Goal: Task Accomplishment & Management: Use online tool/utility

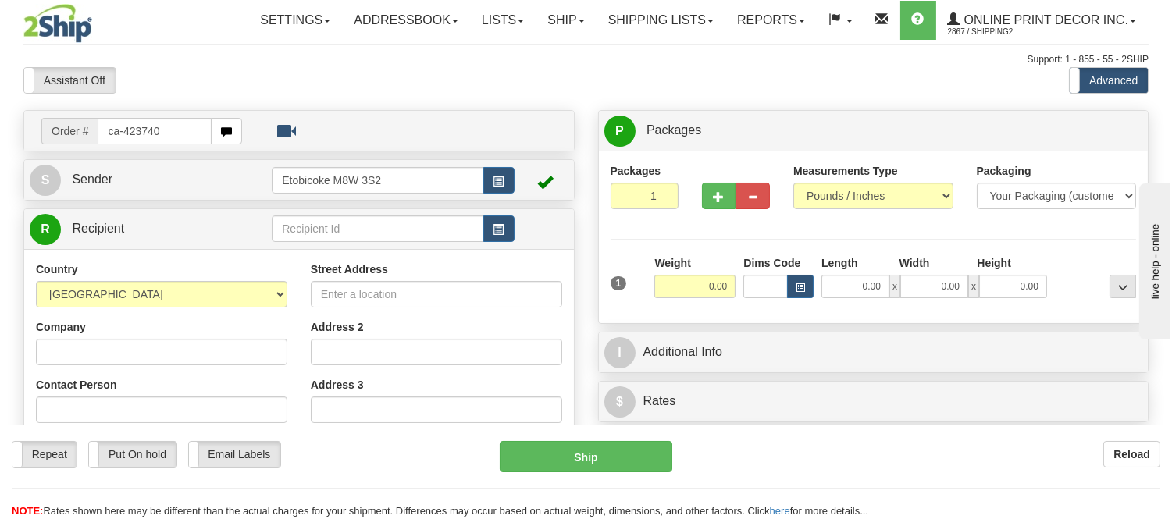
type input "ca-423740"
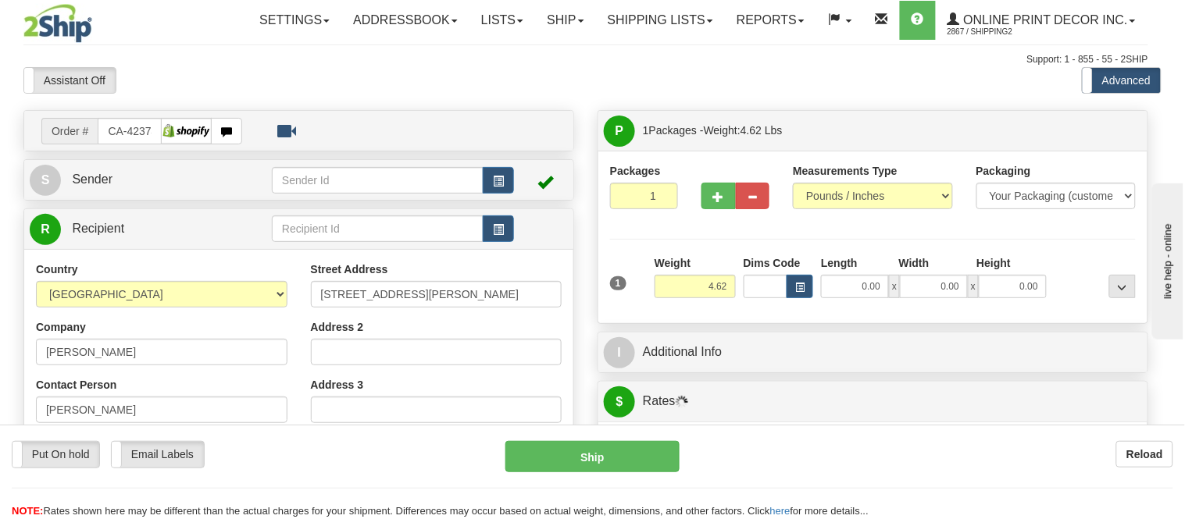
type input "VANCOUVER"
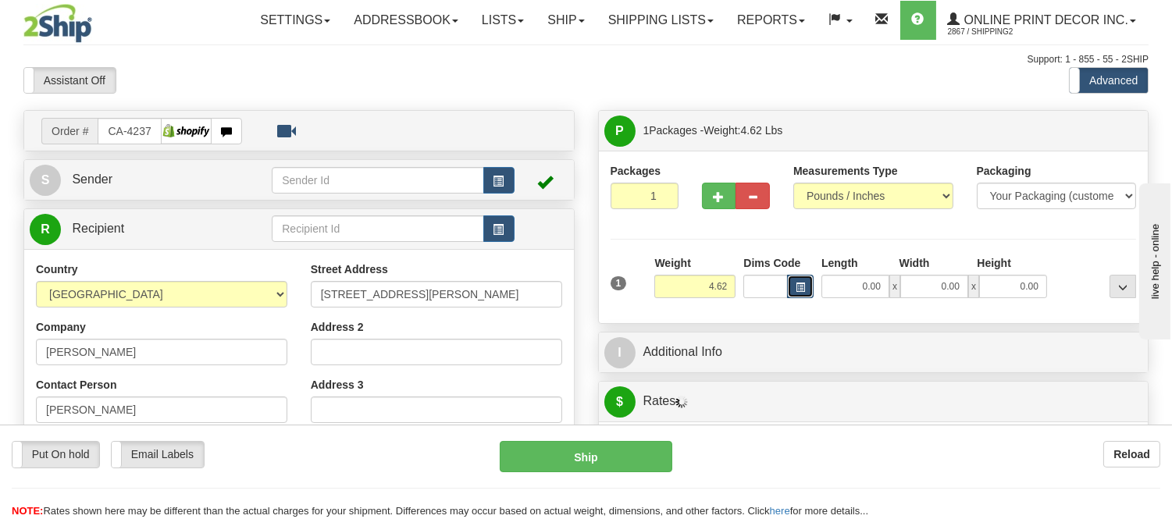
click at [804, 291] on span "button" at bounding box center [800, 287] width 9 height 9
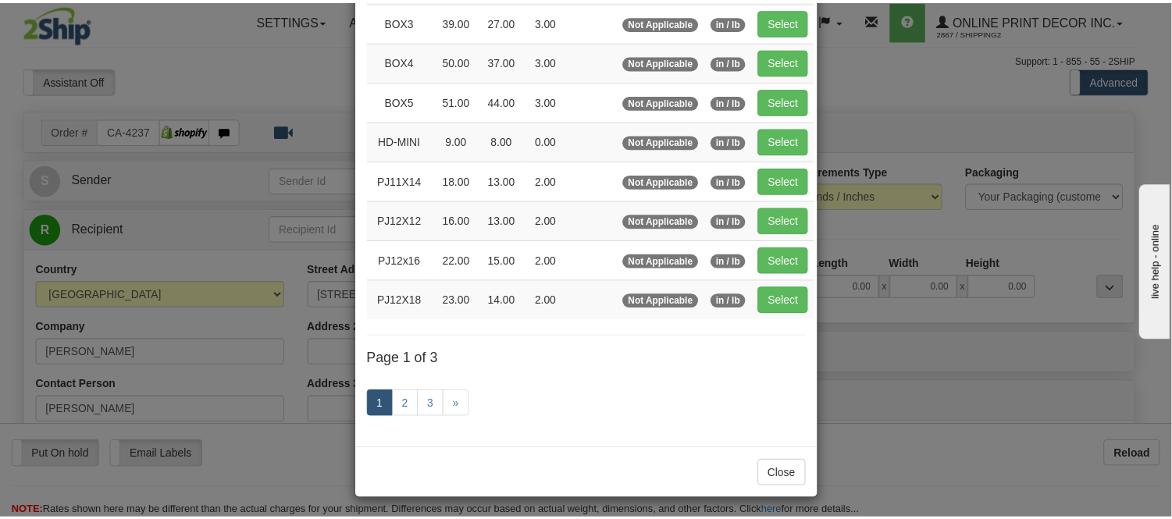
scroll to position [262, 0]
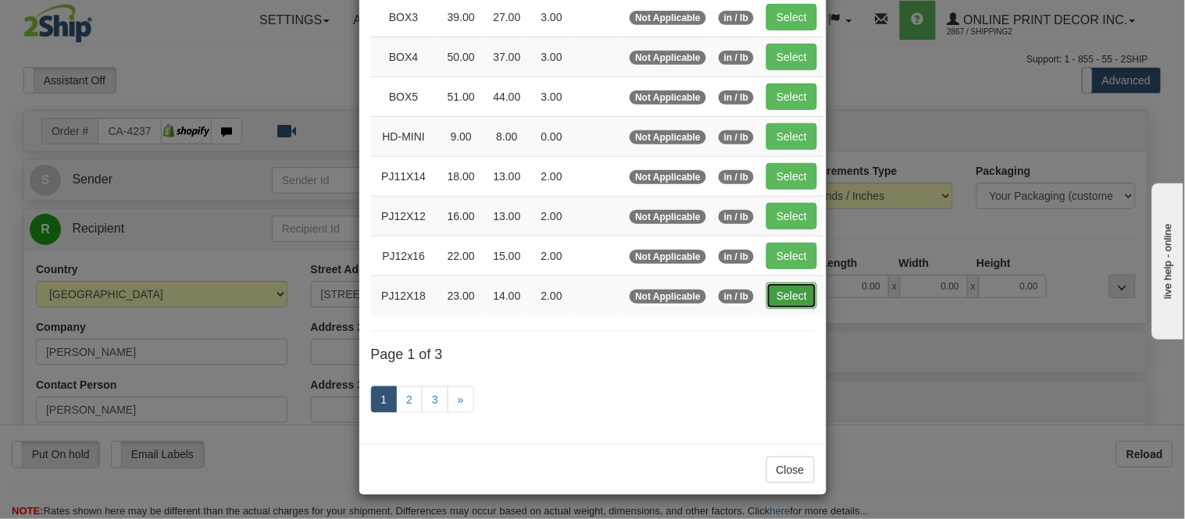
click at [775, 295] on button "Select" at bounding box center [791, 296] width 51 height 27
type input "PJ12X18"
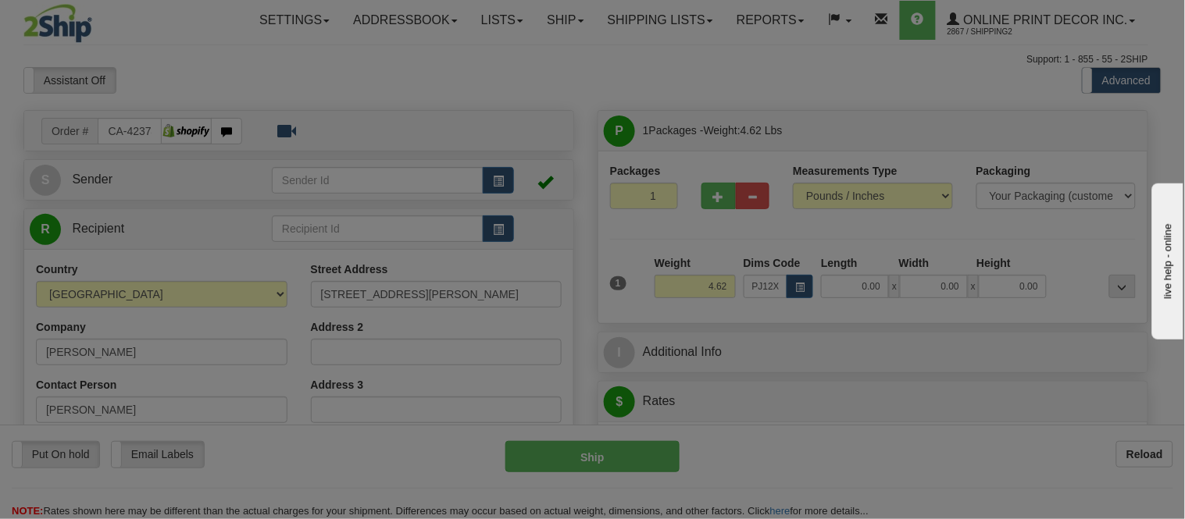
type input "23.00"
type input "14.00"
type input "2.00"
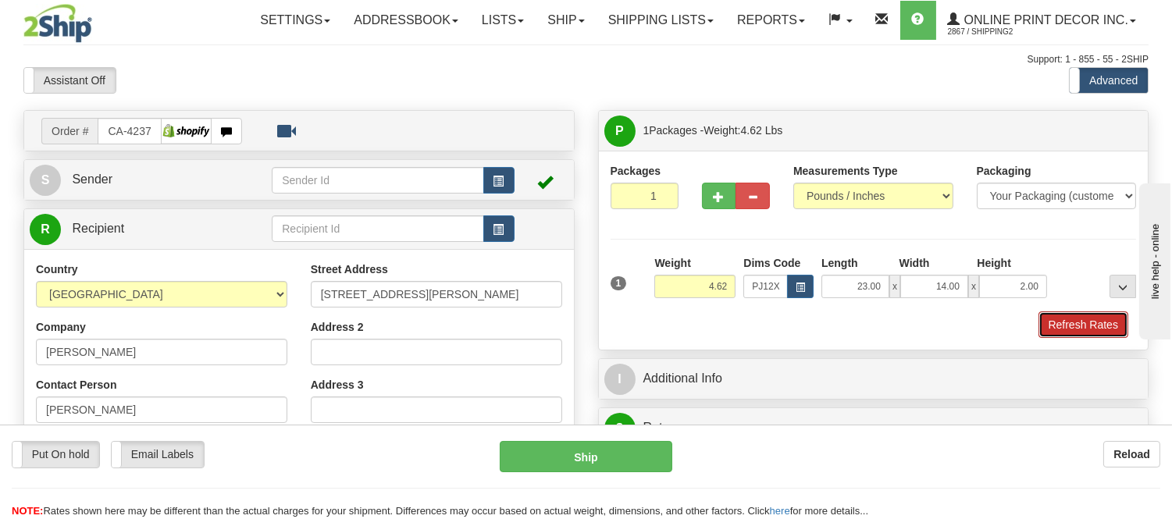
click at [1095, 317] on button "Refresh Rates" at bounding box center [1084, 325] width 90 height 27
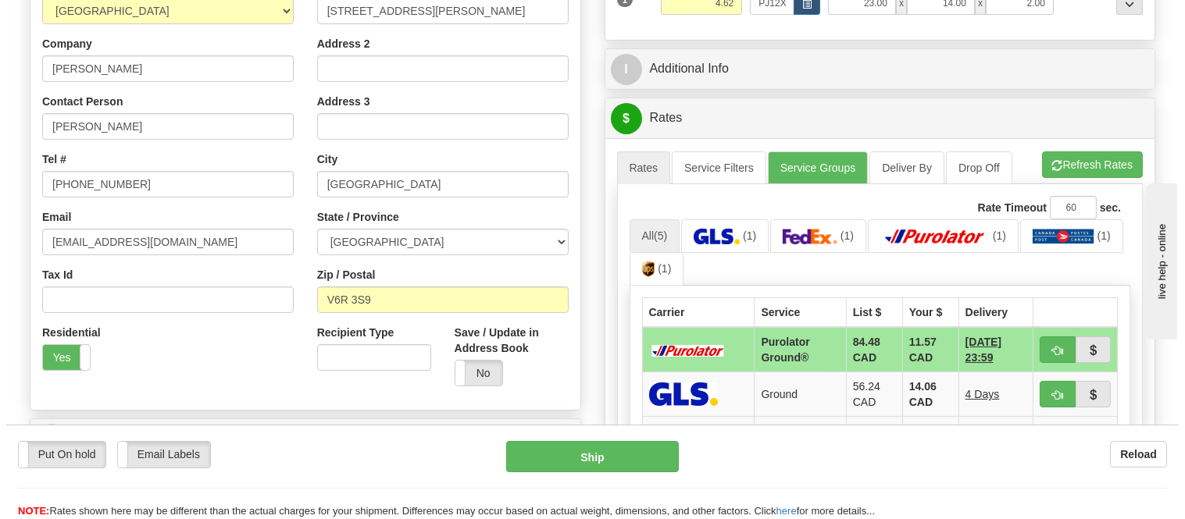
scroll to position [347, 0]
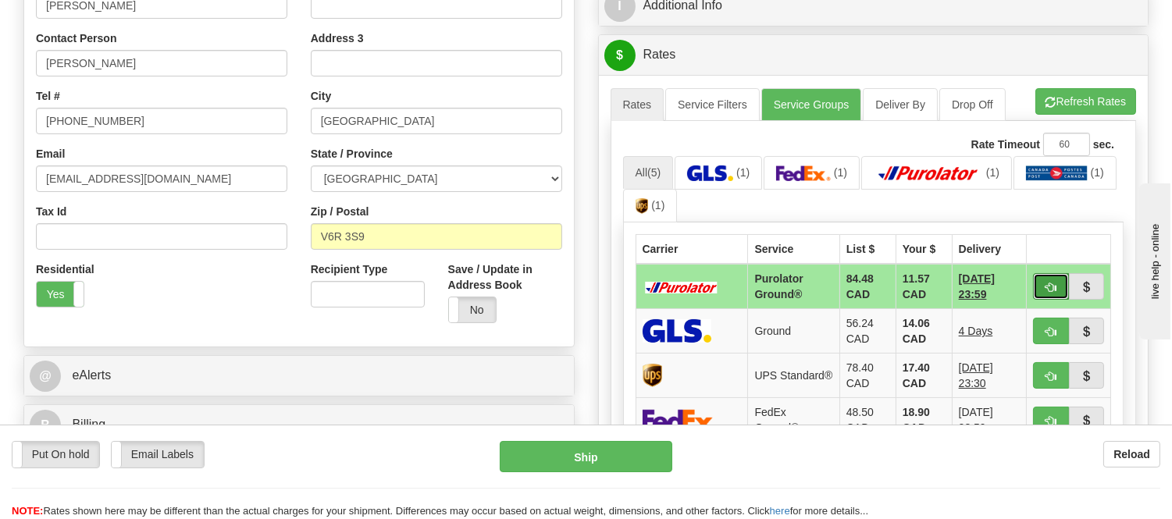
click at [1061, 286] on button "button" at bounding box center [1051, 286] width 36 height 27
type input "260"
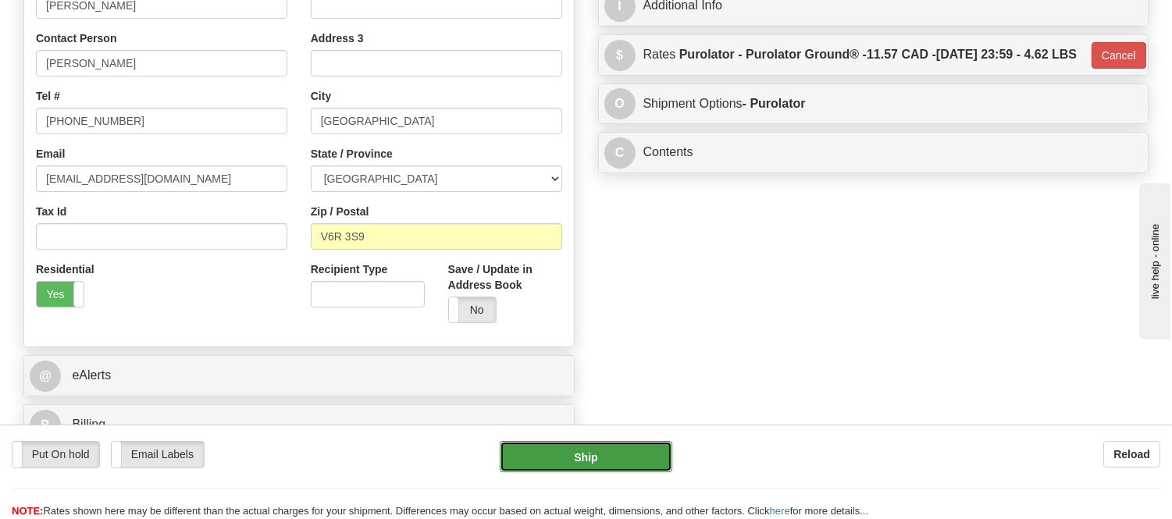
click at [582, 462] on button "Ship" at bounding box center [586, 456] width 172 height 31
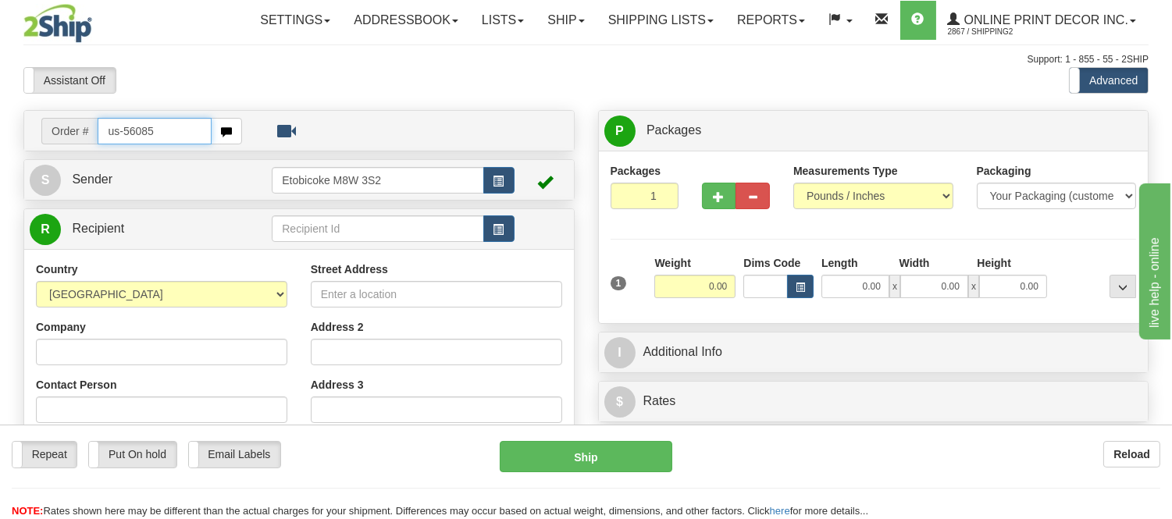
type input "us-56085"
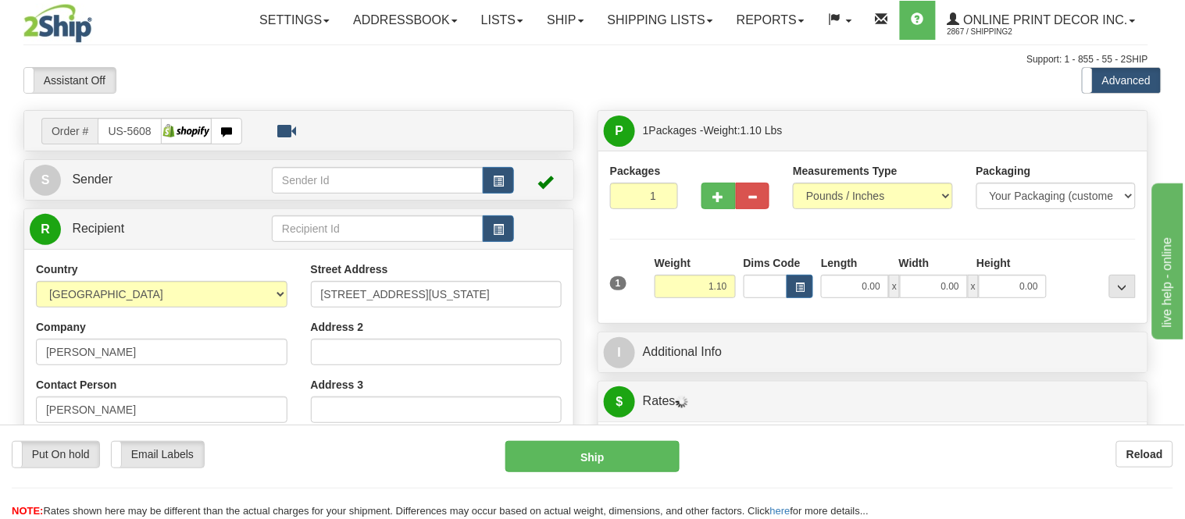
type input "MESA"
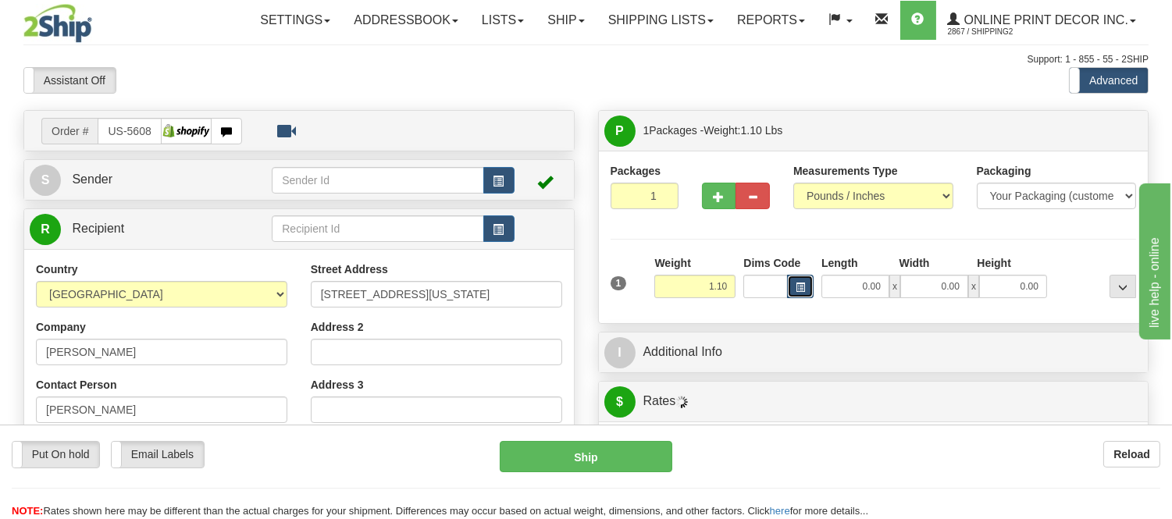
click at [792, 283] on button "button" at bounding box center [800, 286] width 27 height 23
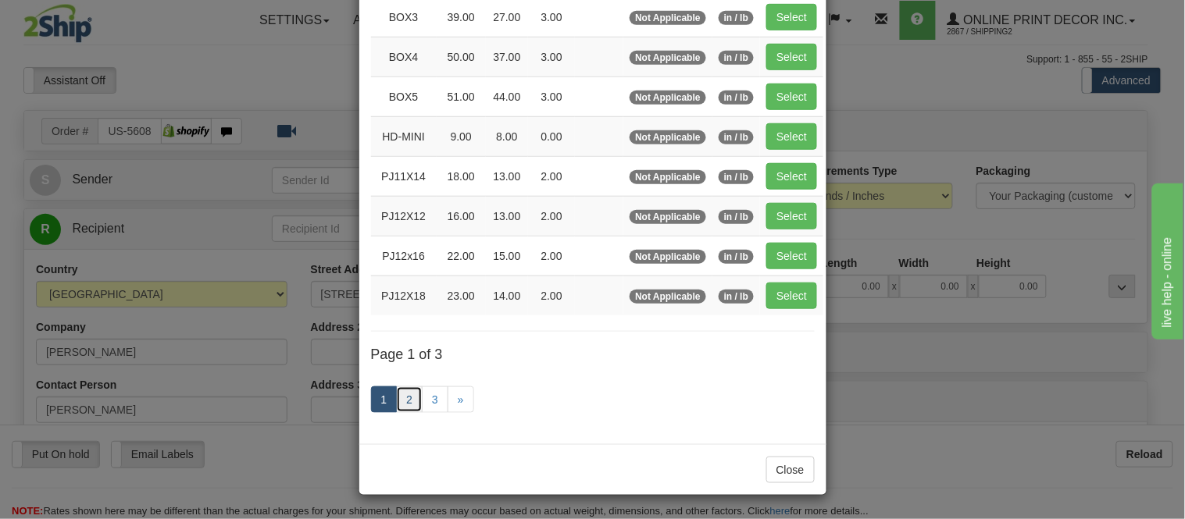
click at [396, 396] on link "2" at bounding box center [409, 400] width 27 height 27
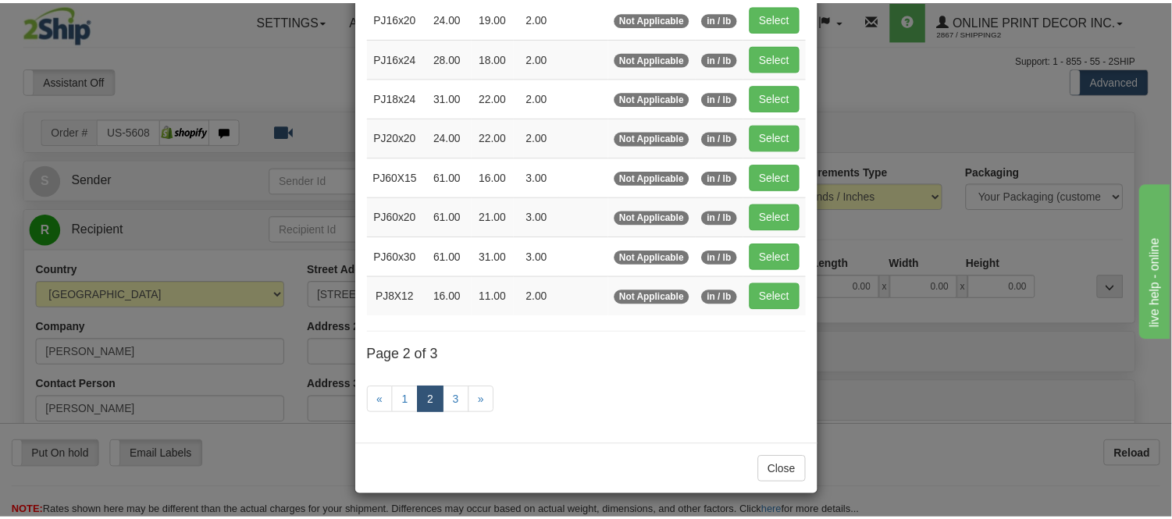
scroll to position [254, 0]
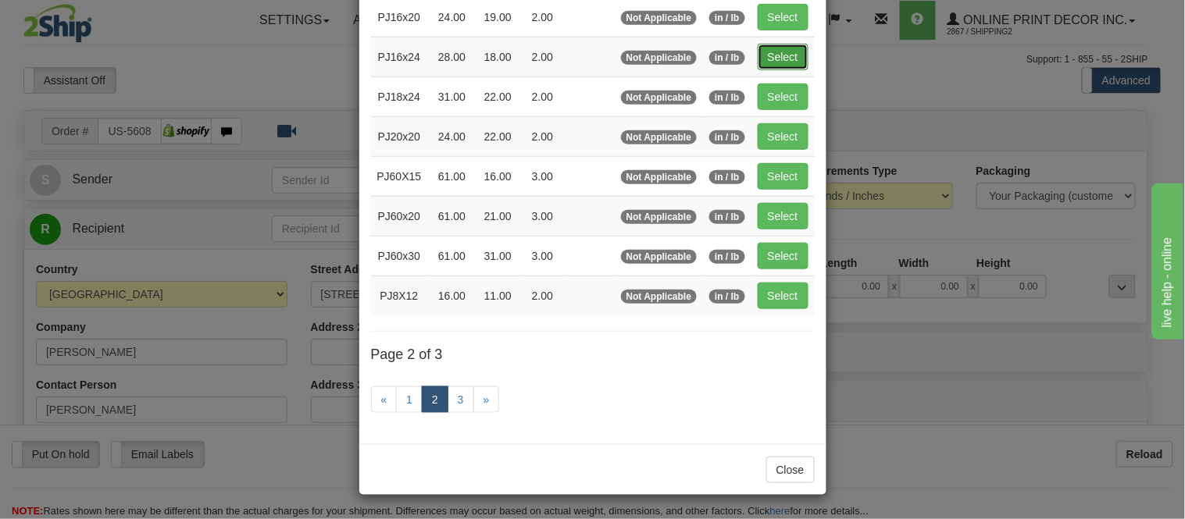
click at [768, 61] on button "Select" at bounding box center [783, 57] width 51 height 27
type input "PJ16x24"
type input "28.00"
type input "18.00"
type input "2.00"
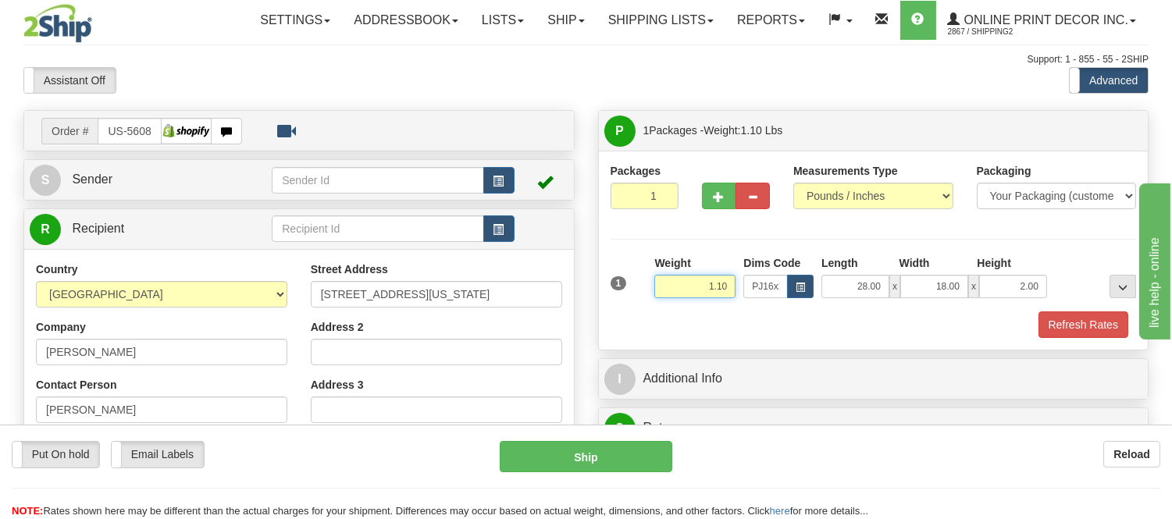
drag, startPoint x: 731, startPoint y: 279, endPoint x: 669, endPoint y: 300, distance: 65.2
click at [669, 300] on div "Weight 1.10" at bounding box center [695, 282] width 89 height 55
type input "198"
drag, startPoint x: 731, startPoint y: 287, endPoint x: 661, endPoint y: 291, distance: 70.4
click at [661, 291] on input "198" at bounding box center [694, 286] width 81 height 23
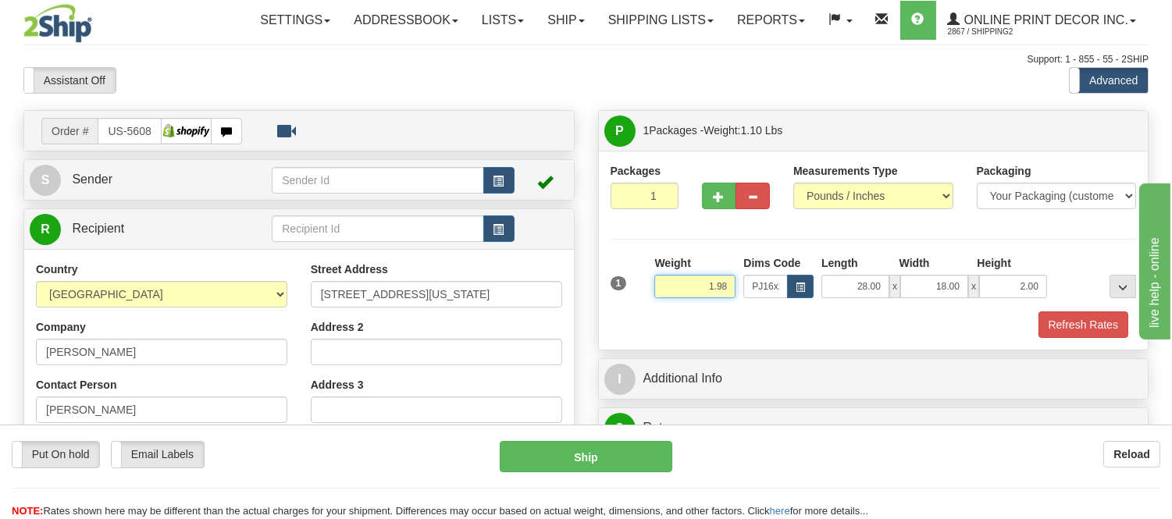
drag, startPoint x: 730, startPoint y: 289, endPoint x: 641, endPoint y: 289, distance: 89.0
click at [641, 289] on div "1 Weight 1.98 Dims Code x x" at bounding box center [874, 282] width 534 height 55
type input "2.10"
click at [1058, 330] on button "Refresh Rates" at bounding box center [1084, 325] width 90 height 27
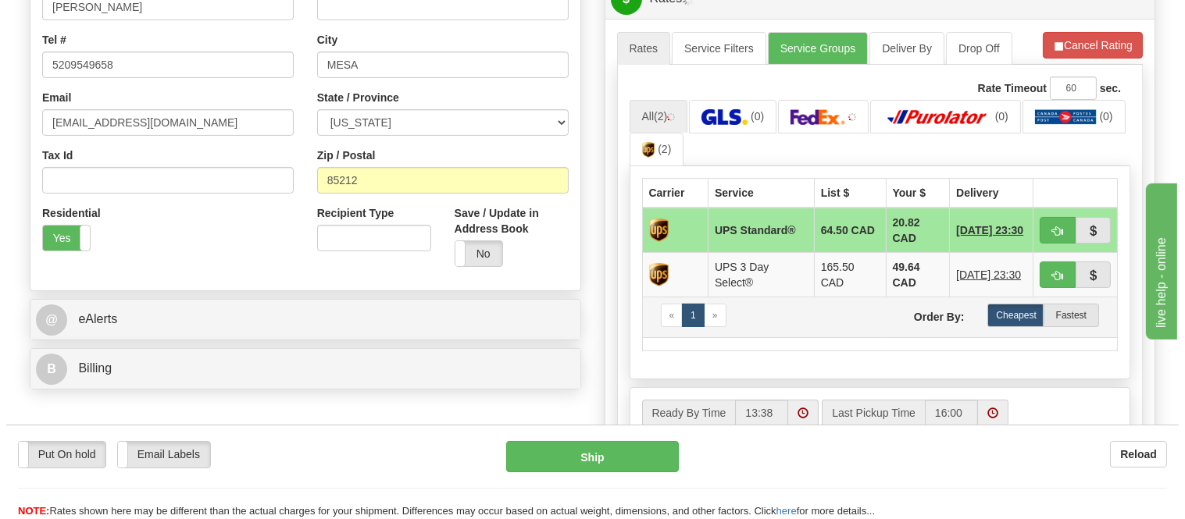
scroll to position [433, 0]
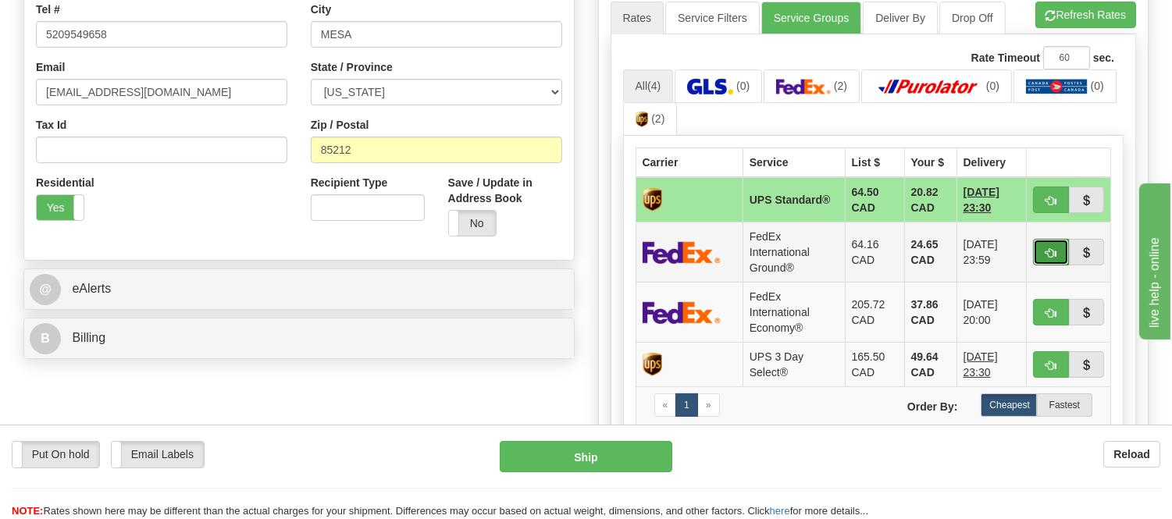
click at [1041, 248] on button "button" at bounding box center [1051, 252] width 36 height 27
type input "92"
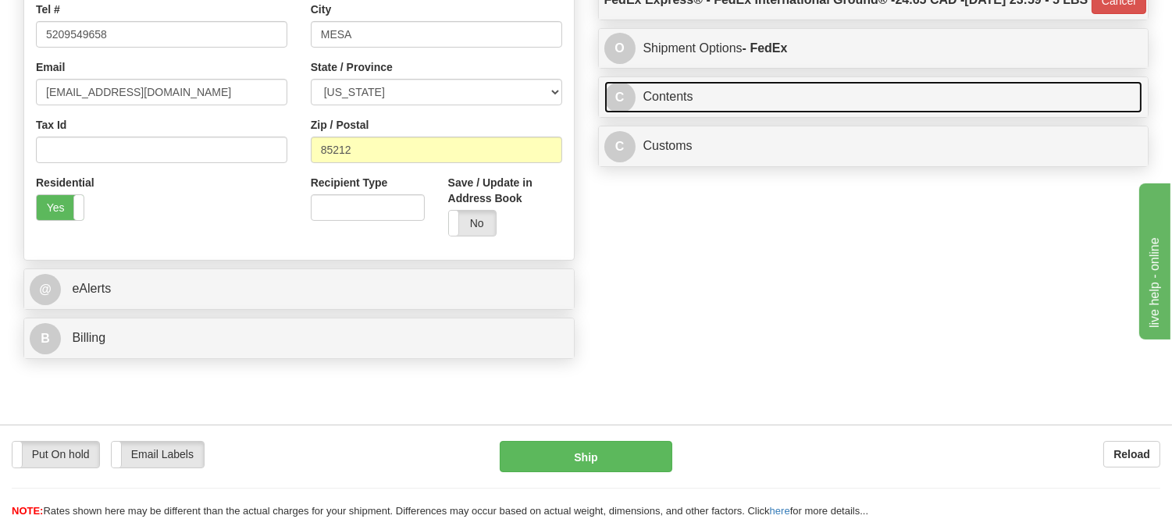
click at [880, 113] on link "C Contents" at bounding box center [873, 97] width 539 height 32
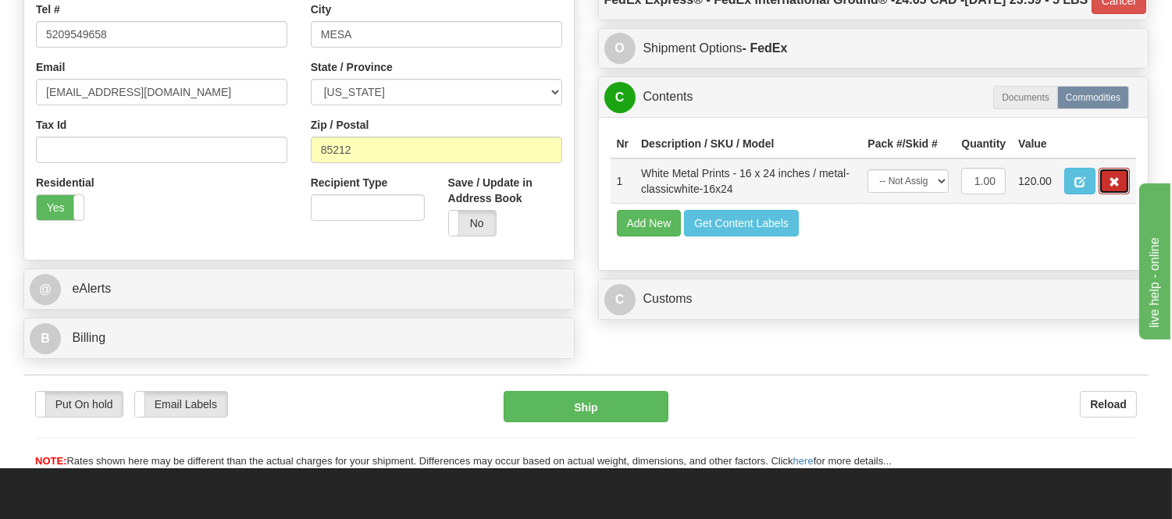
click at [1109, 187] on span "button" at bounding box center [1114, 182] width 11 height 10
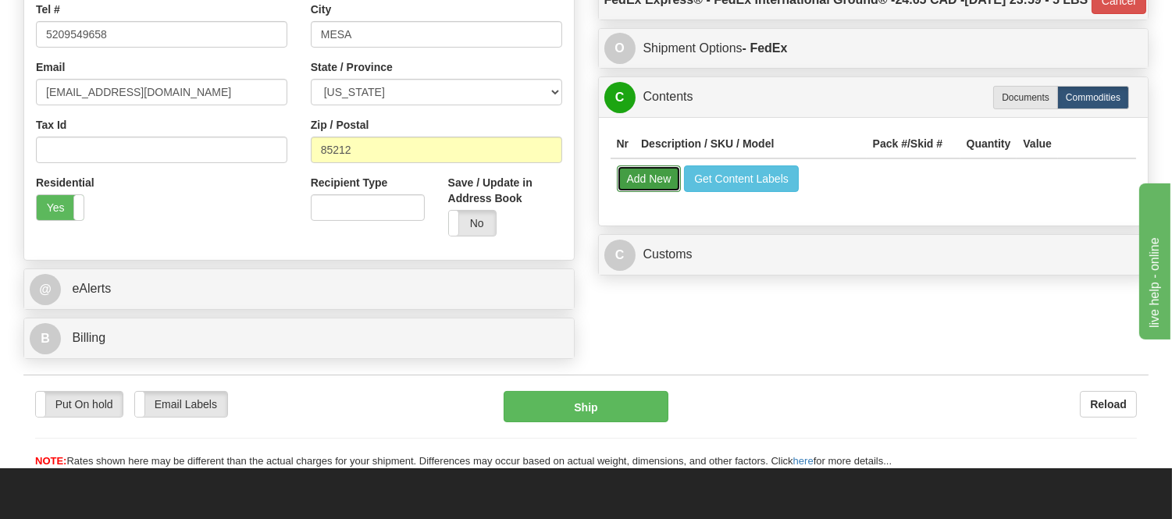
click at [654, 192] on button "Add New" at bounding box center [649, 179] width 65 height 27
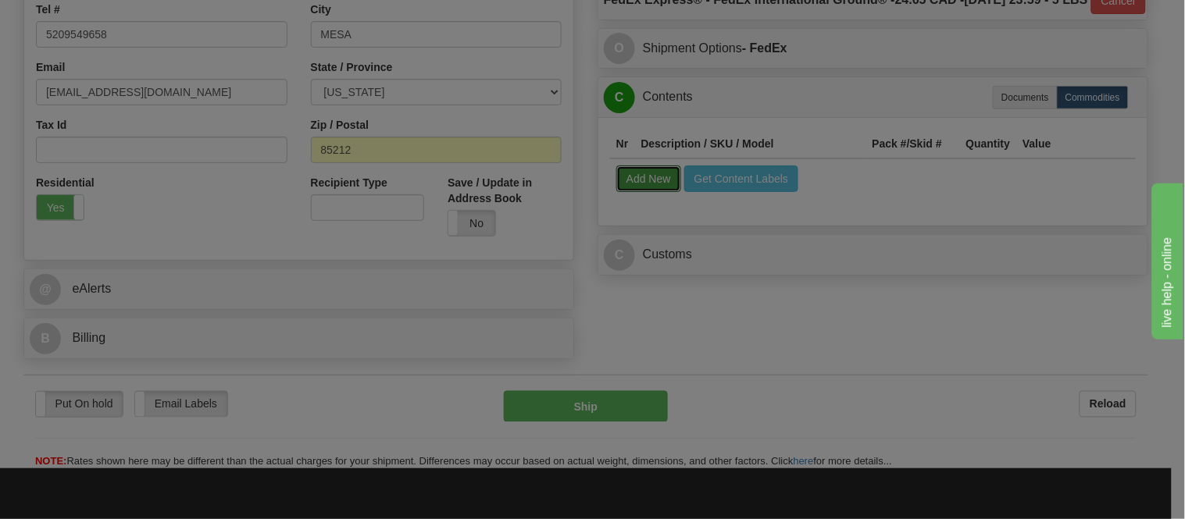
select select
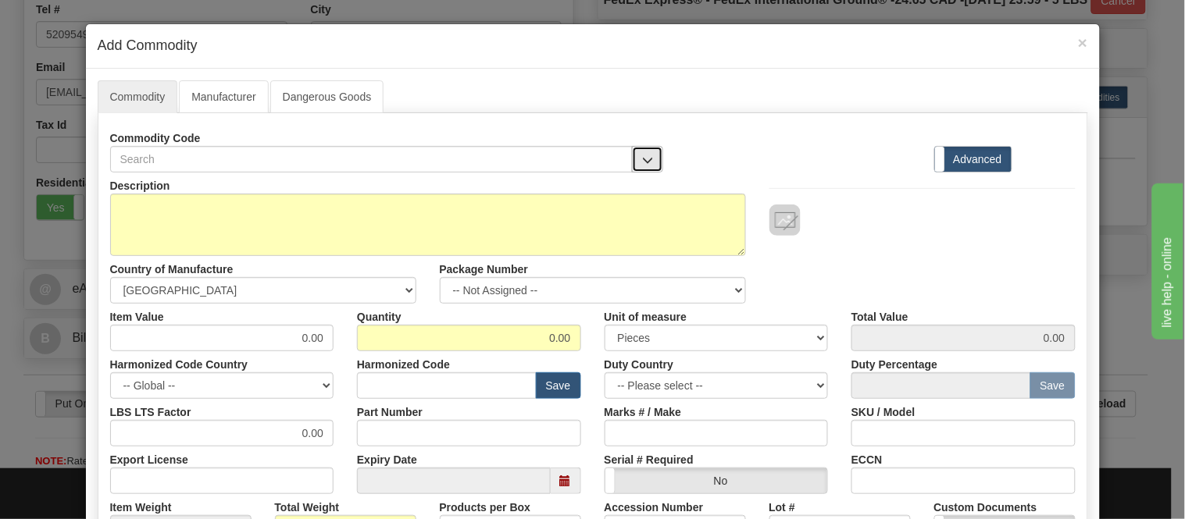
click at [637, 166] on button "button" at bounding box center [647, 159] width 31 height 27
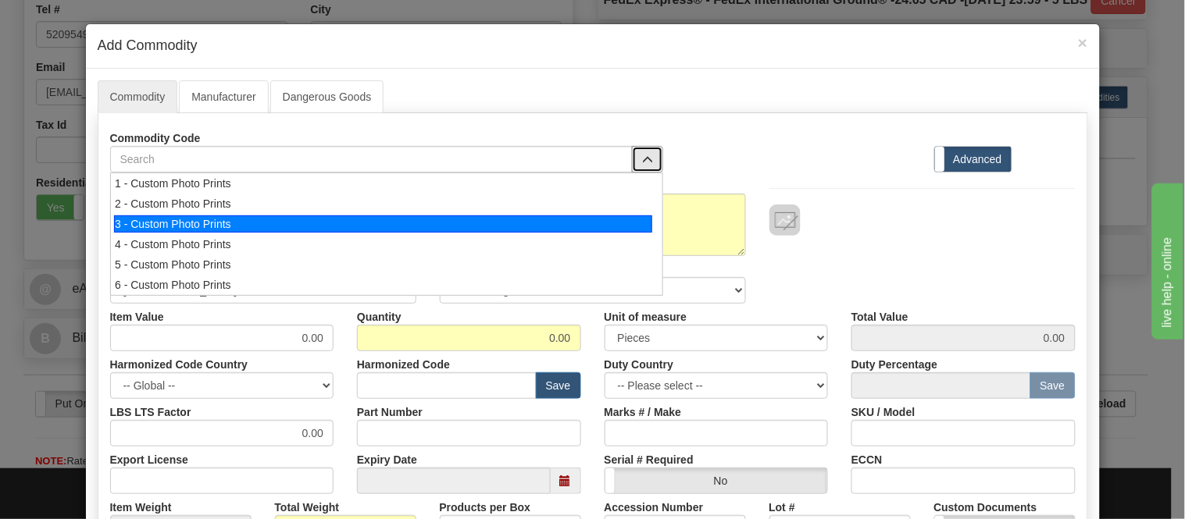
click at [596, 217] on div "3 - Custom Photo Prints" at bounding box center [383, 224] width 538 height 17
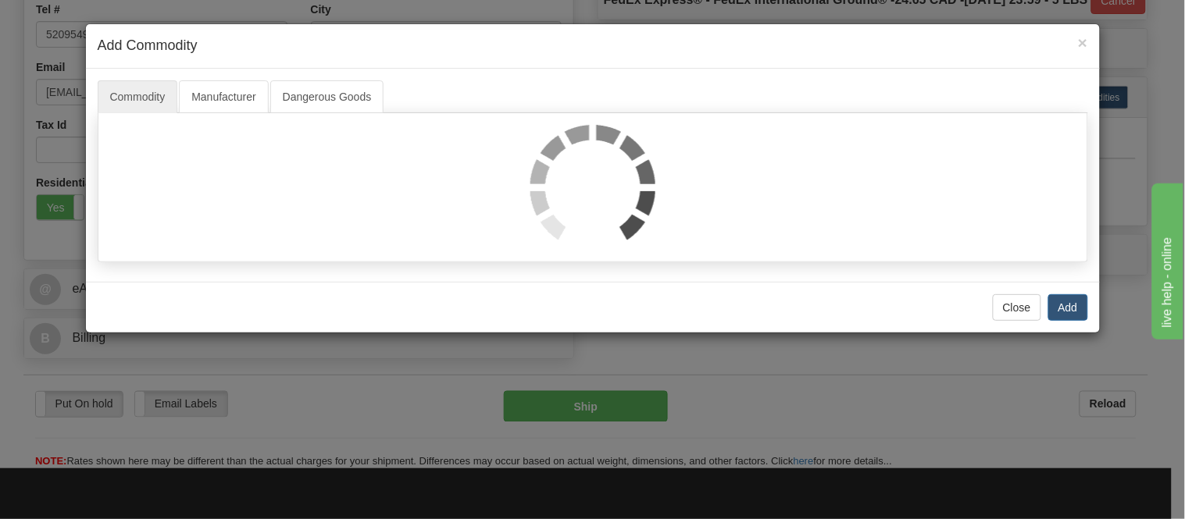
select select "1"
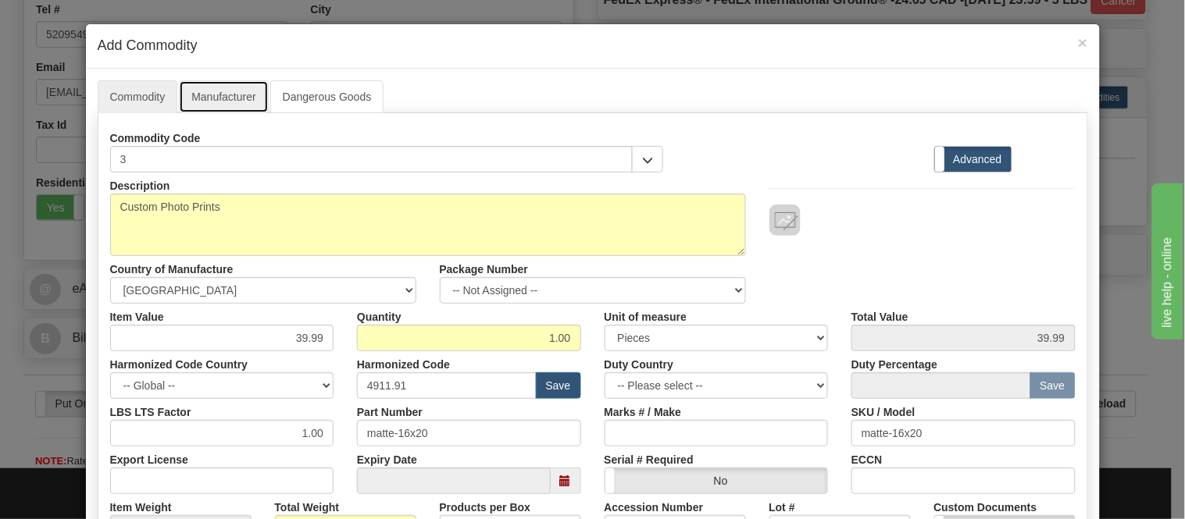
click at [198, 105] on link "Manufacturer" at bounding box center [223, 96] width 89 height 33
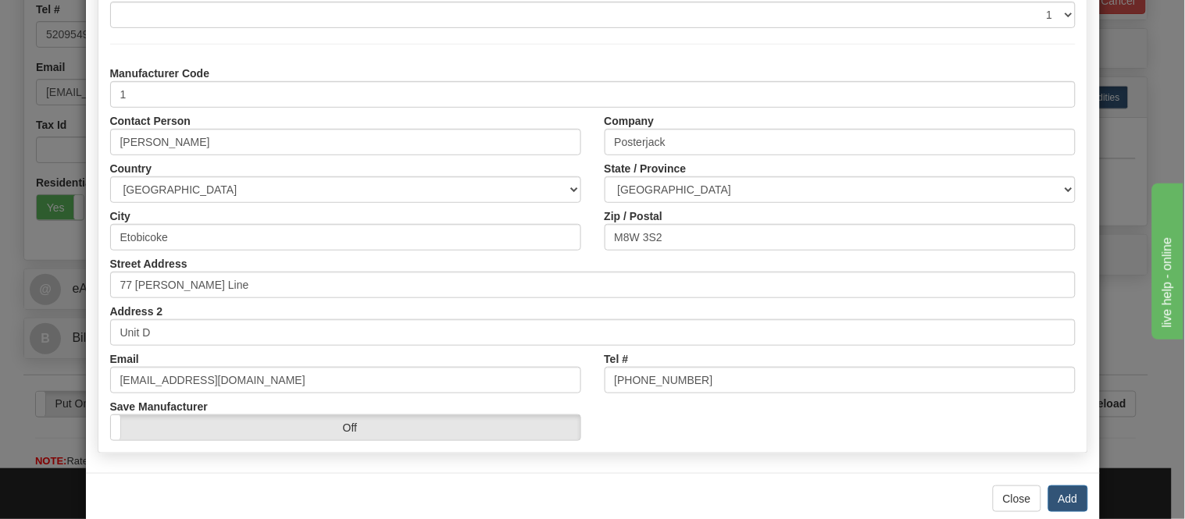
scroll to position [173, 0]
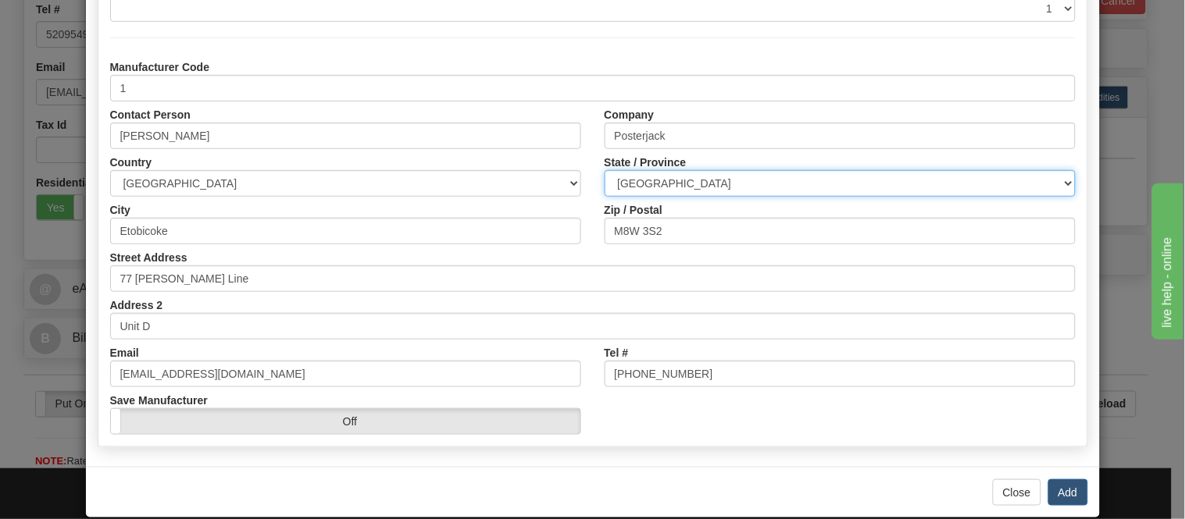
click at [640, 178] on select "ALBERTA BRITISH COLUMBIA MANITOBA NEW BRUNSWICK NEWFOUNDLAND NOVA SCOTIA NUNAVU…" at bounding box center [839, 183] width 471 height 27
select select "ON"
click at [604, 170] on select "ALBERTA BRITISH COLUMBIA MANITOBA NEW BRUNSWICK NEWFOUNDLAND NOVA SCOTIA NUNAVU…" at bounding box center [839, 183] width 471 height 27
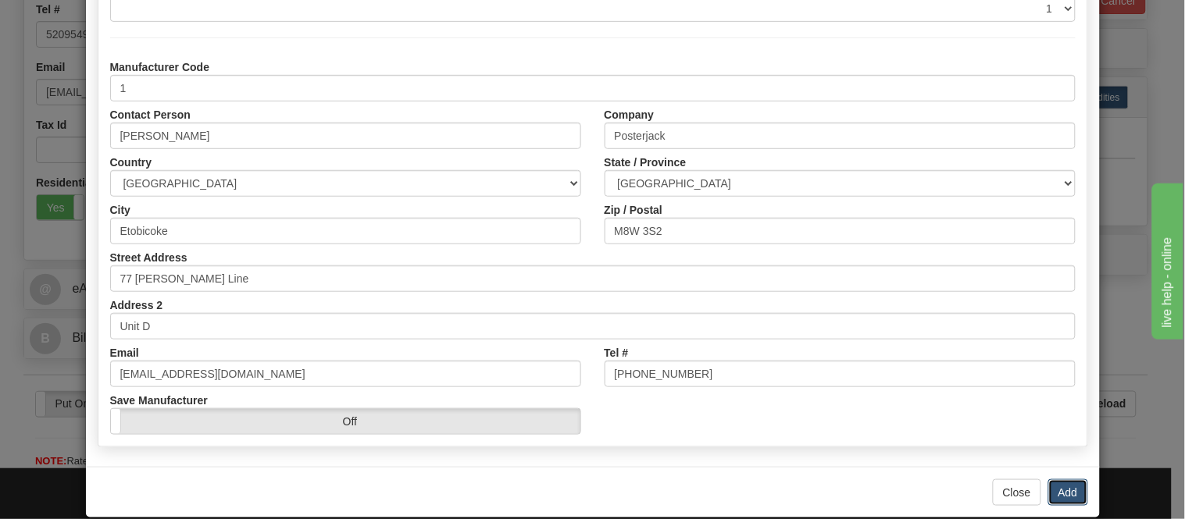
click at [1052, 494] on button "Add" at bounding box center [1068, 493] width 40 height 27
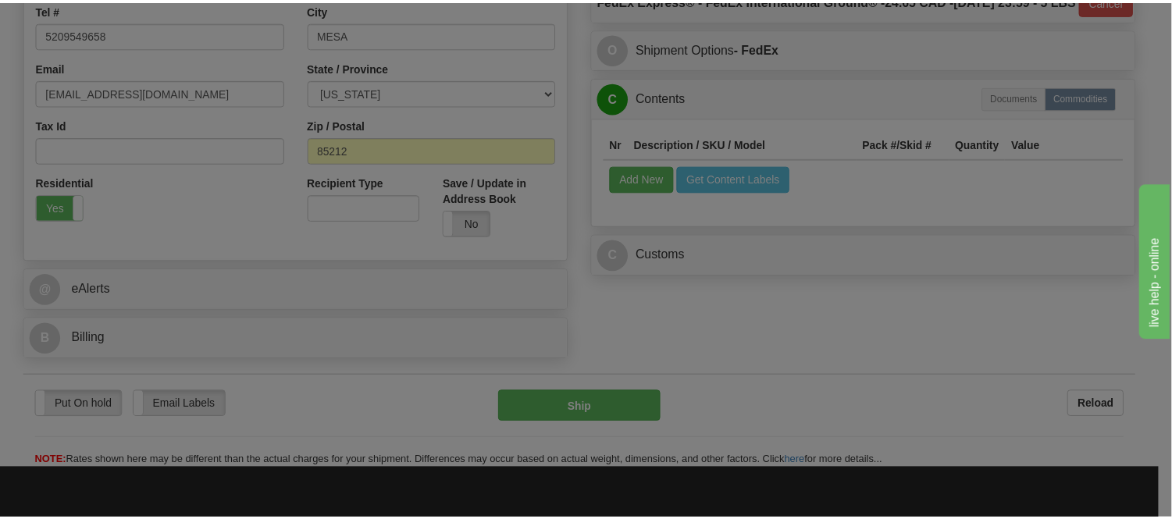
scroll to position [0, 0]
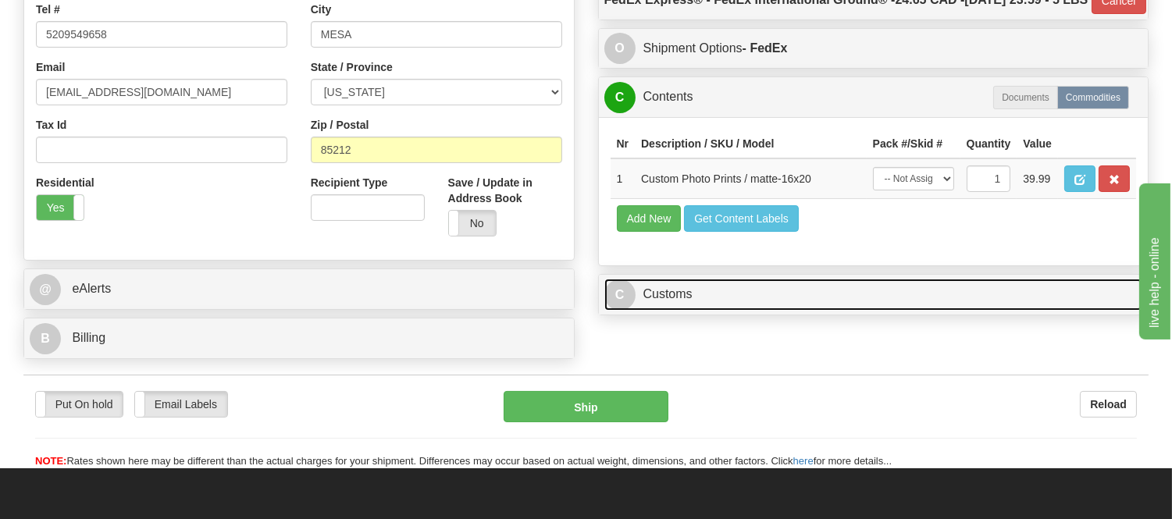
click at [687, 311] on link "C Customs" at bounding box center [873, 295] width 539 height 32
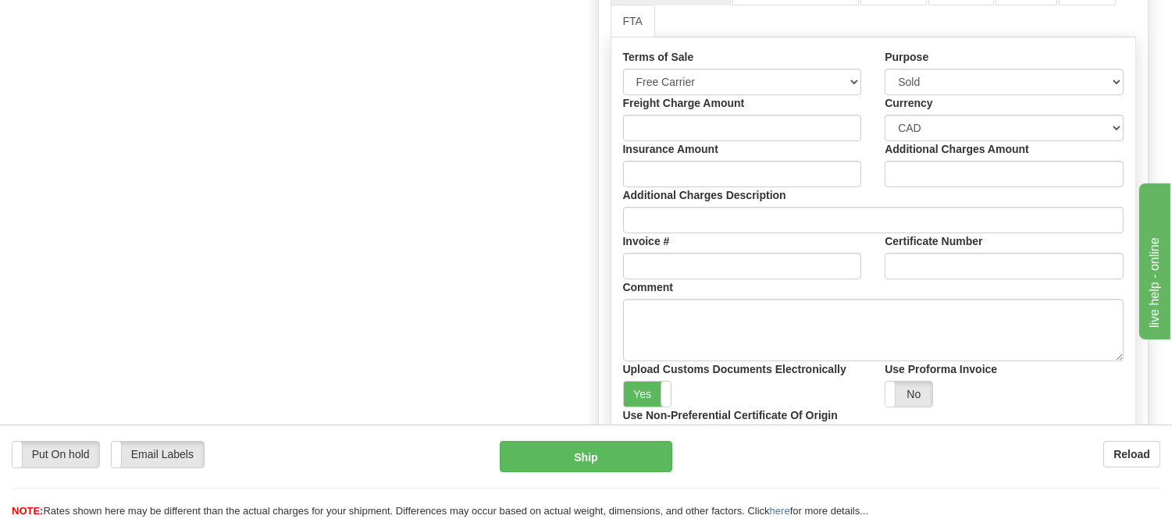
scroll to position [694, 0]
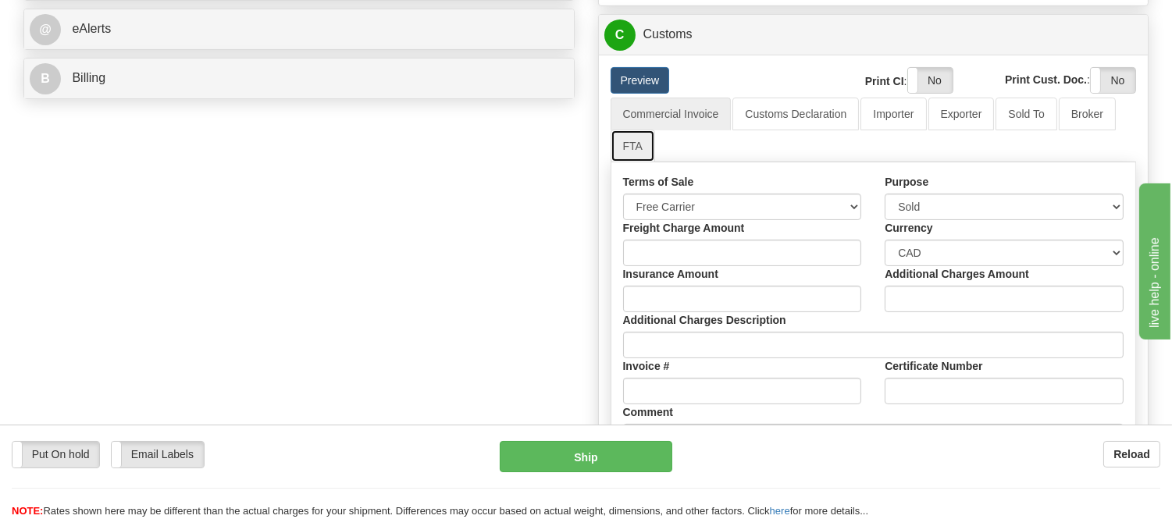
click at [636, 162] on link "FTA" at bounding box center [633, 146] width 45 height 33
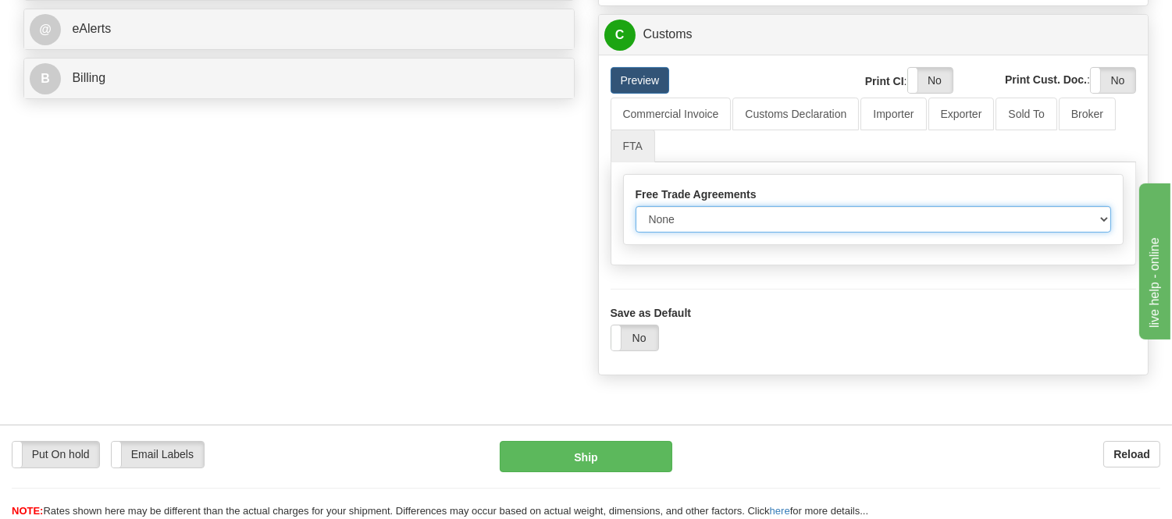
click at [705, 233] on select "None Other USMCA CETA CUKTCA" at bounding box center [874, 219] width 476 height 27
select select "1"
click at [636, 233] on select "None Other USMCA CETA CUKTCA" at bounding box center [874, 219] width 476 height 27
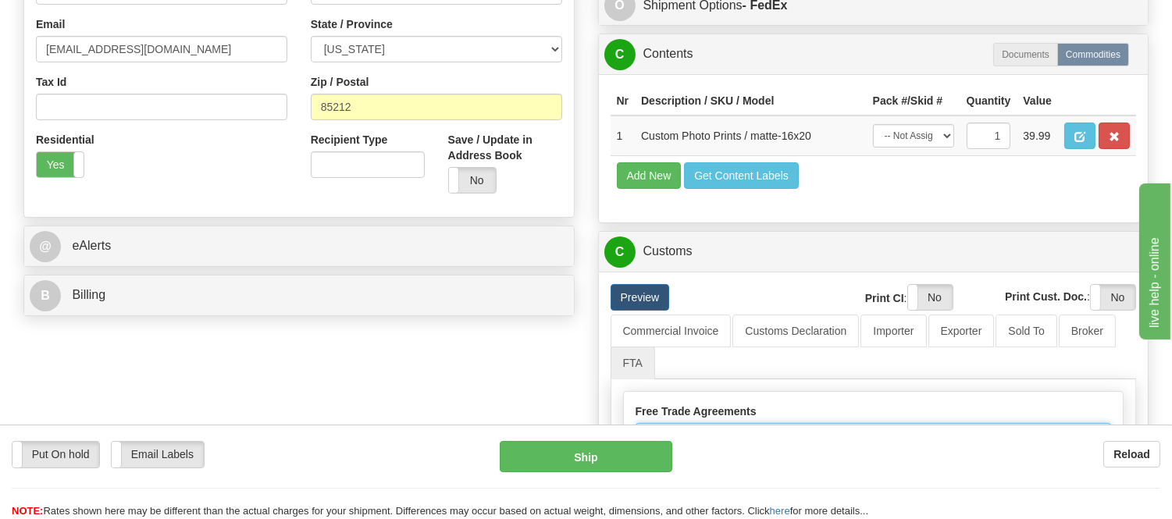
scroll to position [520, 0]
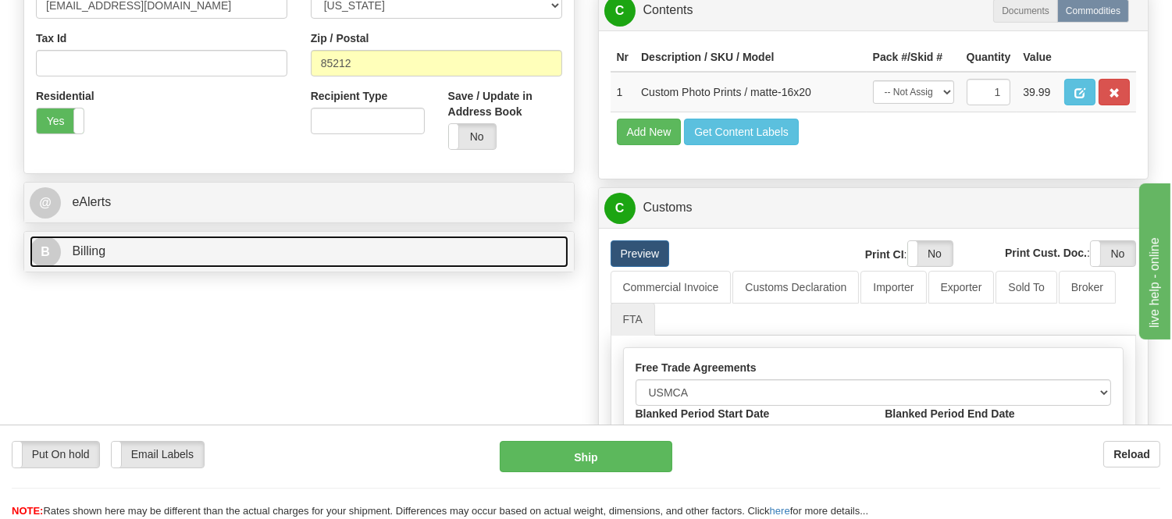
click at [309, 263] on link "B Billing" at bounding box center [299, 252] width 539 height 32
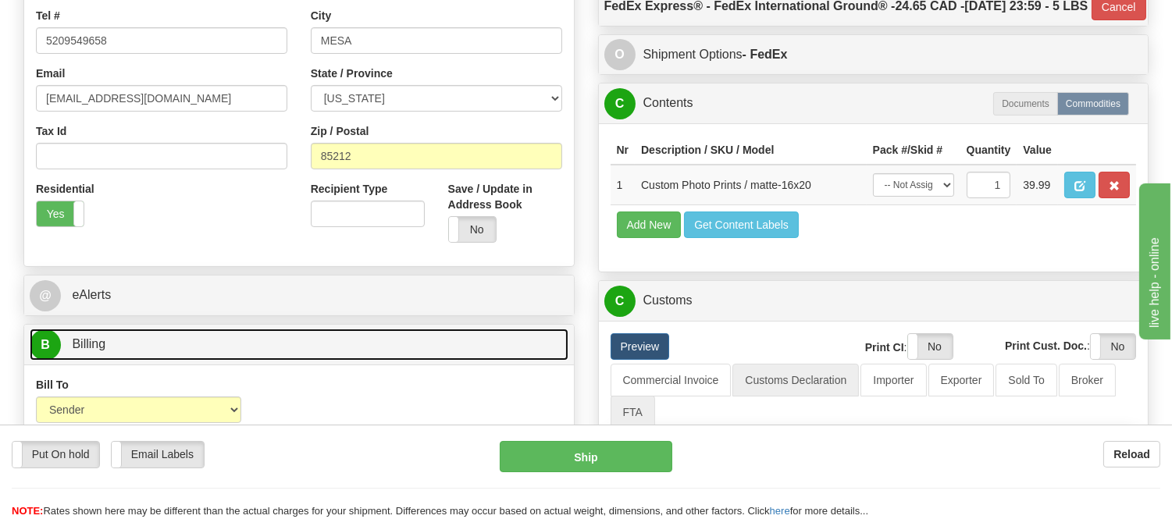
scroll to position [260, 0]
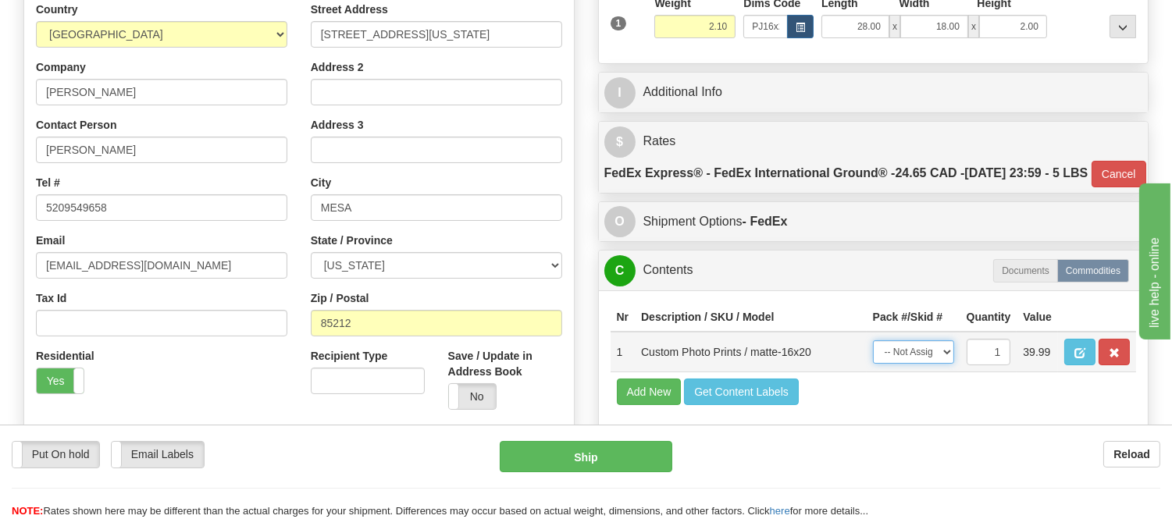
click at [927, 364] on select "-- Not Assigned -- Item 1" at bounding box center [913, 352] width 81 height 23
select select "0"
click at [873, 364] on select "-- Not Assigned -- Item 1" at bounding box center [913, 352] width 81 height 23
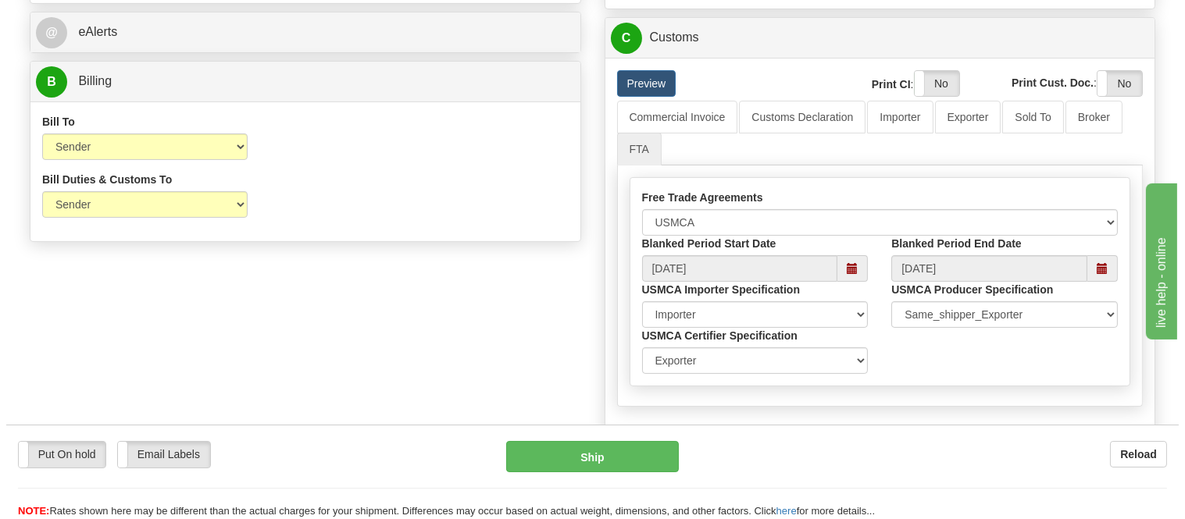
scroll to position [694, 0]
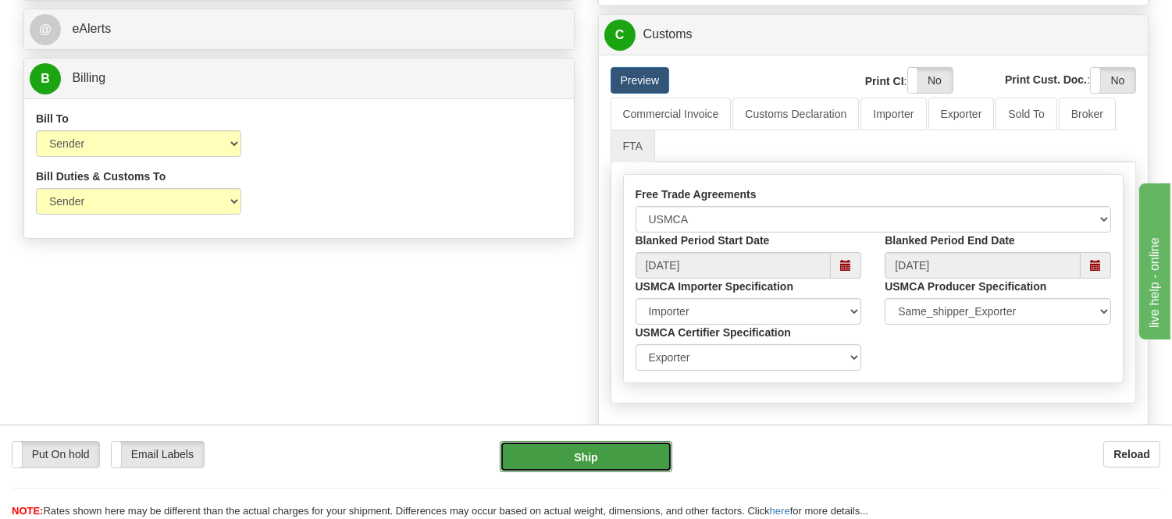
click at [647, 454] on button "Ship" at bounding box center [586, 456] width 172 height 31
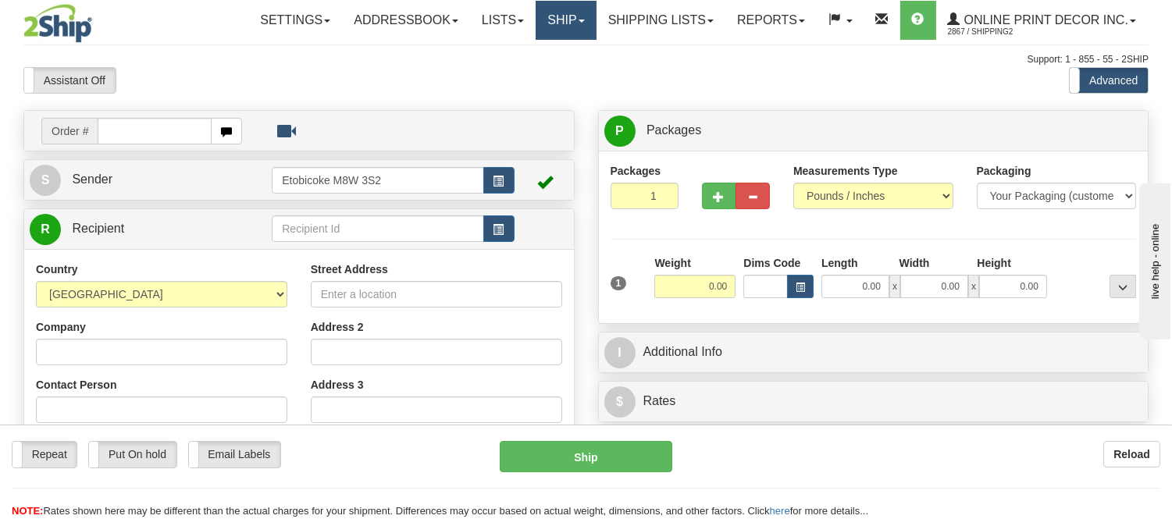
click at [564, 9] on link "Ship" at bounding box center [566, 20] width 60 height 39
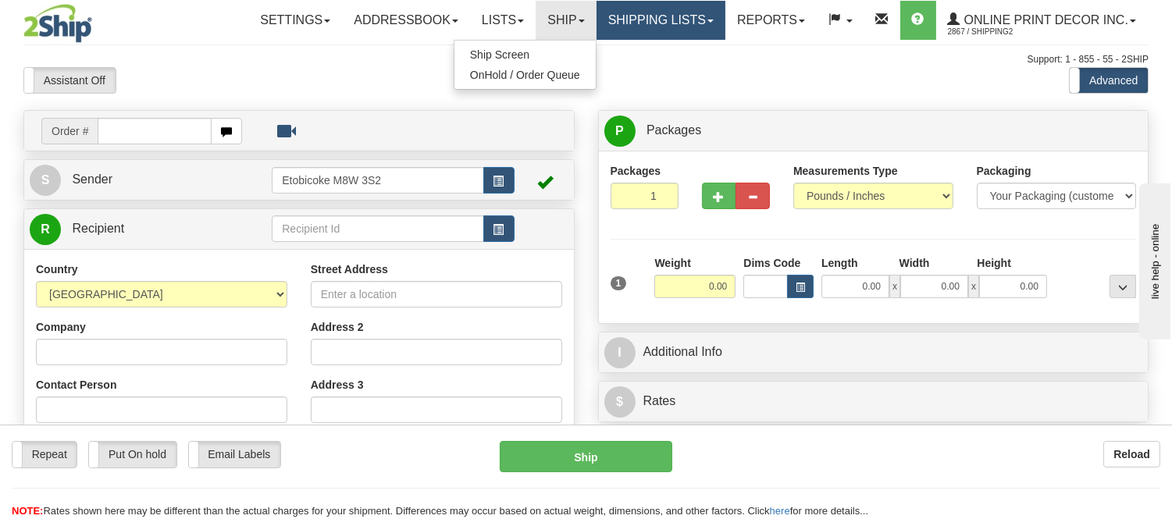
click at [629, 27] on link "Shipping lists" at bounding box center [661, 20] width 129 height 39
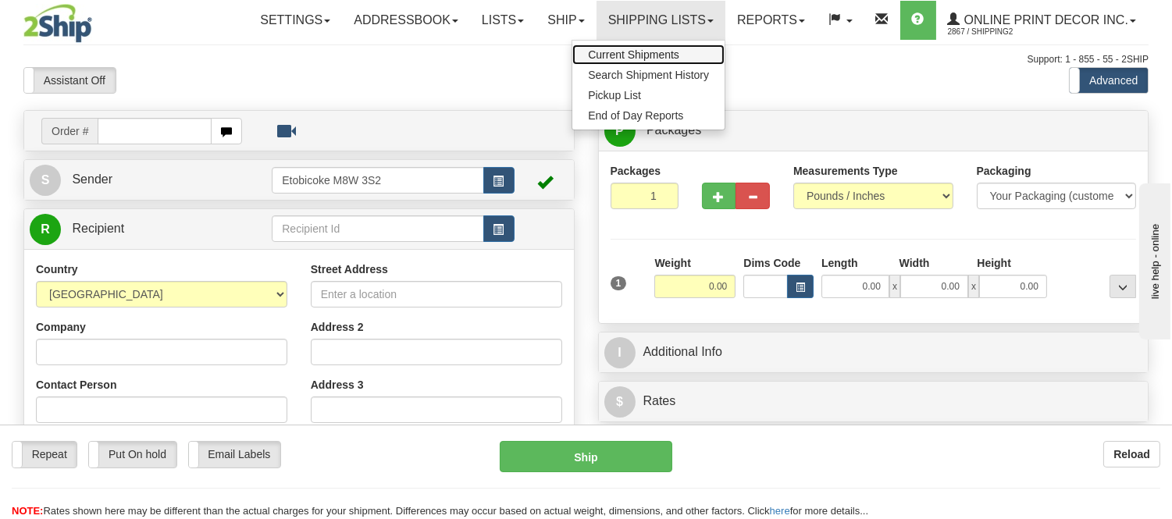
click at [633, 50] on span "Current Shipments" at bounding box center [633, 54] width 91 height 12
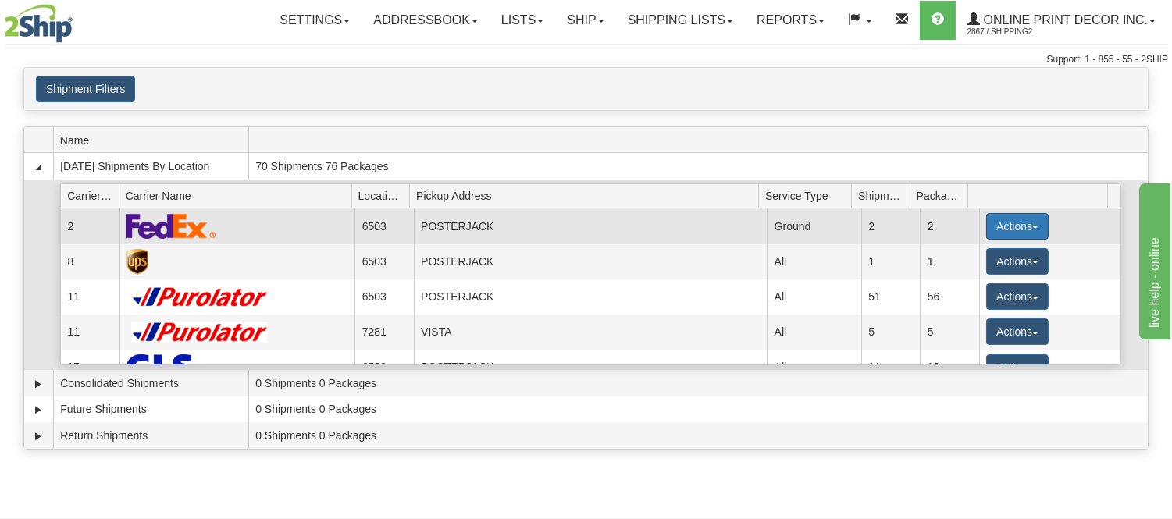
click at [1013, 216] on button "Actions" at bounding box center [1017, 226] width 62 height 27
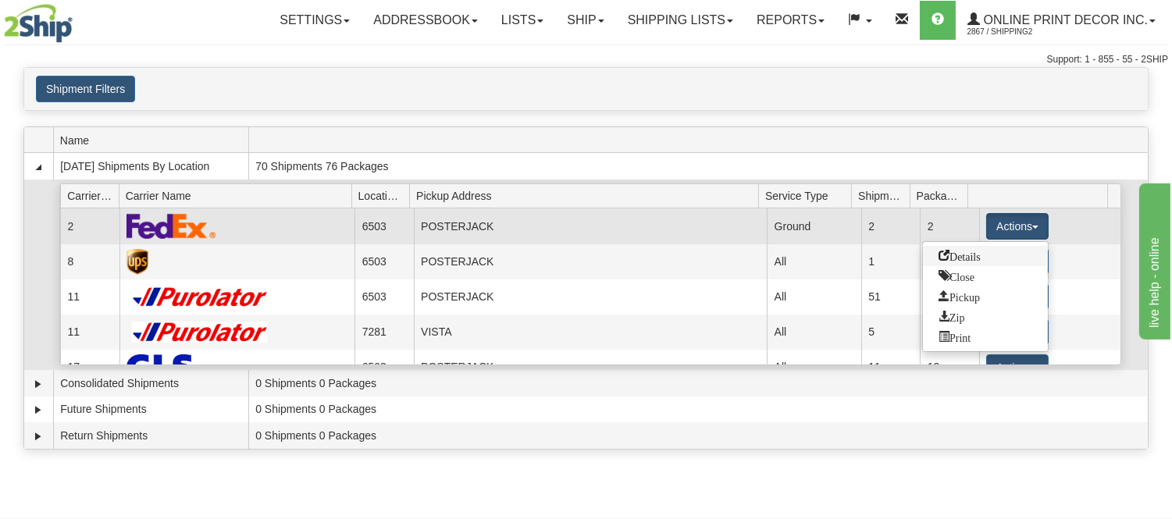
click at [972, 251] on span "Details" at bounding box center [960, 255] width 42 height 11
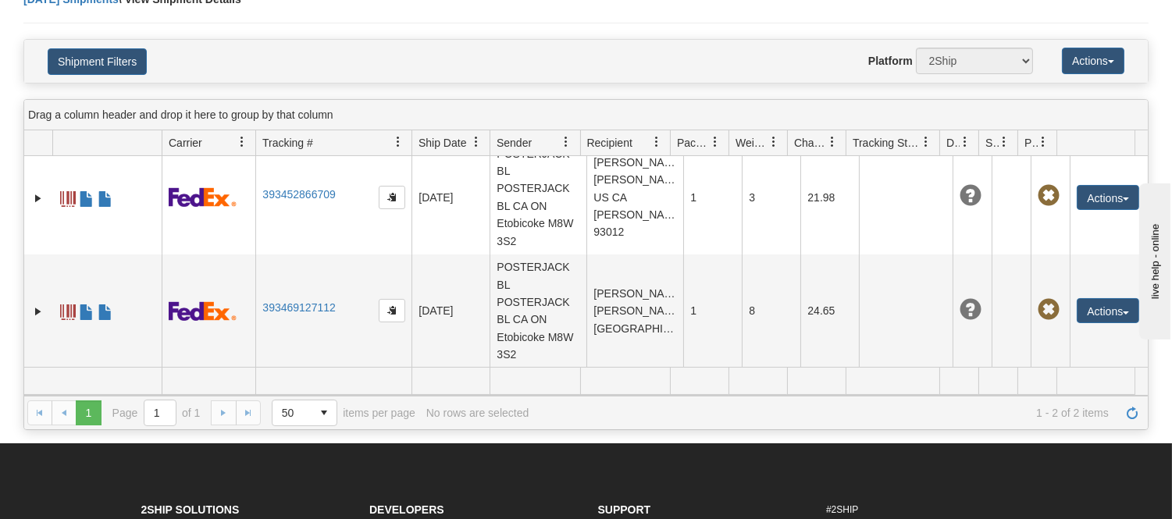
scroll to position [173, 0]
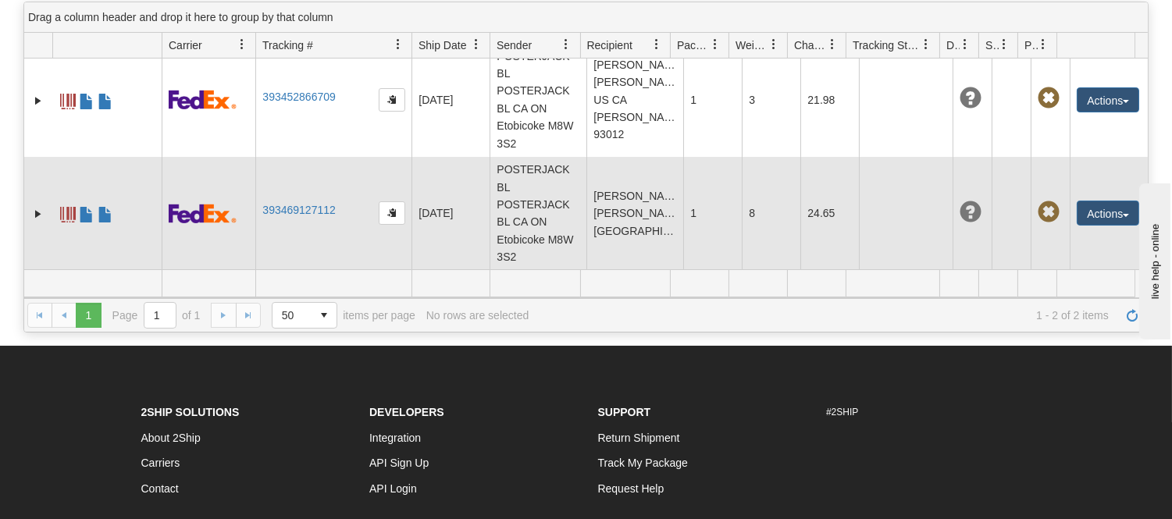
click at [294, 203] on td "393469127112" at bounding box center [333, 214] width 156 height 114
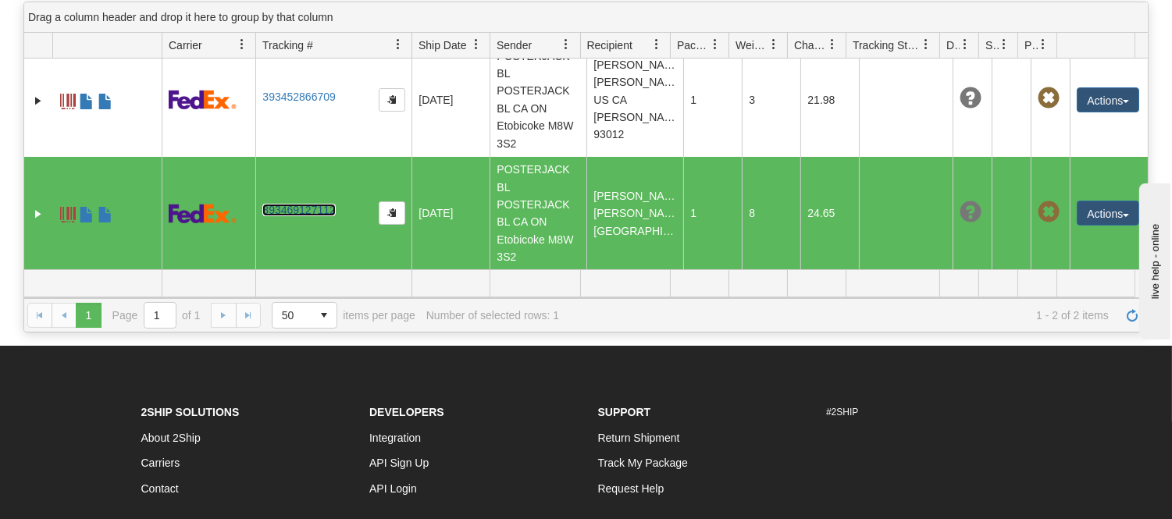
click at [298, 205] on link "393469127112" at bounding box center [298, 210] width 73 height 12
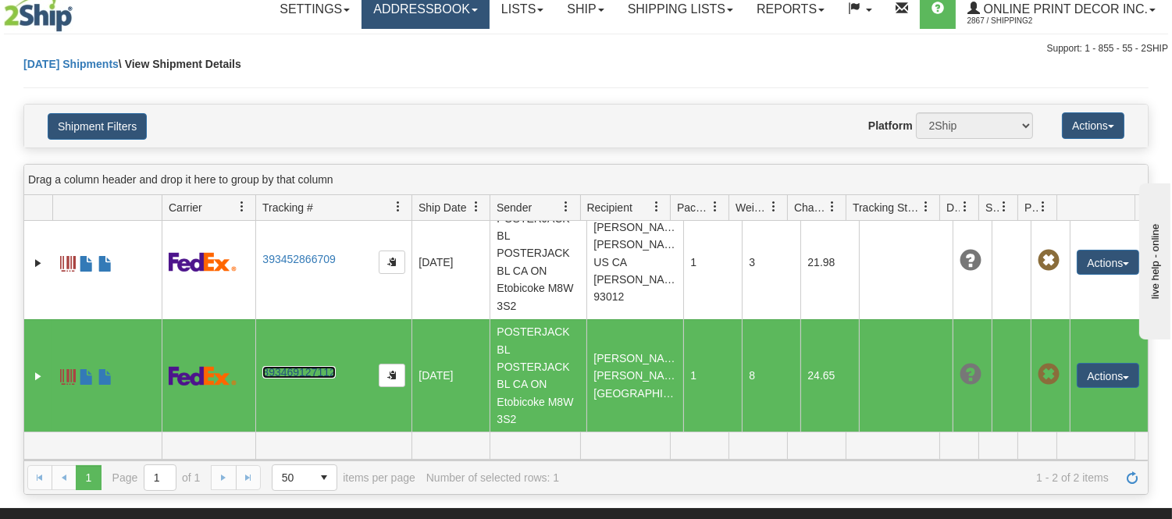
scroll to position [0, 0]
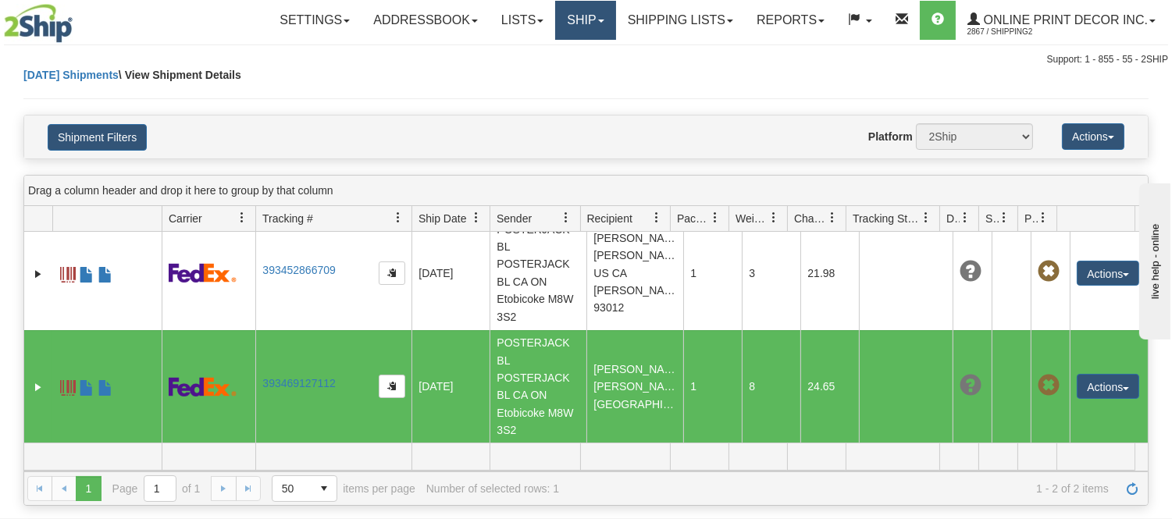
click at [572, 21] on link "Ship" at bounding box center [585, 20] width 60 height 39
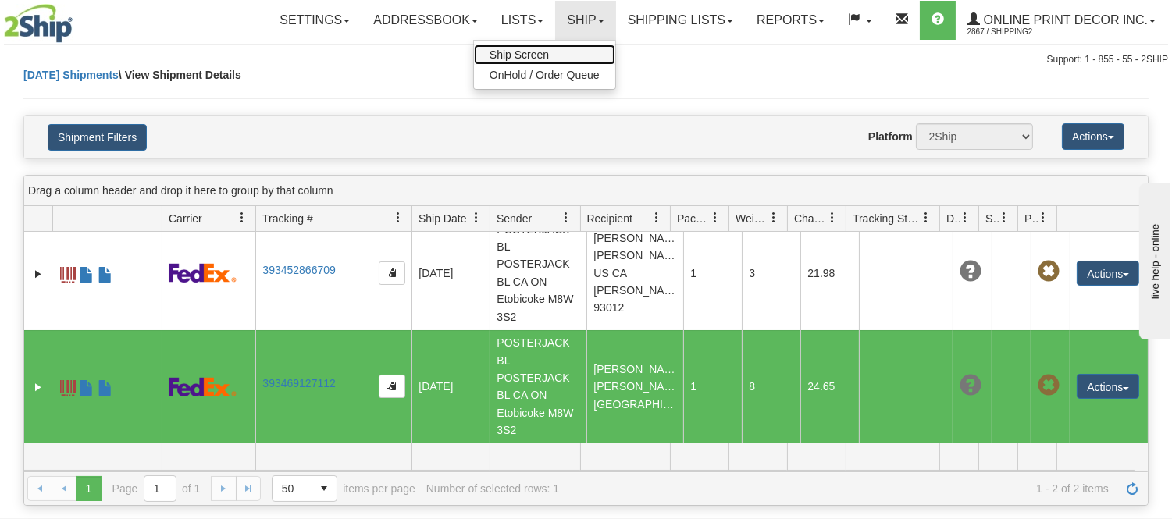
click at [540, 47] on link "Ship Screen" at bounding box center [544, 55] width 141 height 20
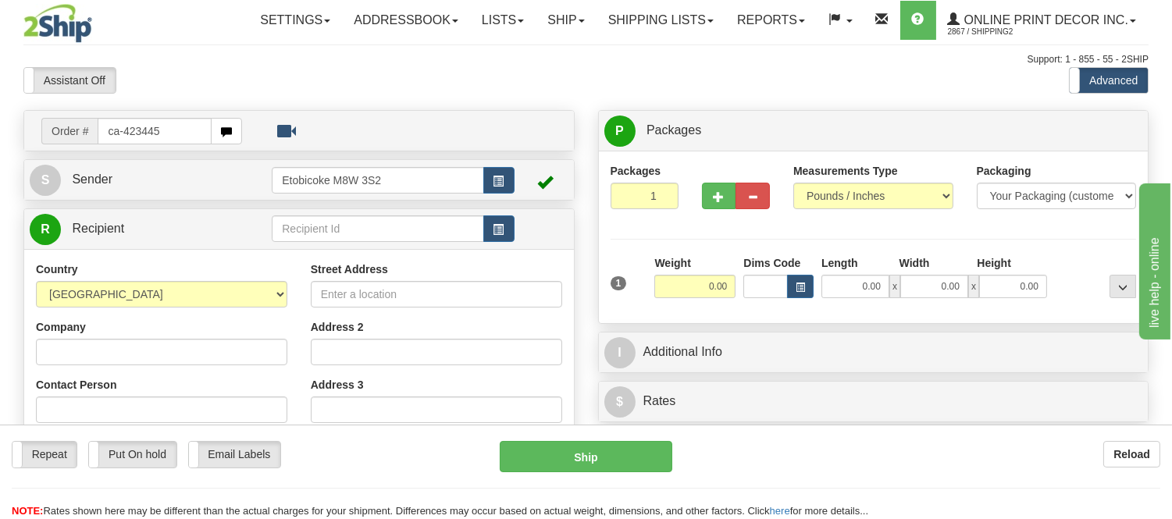
type input "ca-423445"
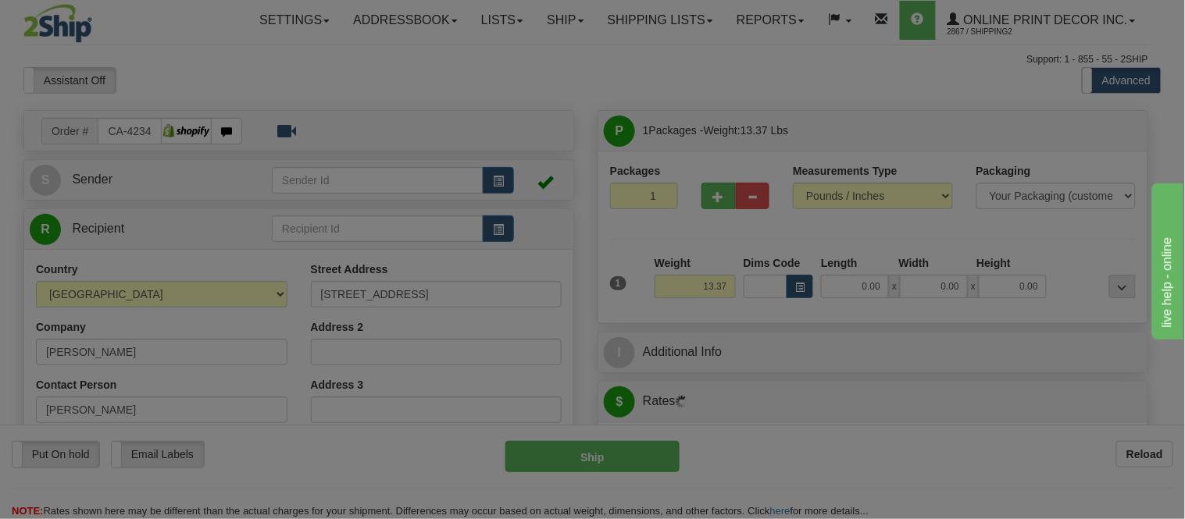
type input "LAKEVIEW"
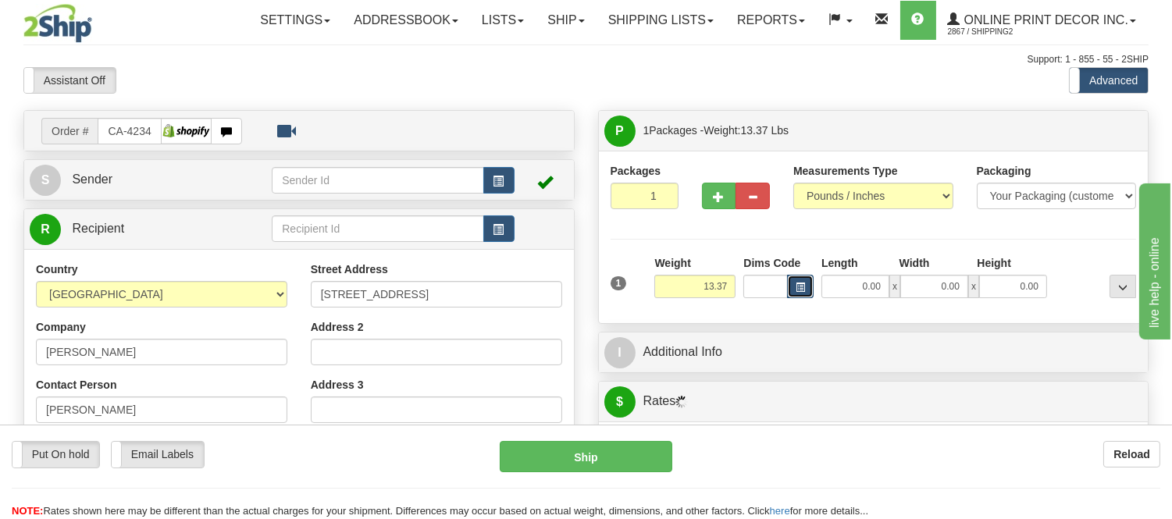
click at [799, 290] on span "button" at bounding box center [800, 287] width 9 height 9
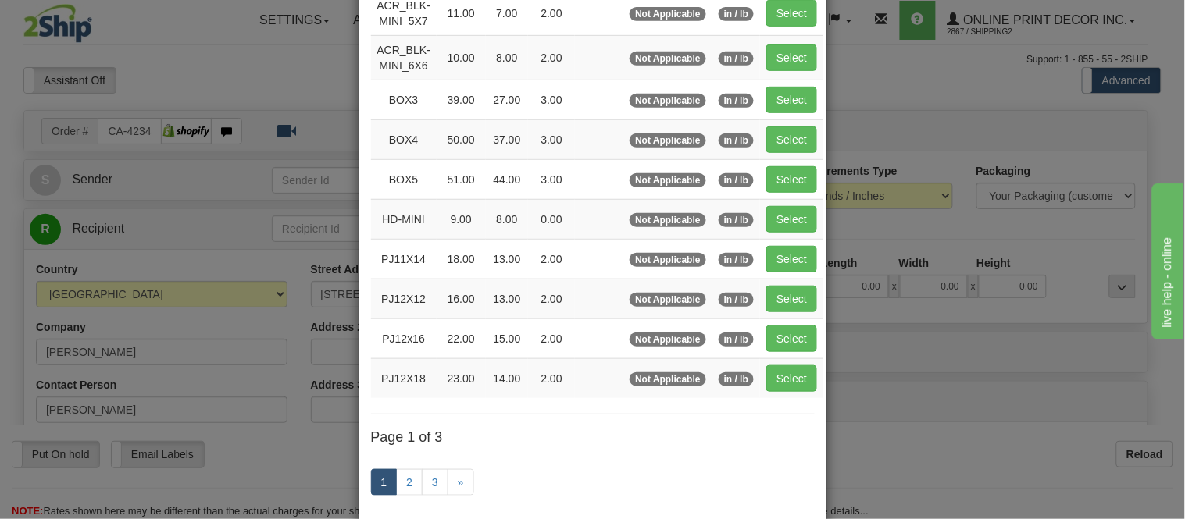
scroll to position [260, 0]
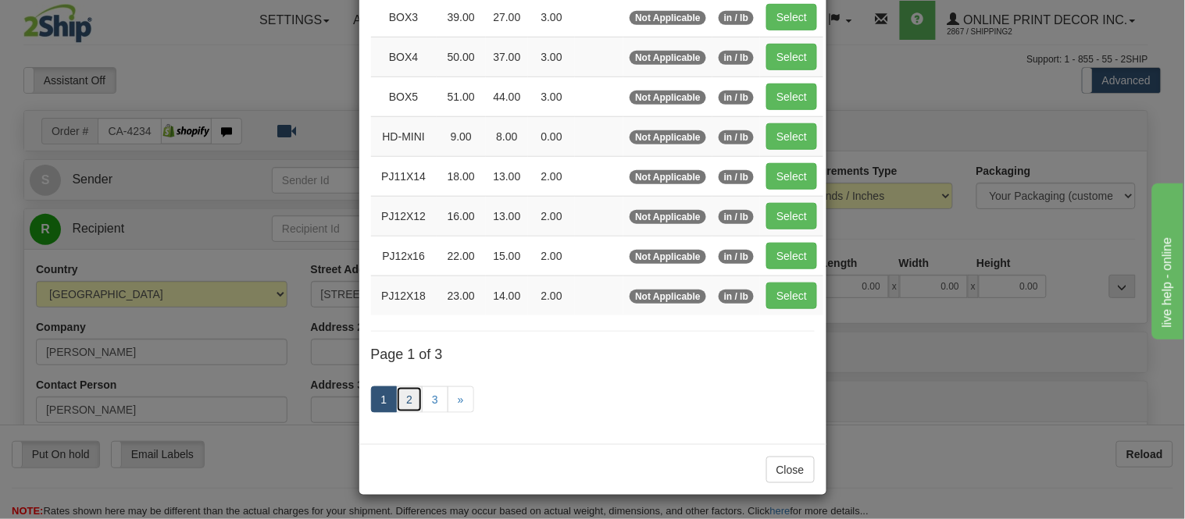
click at [401, 408] on link "2" at bounding box center [409, 400] width 27 height 27
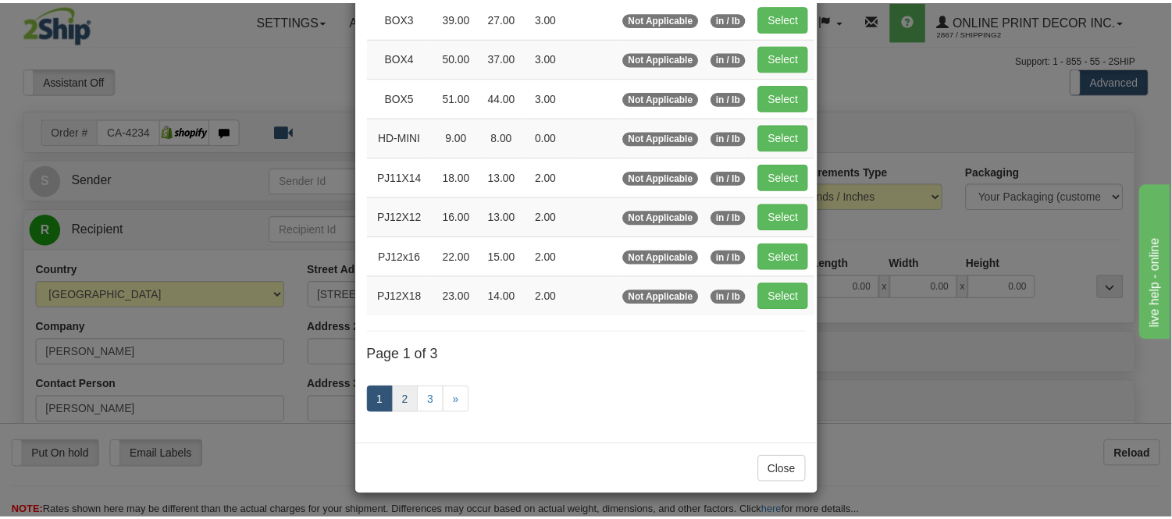
scroll to position [254, 0]
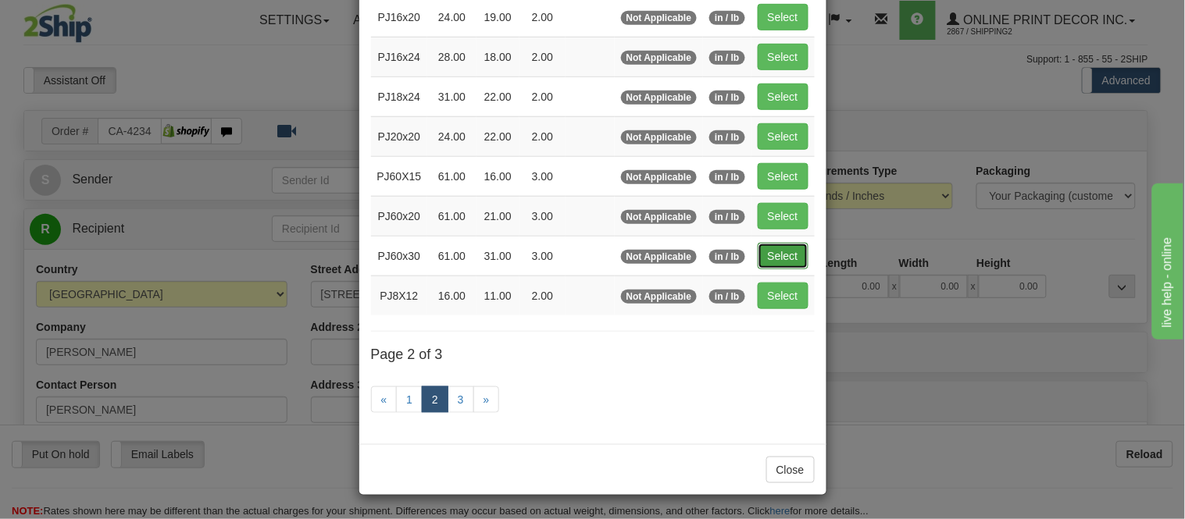
click at [794, 248] on button "Select" at bounding box center [783, 256] width 51 height 27
type input "PJ60x30"
type input "61.00"
type input "31.00"
type input "3.00"
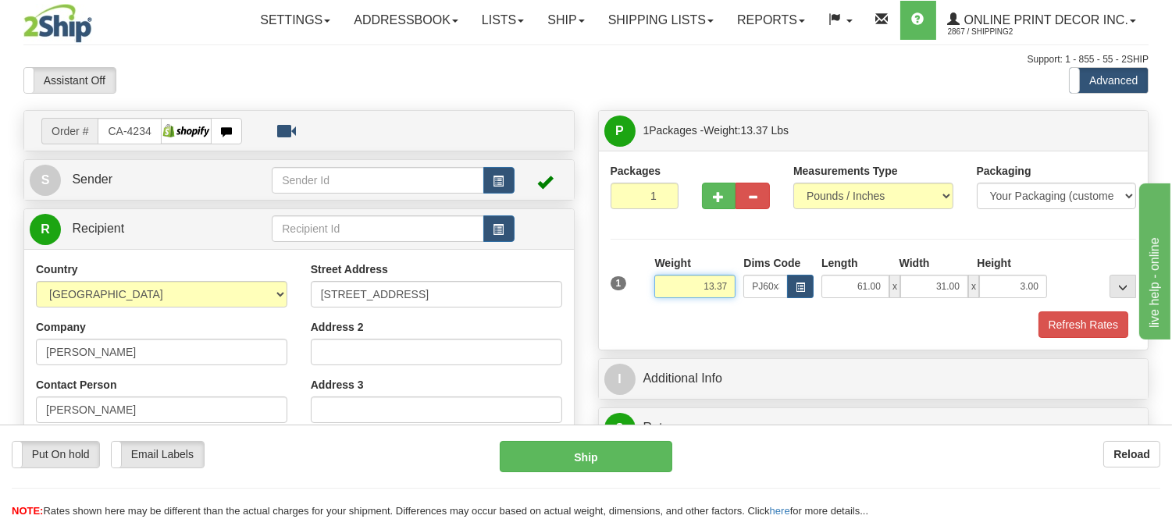
drag, startPoint x: 732, startPoint y: 281, endPoint x: 676, endPoint y: 283, distance: 56.3
click at [676, 283] on input "13.37" at bounding box center [694, 286] width 81 height 23
type input "19.98"
click at [1121, 316] on button "Refresh Rates" at bounding box center [1084, 325] width 90 height 27
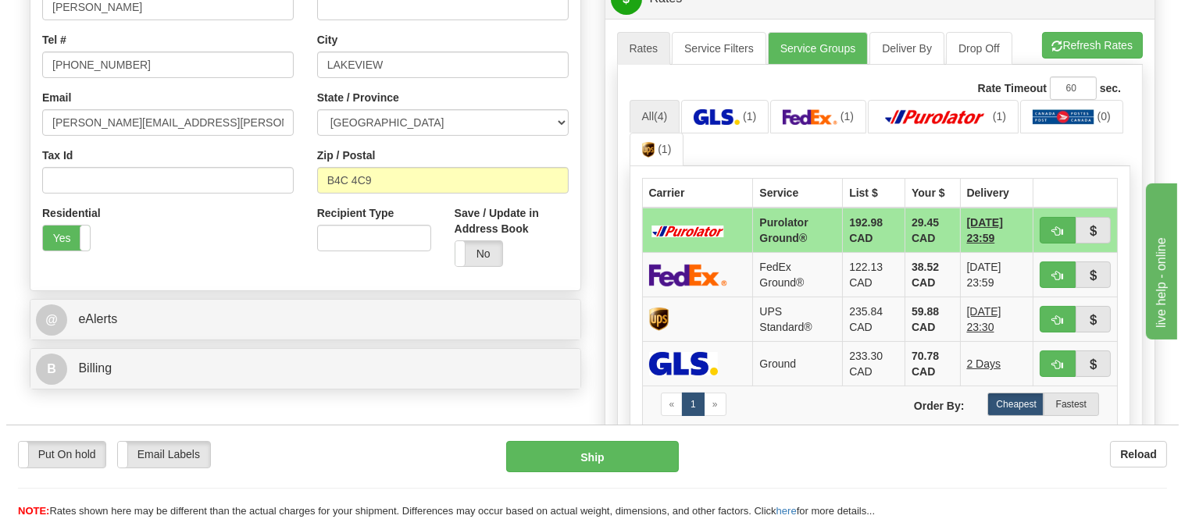
scroll to position [433, 0]
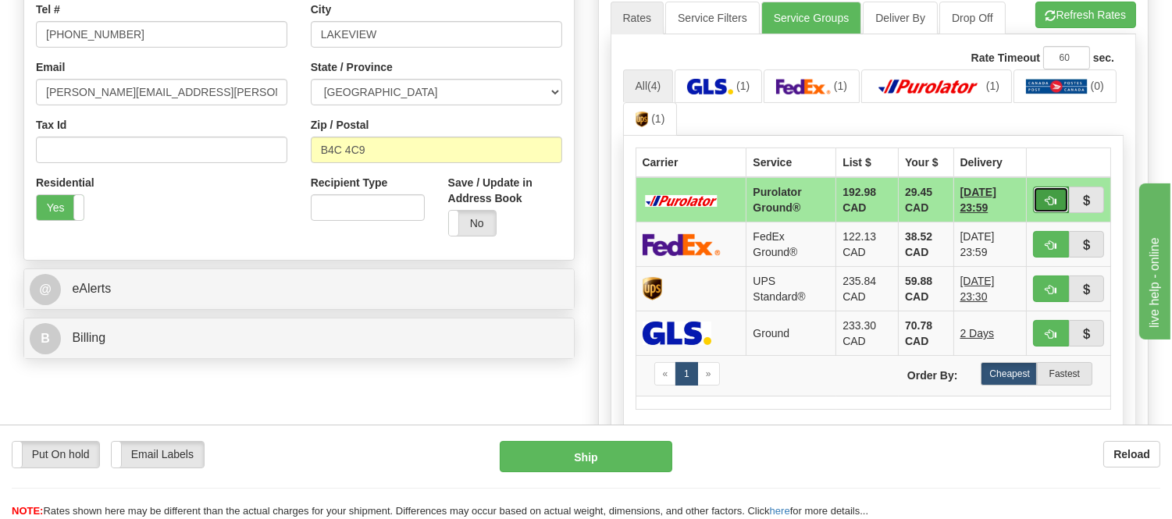
click at [1043, 203] on button "button" at bounding box center [1051, 200] width 36 height 27
type input "260"
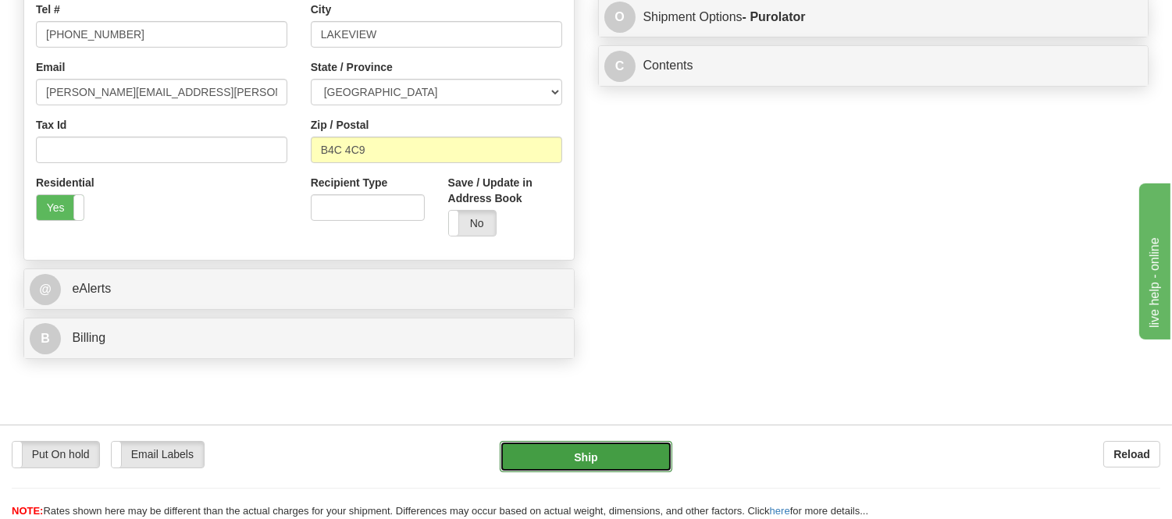
click at [630, 462] on button "Ship" at bounding box center [586, 456] width 172 height 31
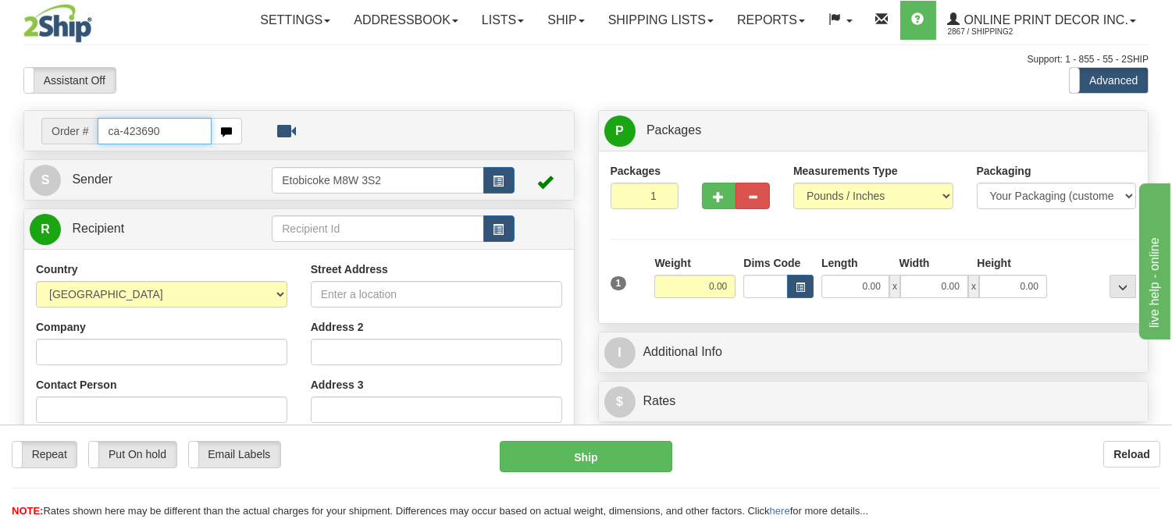
type input "ca-423690"
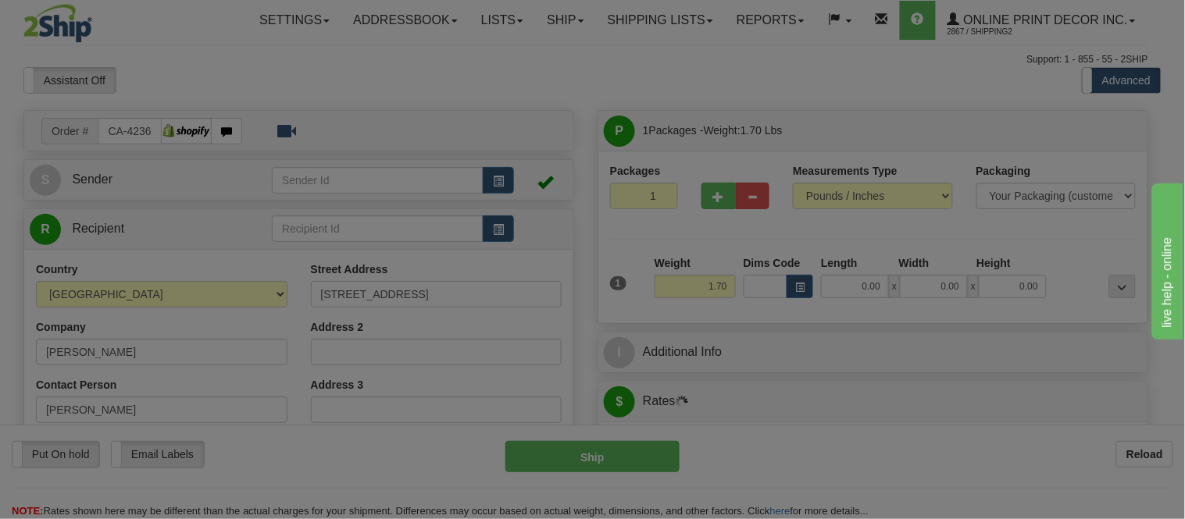
type input "NEPEAN"
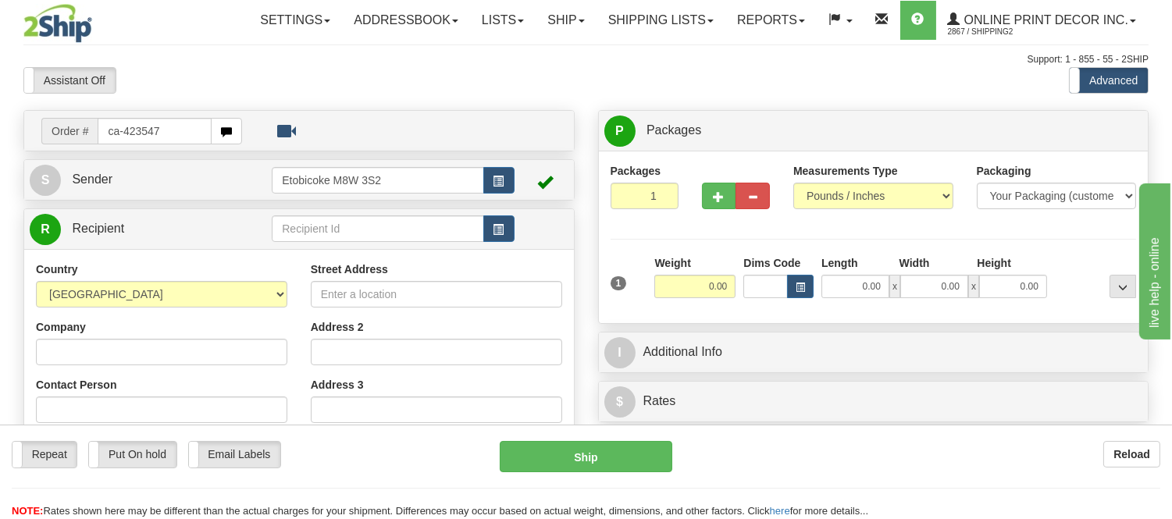
type input "ca-423547"
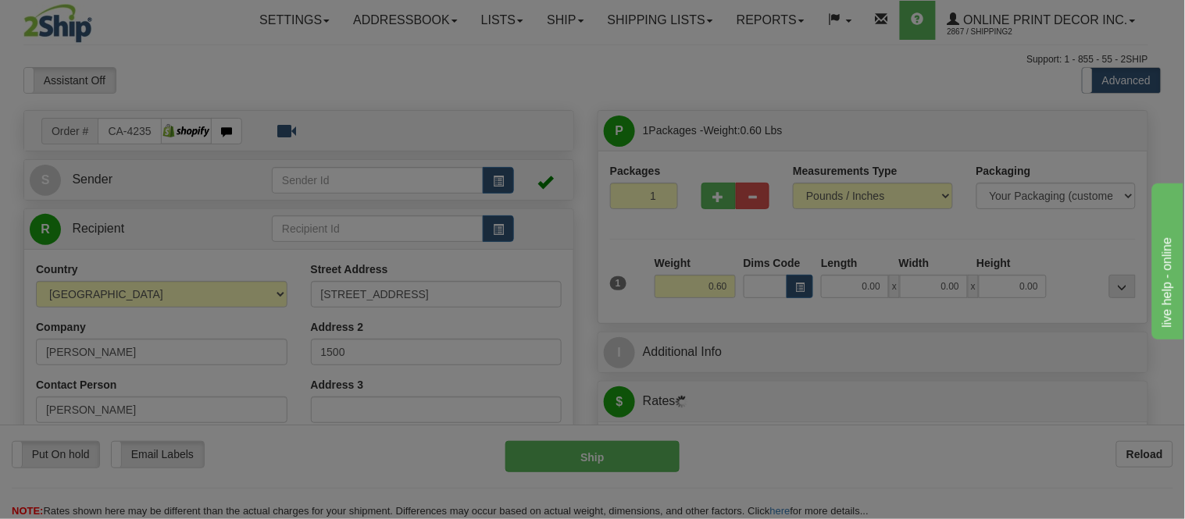
type input "[GEOGRAPHIC_DATA]"
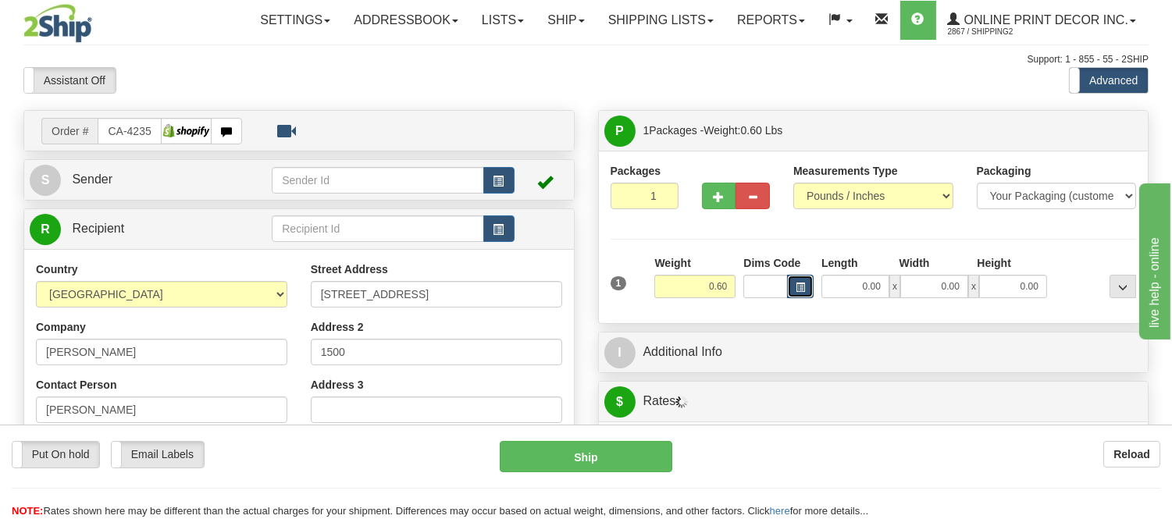
click at [798, 283] on span "button" at bounding box center [800, 287] width 9 height 9
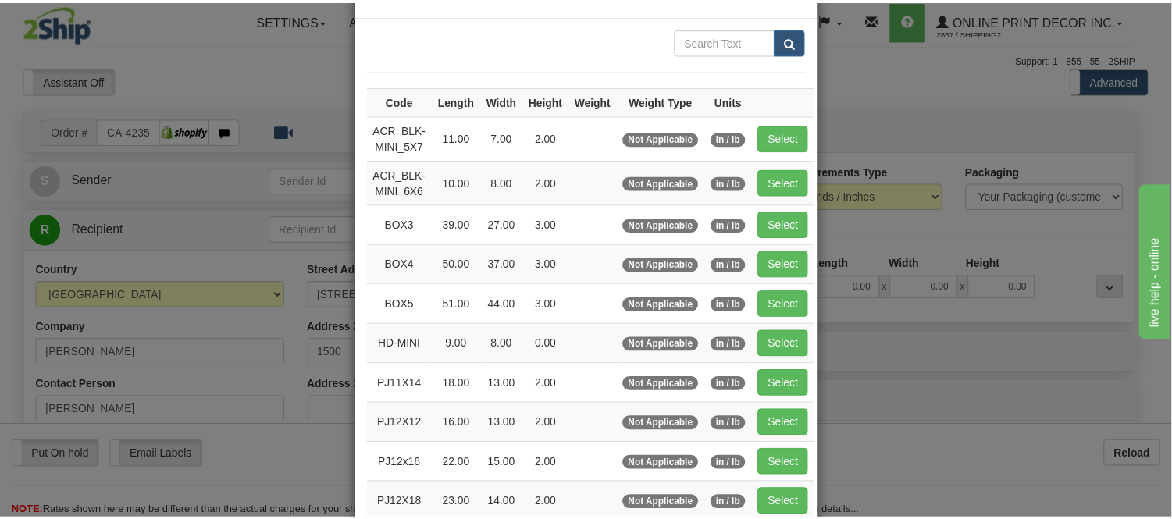
scroll to position [173, 0]
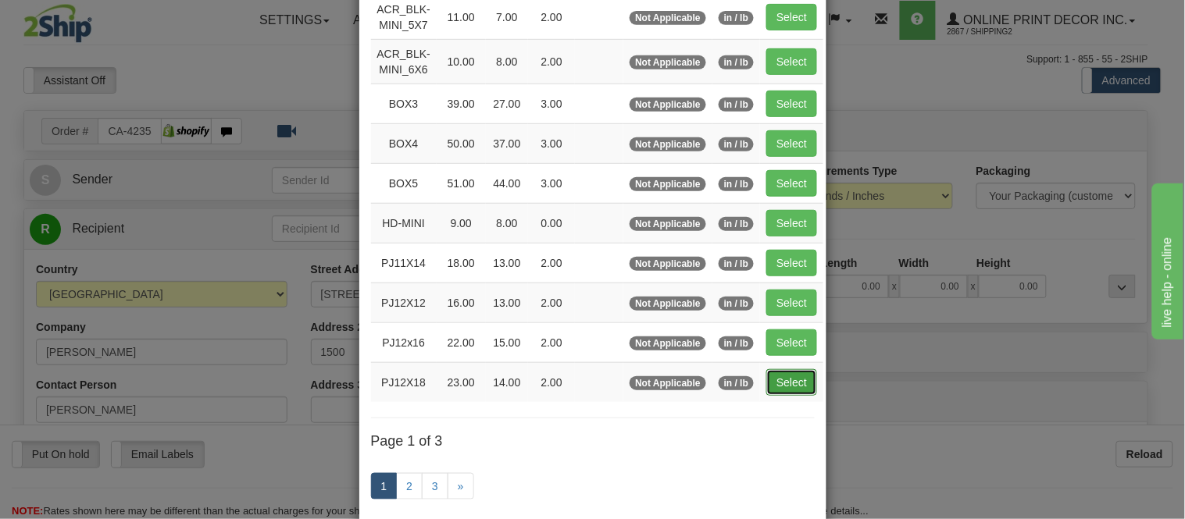
click at [775, 373] on button "Select" at bounding box center [791, 382] width 51 height 27
type input "PJ12X18"
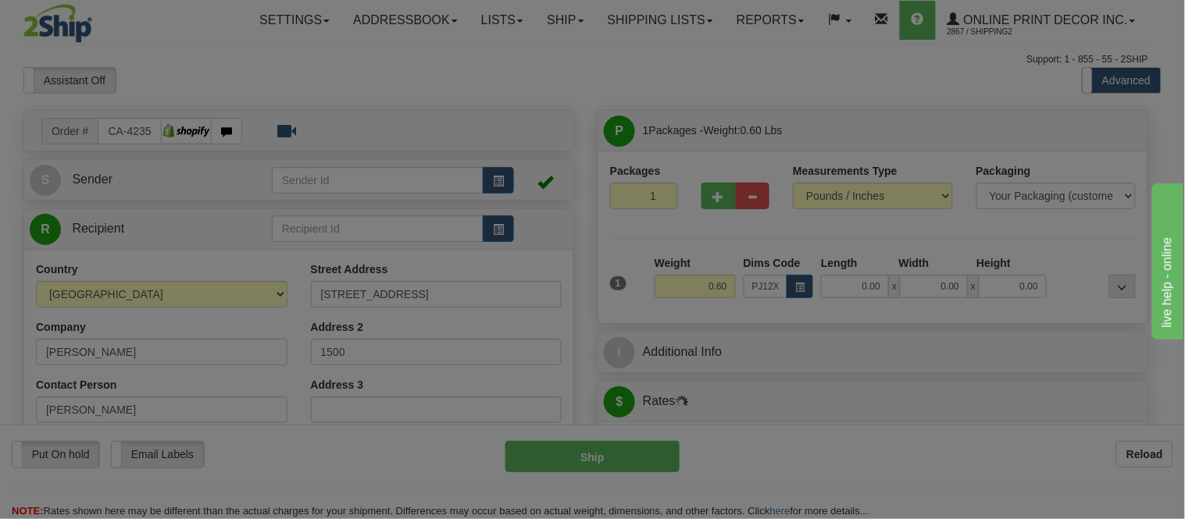
type input "23.00"
type input "14.00"
type input "2.00"
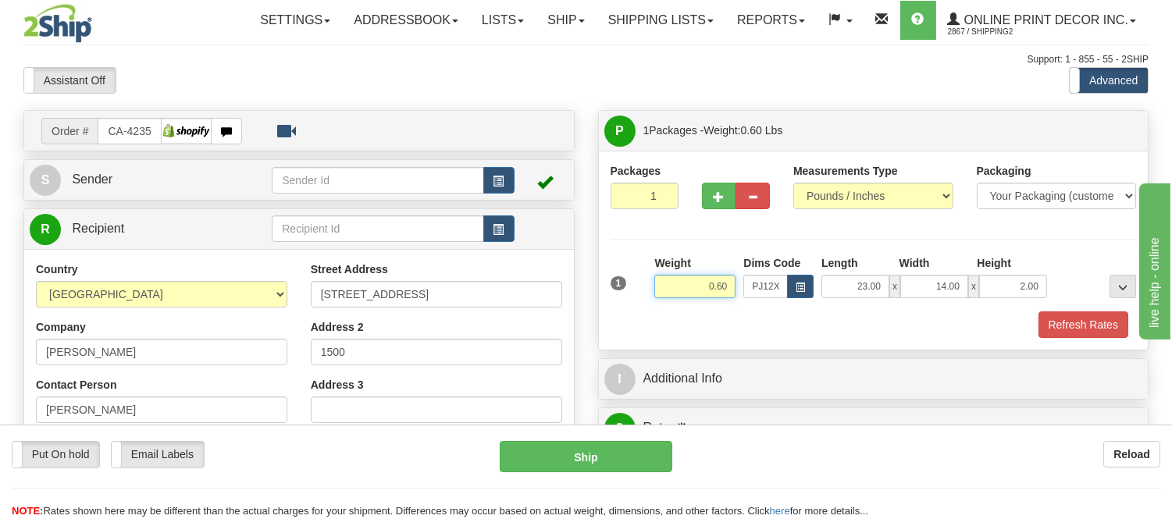
drag, startPoint x: 729, startPoint y: 283, endPoint x: 665, endPoint y: 283, distance: 64.0
click at [665, 283] on input "0.60" at bounding box center [694, 286] width 81 height 23
type input "0.98"
click at [1084, 331] on button "Refresh Rates" at bounding box center [1084, 325] width 90 height 27
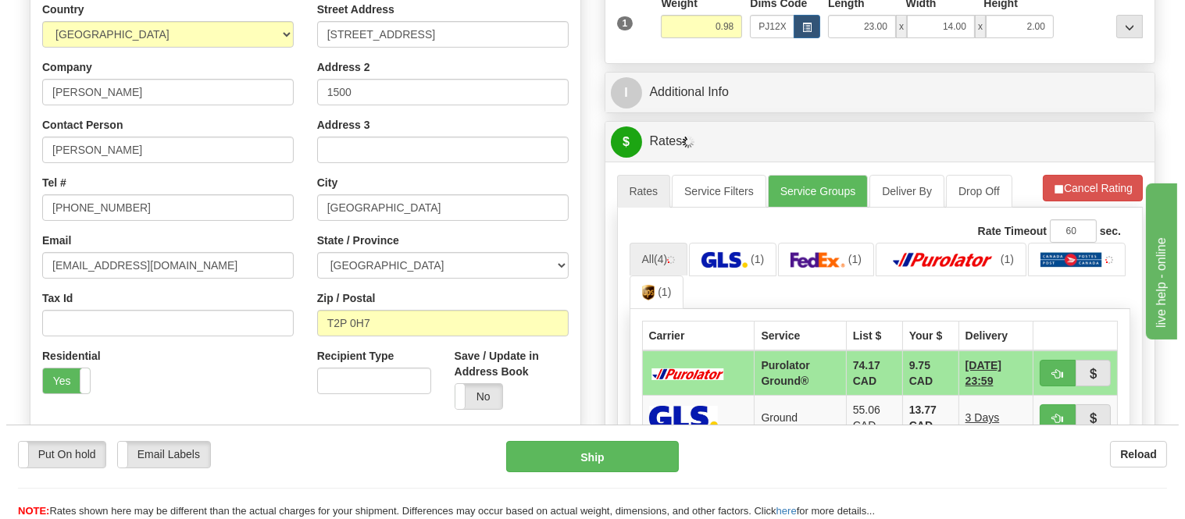
scroll to position [347, 0]
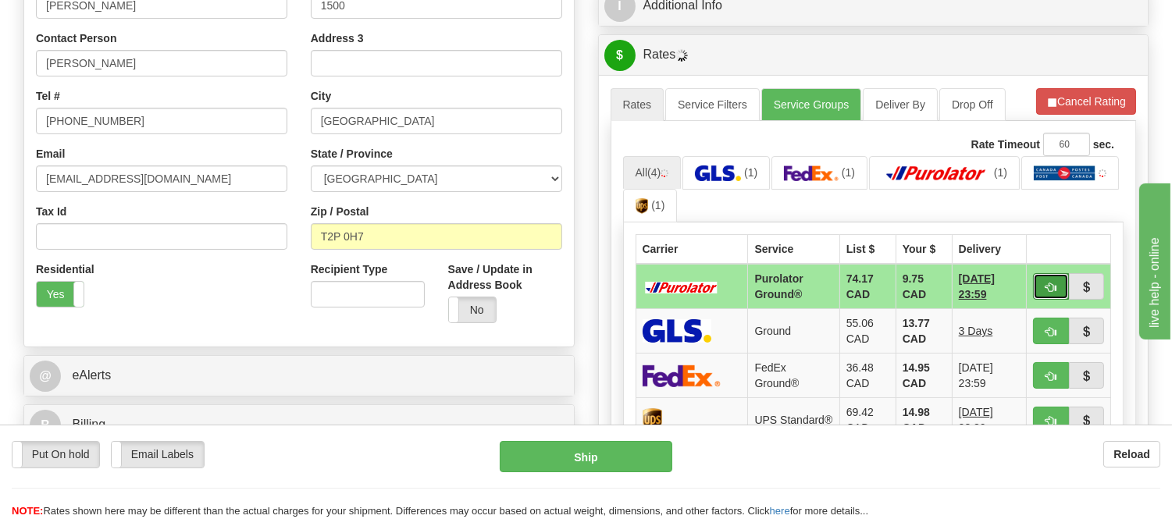
click at [1042, 287] on button "button" at bounding box center [1051, 286] width 36 height 27
click at [1039, 283] on button "button" at bounding box center [1051, 286] width 36 height 27
click at [1082, 195] on ul "All (4) (1) (1) (1) (1)" at bounding box center [873, 189] width 501 height 67
click at [1049, 287] on span "button" at bounding box center [1051, 288] width 11 height 10
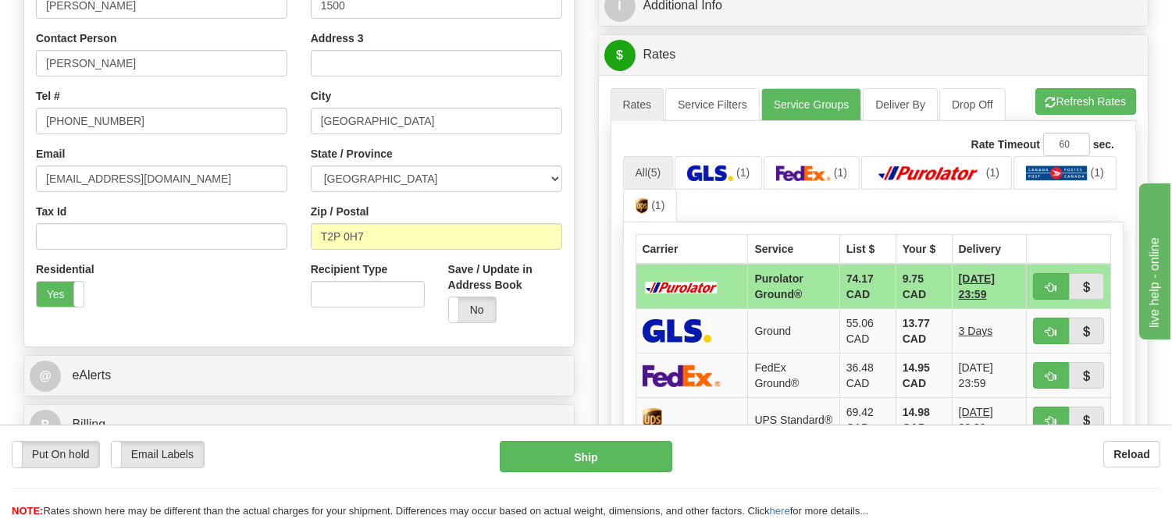
click at [1064, 203] on ul "All (5) (1) (1) (1) (1) (1)" at bounding box center [873, 189] width 501 height 67
click at [1041, 289] on button "button" at bounding box center [1051, 286] width 36 height 27
type input "260"
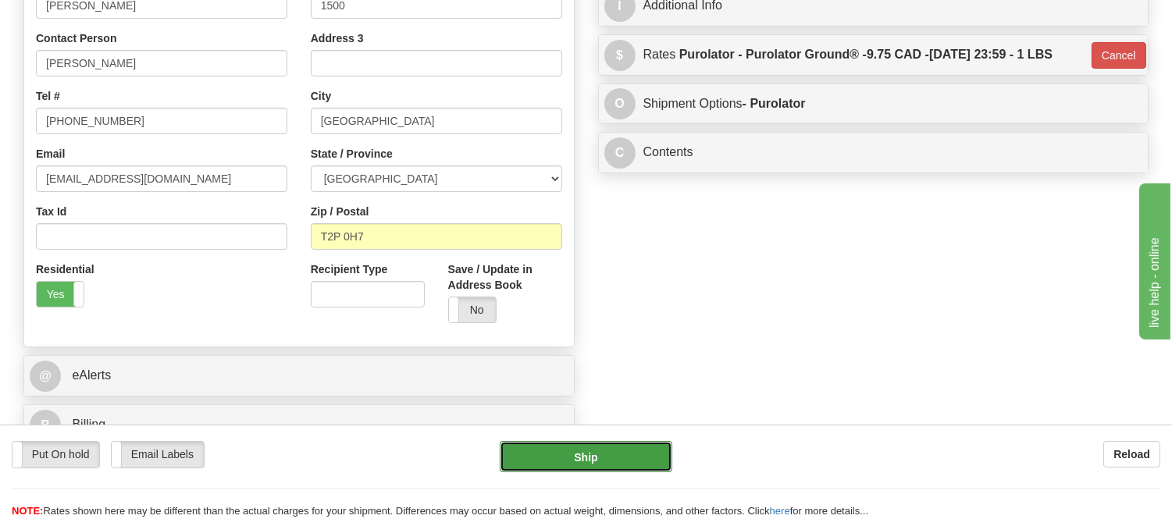
click at [576, 442] on button "Ship" at bounding box center [586, 456] width 172 height 31
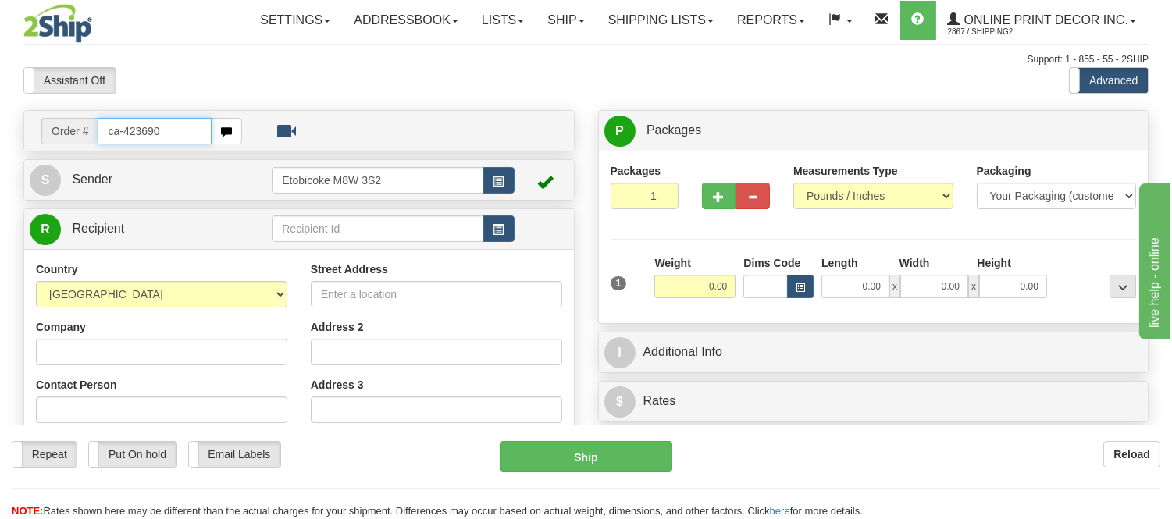
type input "ca-423690"
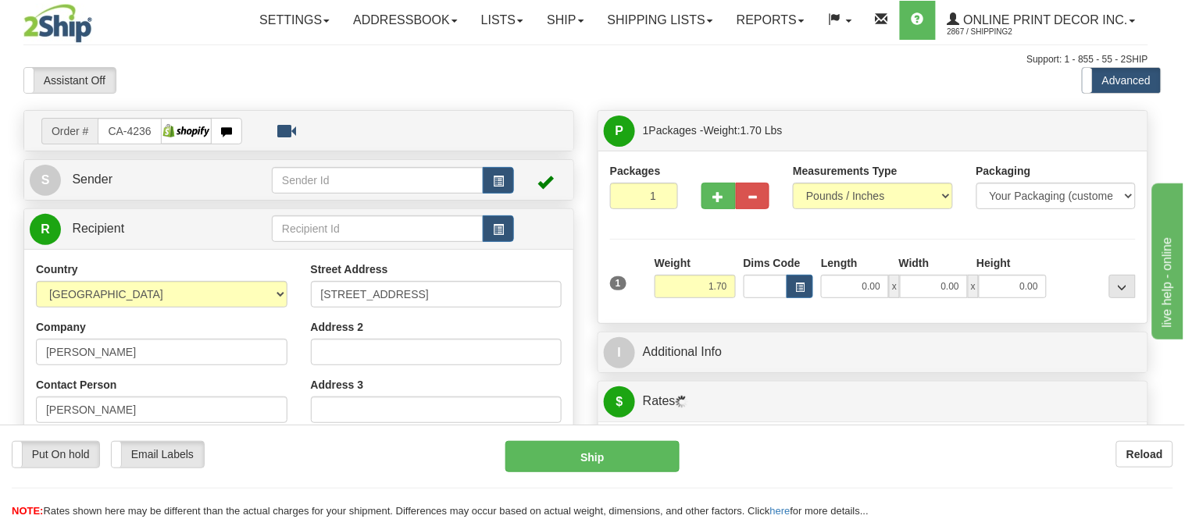
type input "NEPEAN"
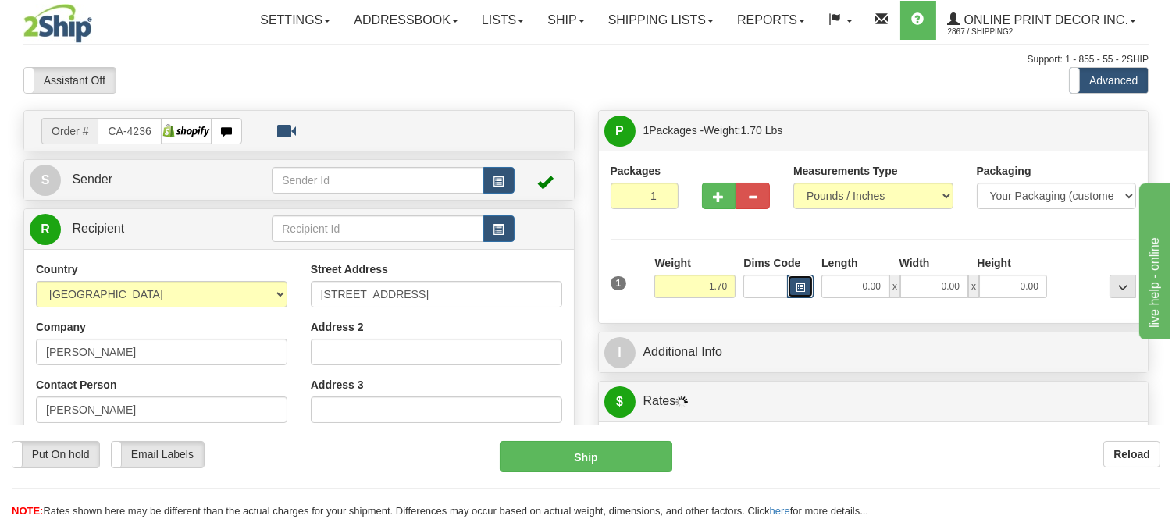
click at [810, 289] on button "button" at bounding box center [800, 286] width 27 height 23
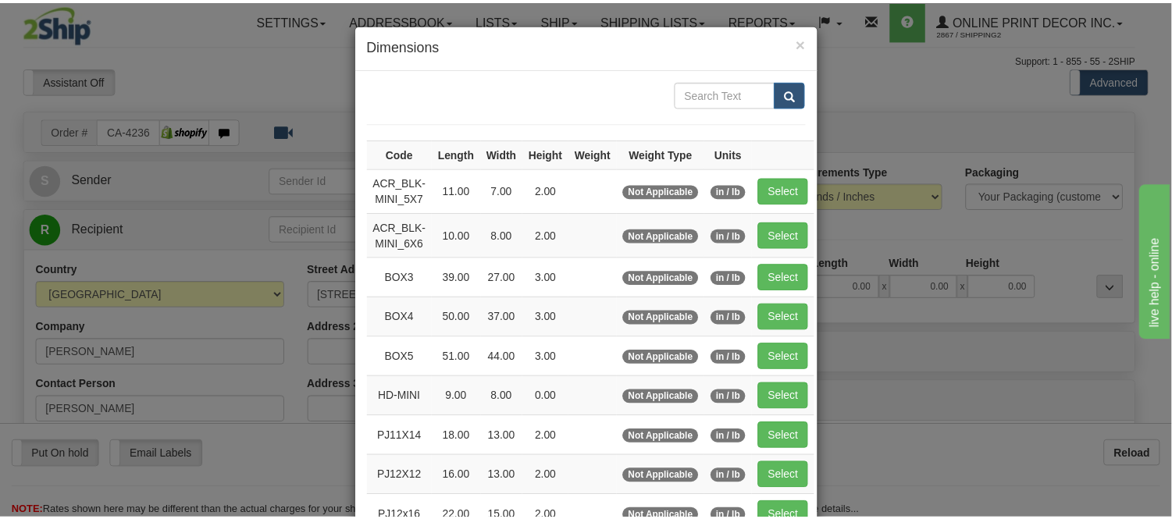
scroll to position [173, 0]
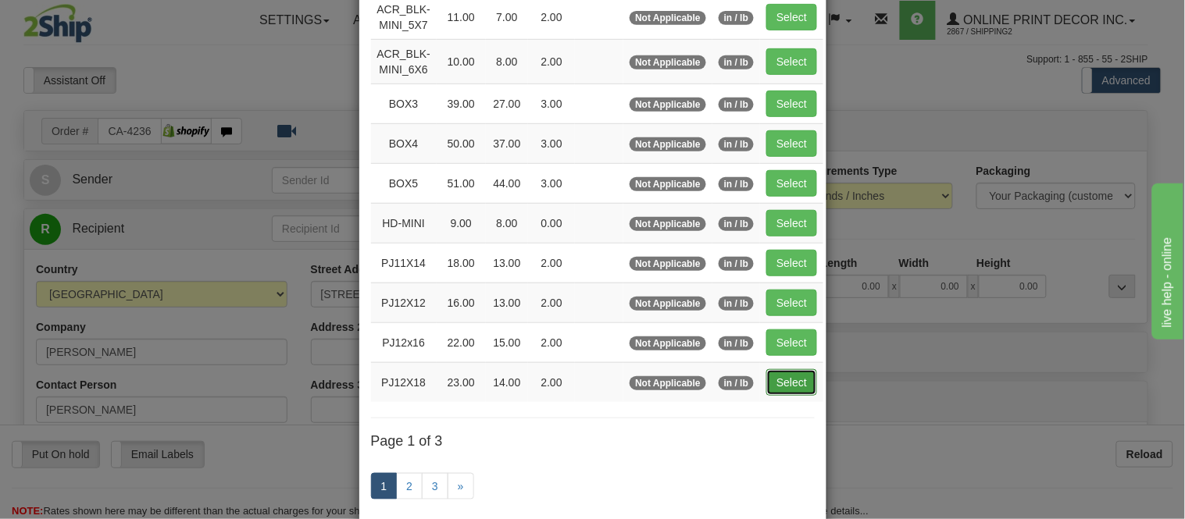
click at [771, 383] on button "Select" at bounding box center [791, 382] width 51 height 27
type input "PJ12X18"
type input "23.00"
type input "14.00"
type input "2.00"
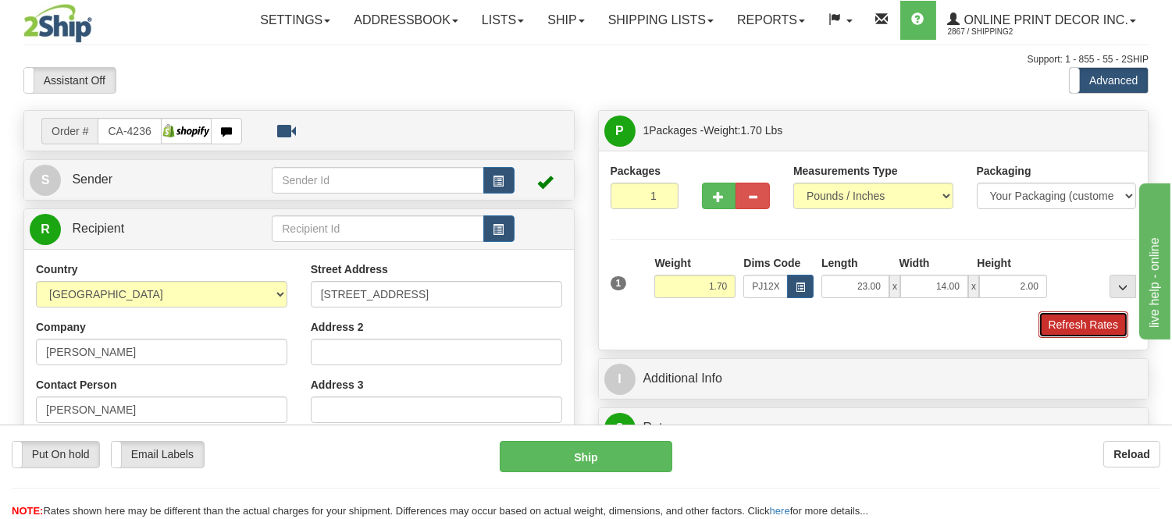
click at [1070, 329] on button "Refresh Rates" at bounding box center [1084, 325] width 90 height 27
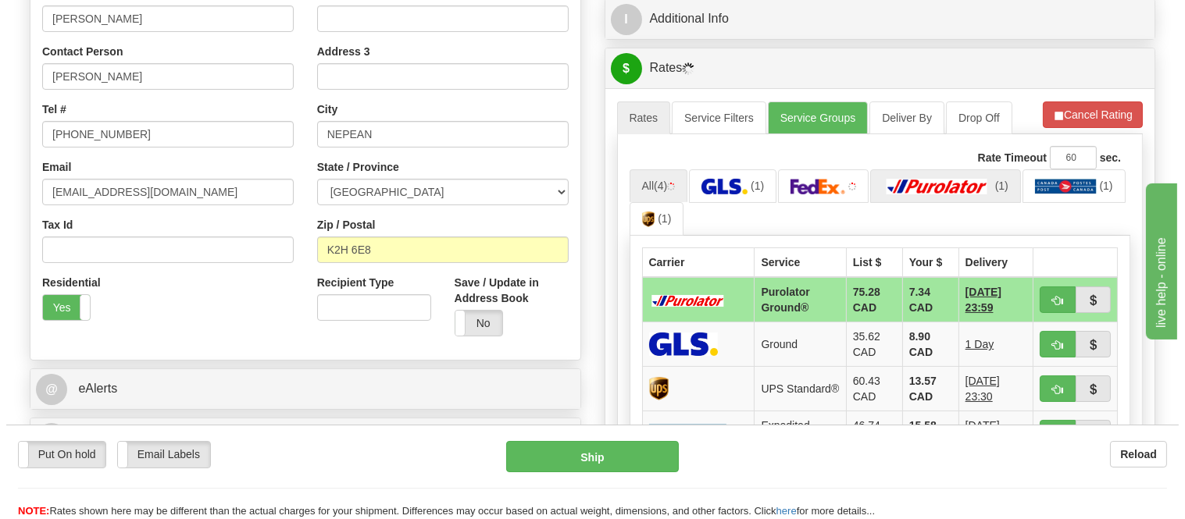
scroll to position [433, 0]
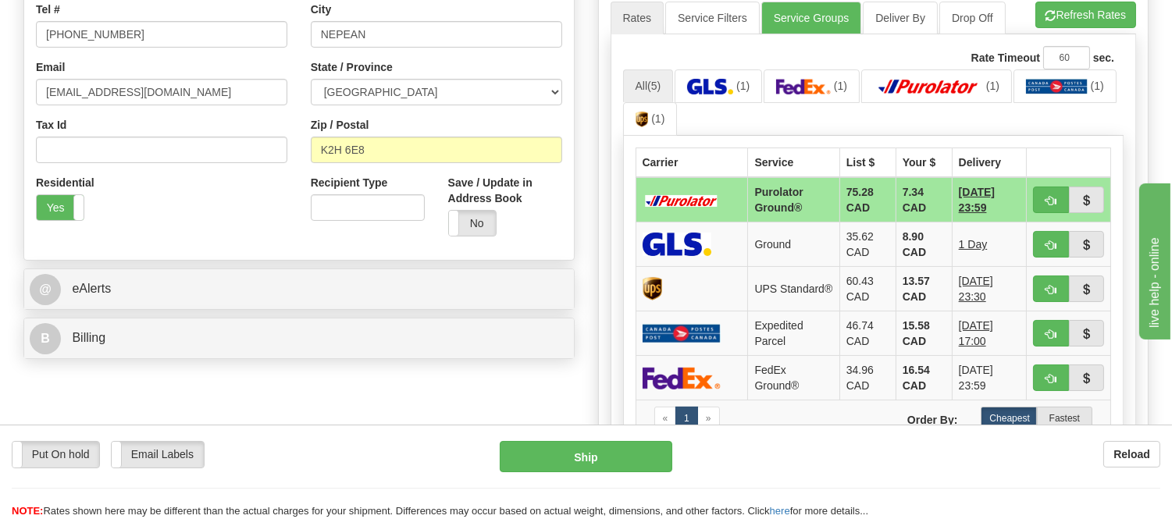
click at [1041, 191] on button "button" at bounding box center [1051, 200] width 36 height 27
type input "260"
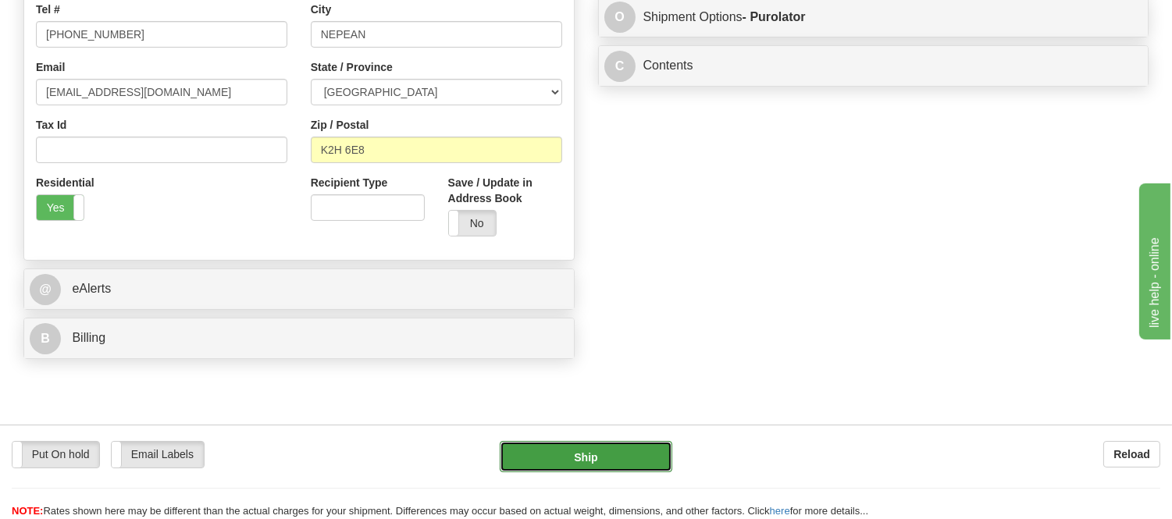
click at [627, 443] on button "Ship" at bounding box center [586, 456] width 172 height 31
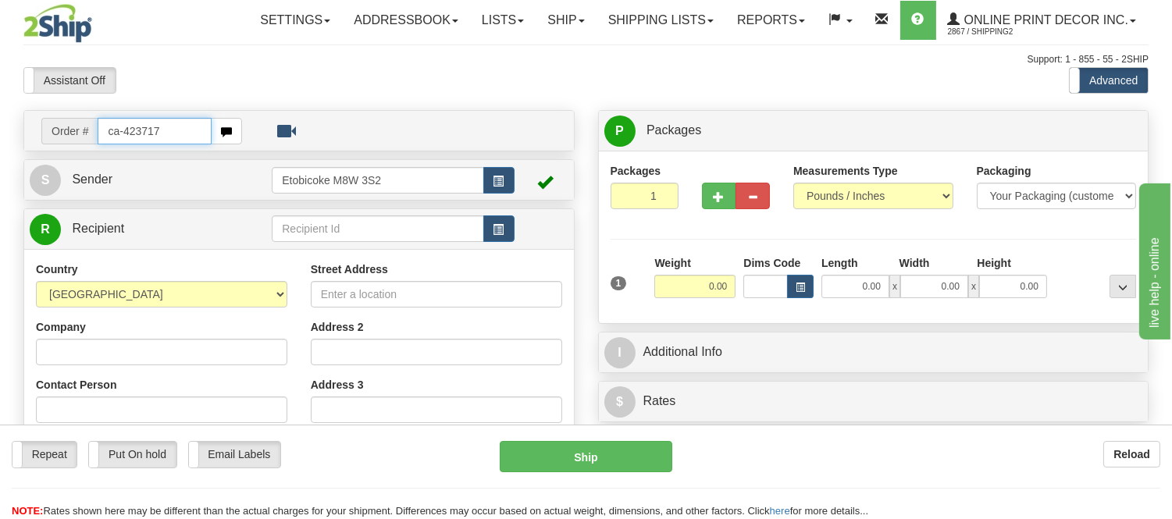
type input "ca-423717"
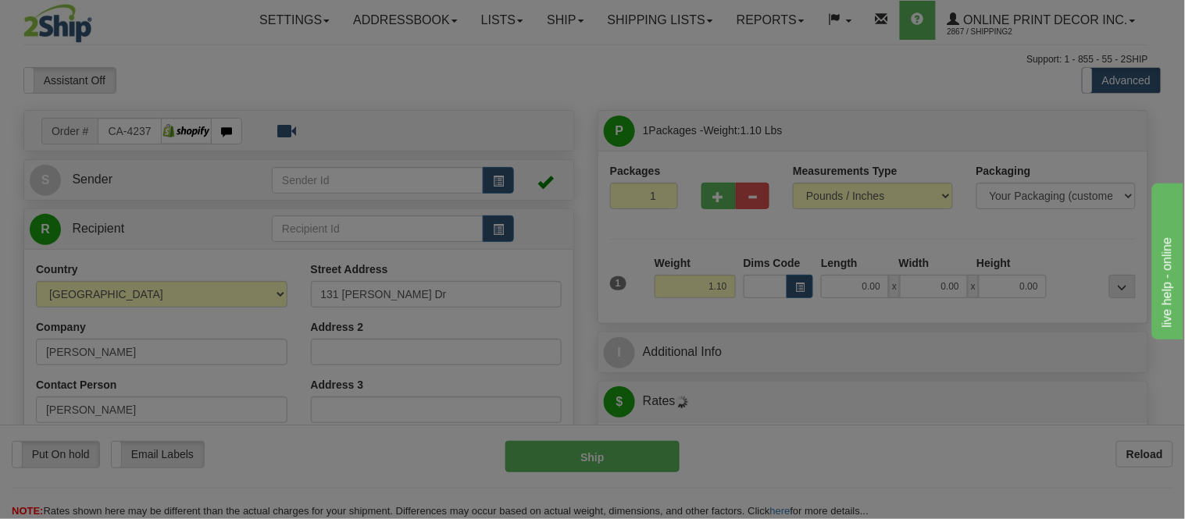
type input "[GEOGRAPHIC_DATA]"
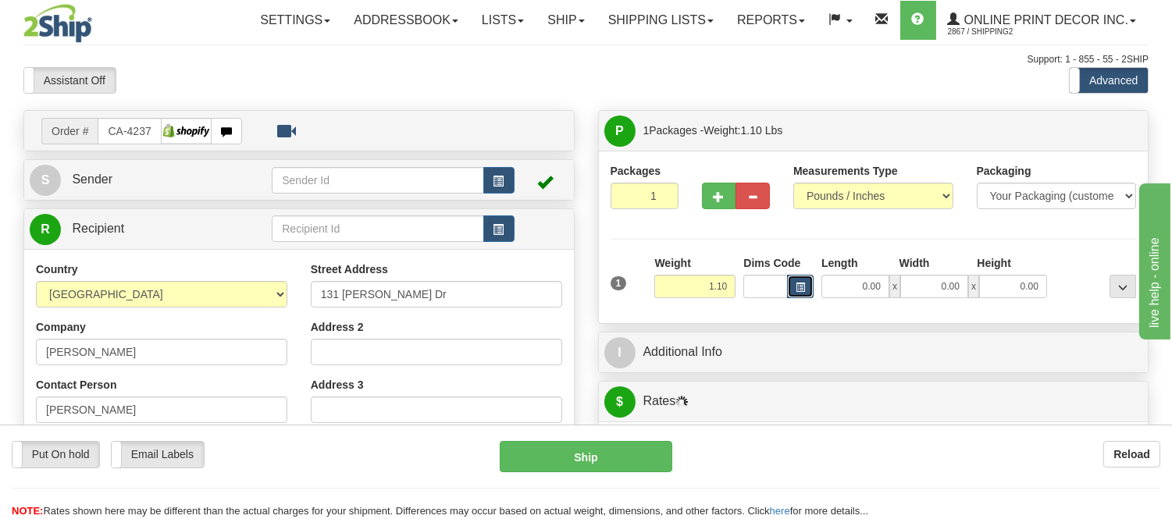
click at [792, 292] on button "button" at bounding box center [800, 286] width 27 height 23
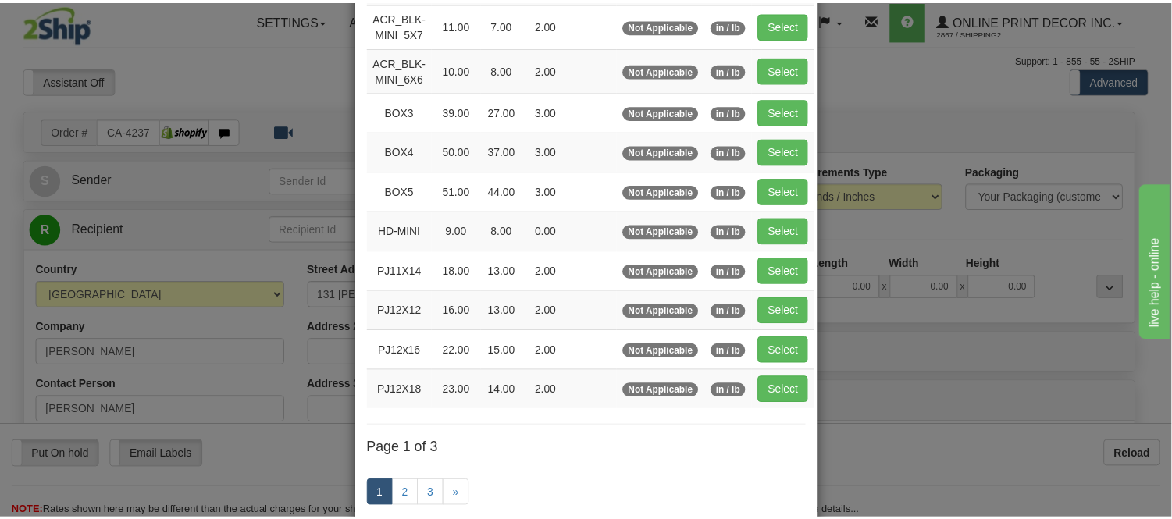
scroll to position [173, 0]
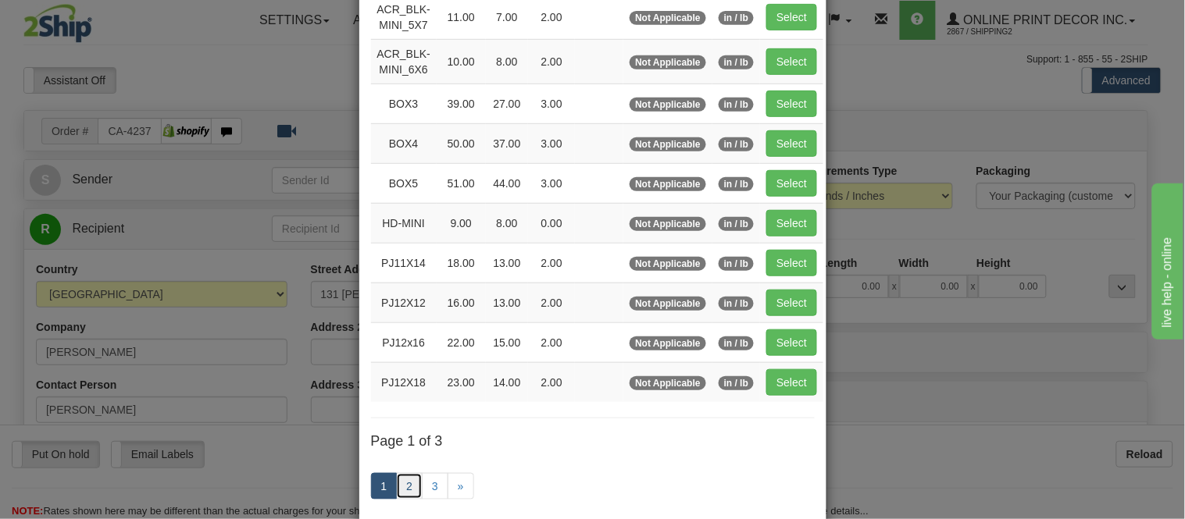
click at [404, 490] on link "2" at bounding box center [409, 486] width 27 height 27
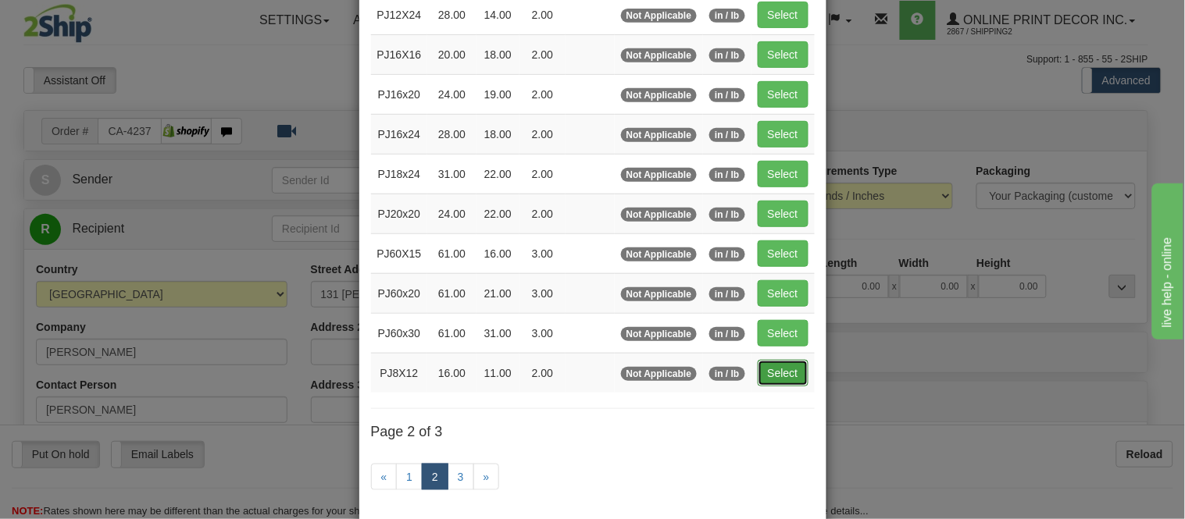
click at [786, 383] on button "Select" at bounding box center [783, 373] width 51 height 27
type input "PJ8X12"
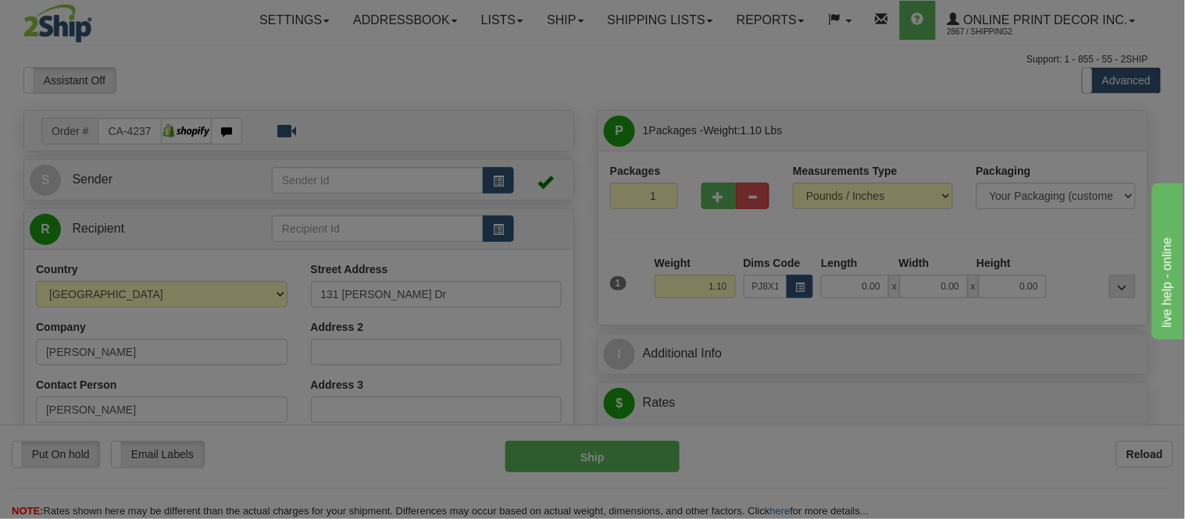
type input "16.00"
type input "11.00"
type input "2.00"
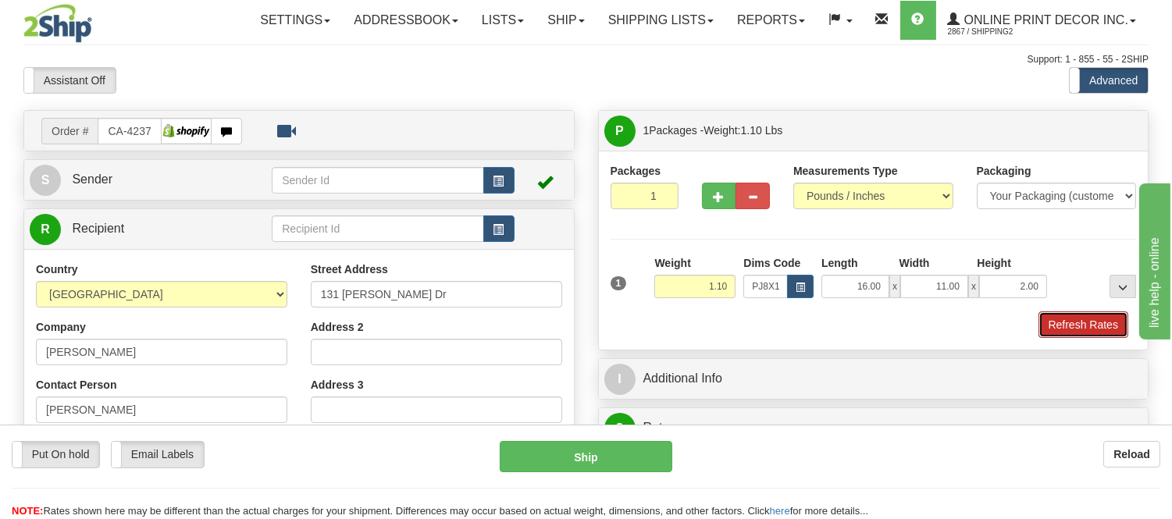
click at [1050, 333] on button "Refresh Rates" at bounding box center [1084, 325] width 90 height 27
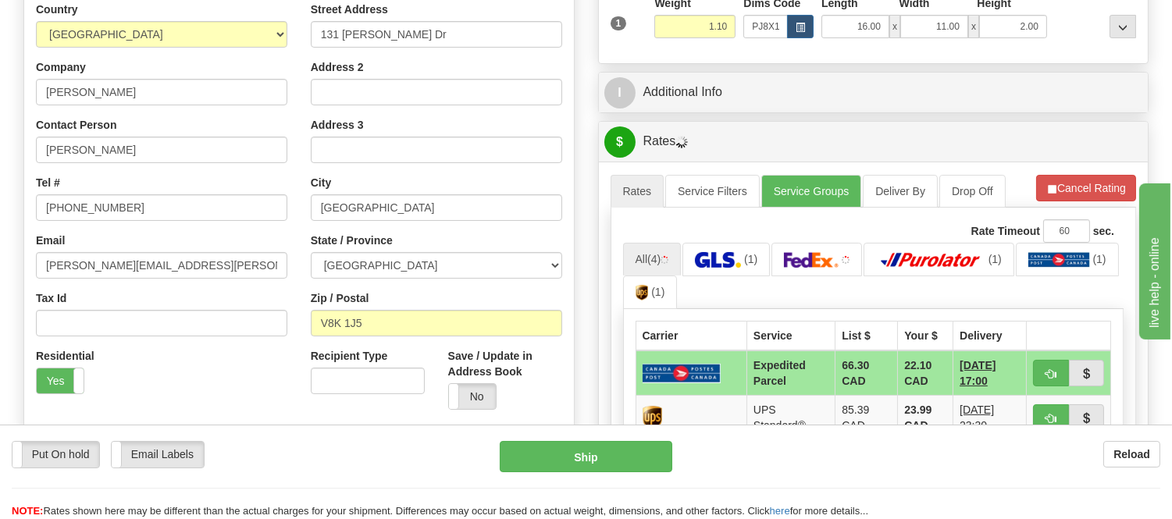
scroll to position [347, 0]
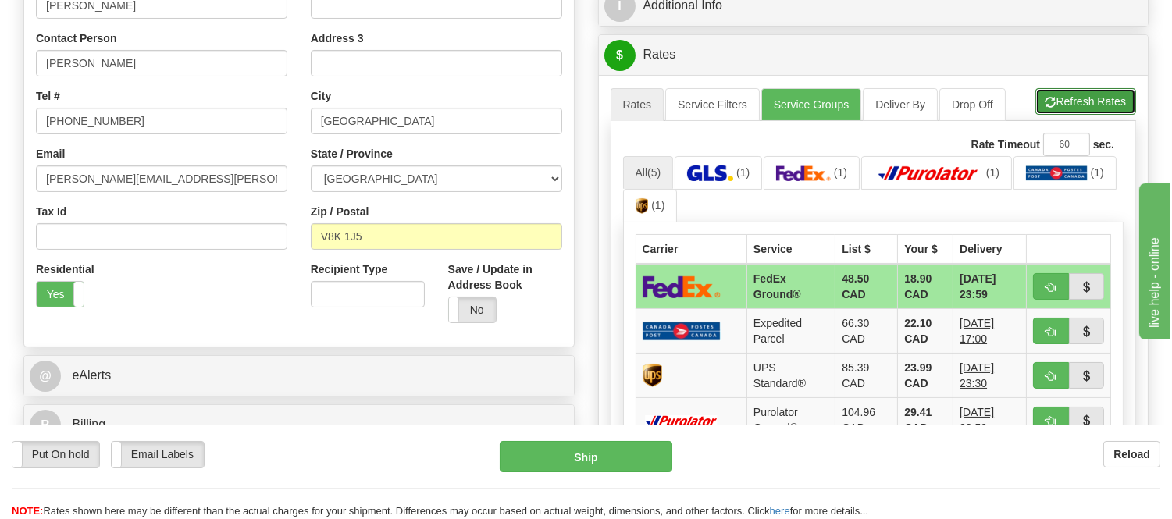
click at [1090, 102] on button "Refresh Rates" at bounding box center [1086, 101] width 101 height 27
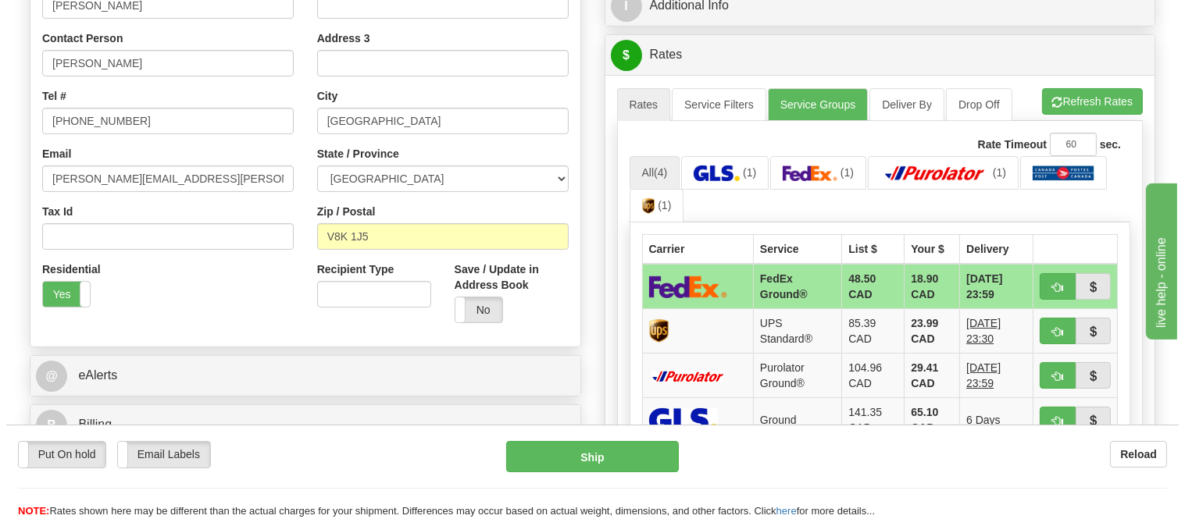
scroll to position [433, 0]
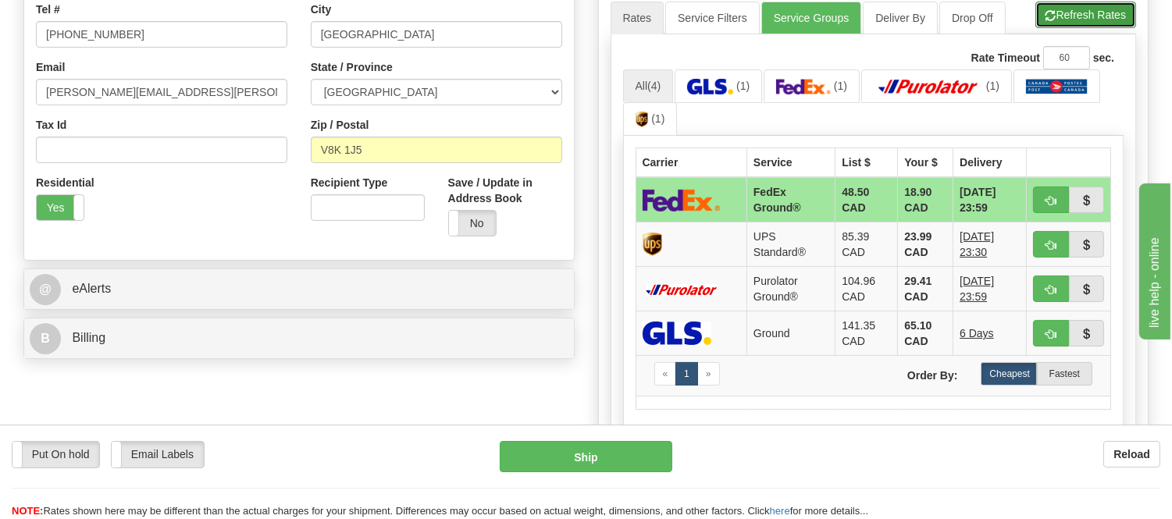
click at [1049, 12] on span "button" at bounding box center [1051, 16] width 11 height 10
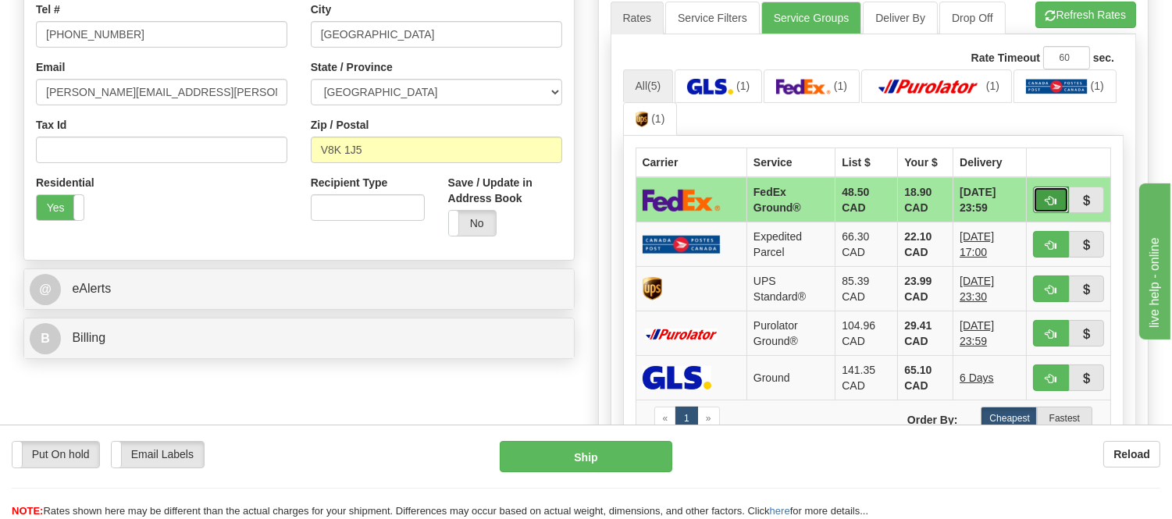
click at [1049, 192] on button "button" at bounding box center [1051, 200] width 36 height 27
type input "92"
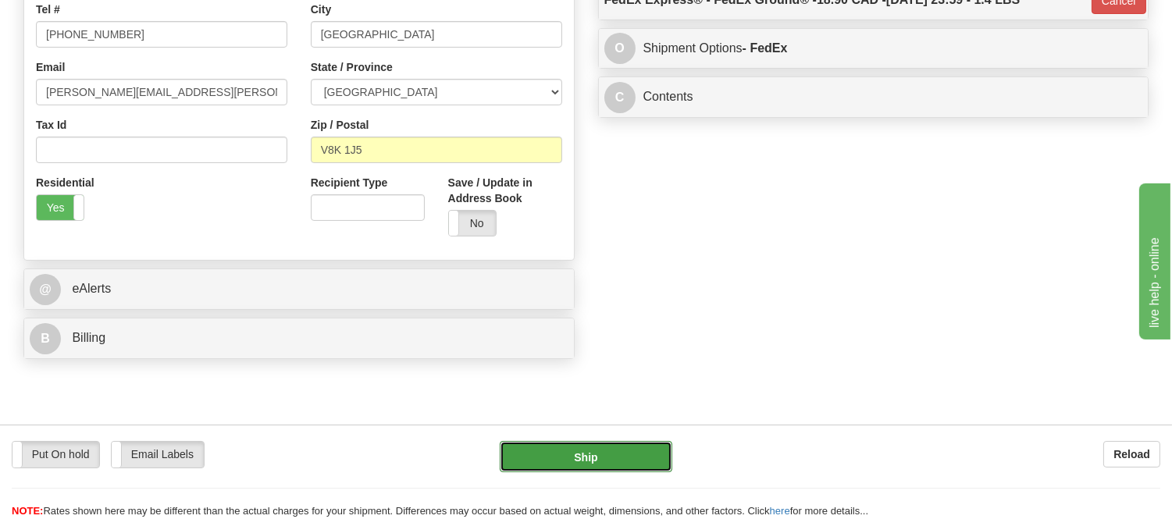
click at [576, 451] on button "Ship" at bounding box center [586, 456] width 172 height 31
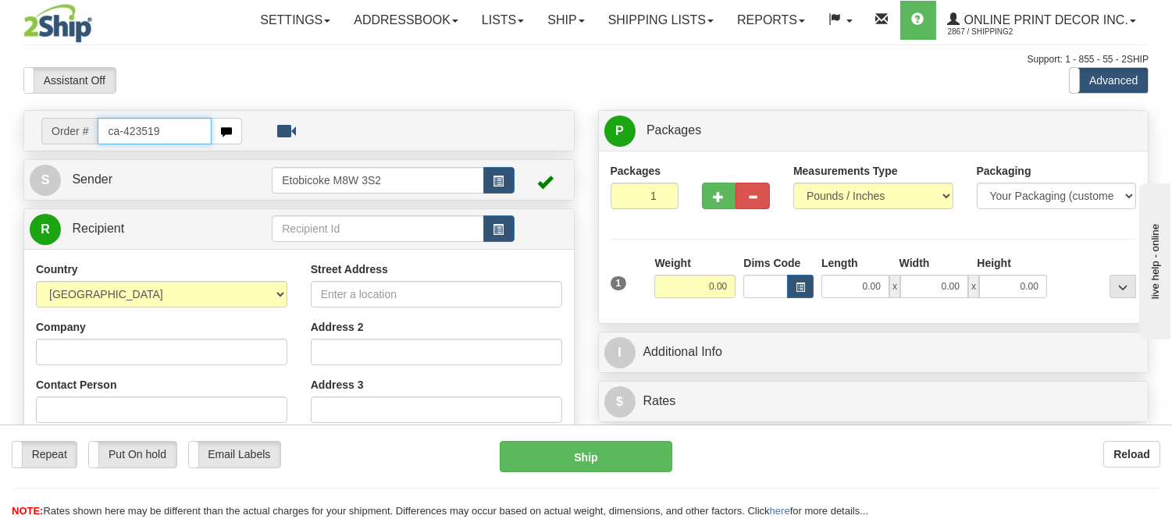
type input "ca-423519"
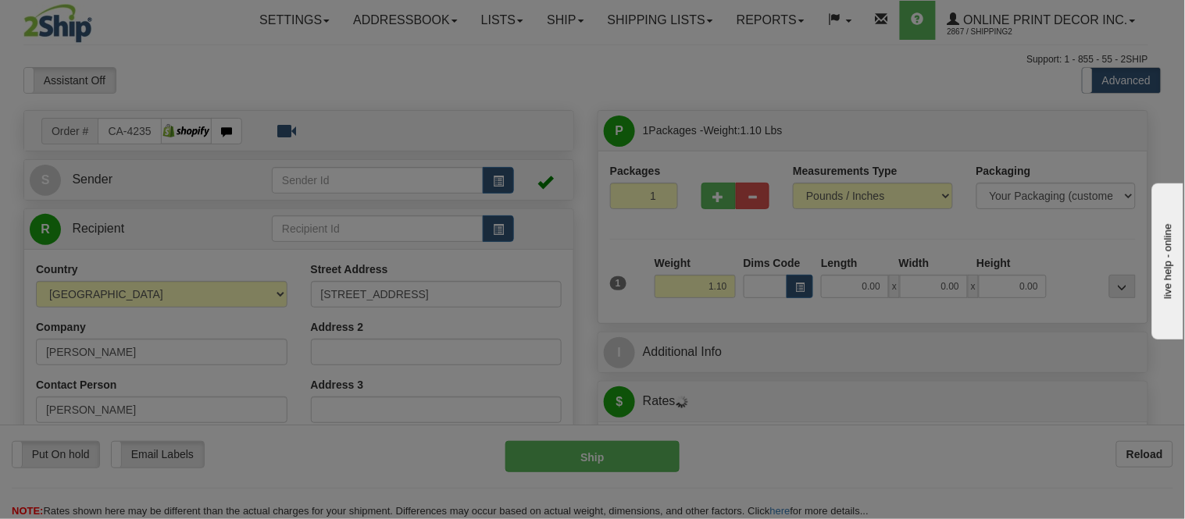
type input "MANNING"
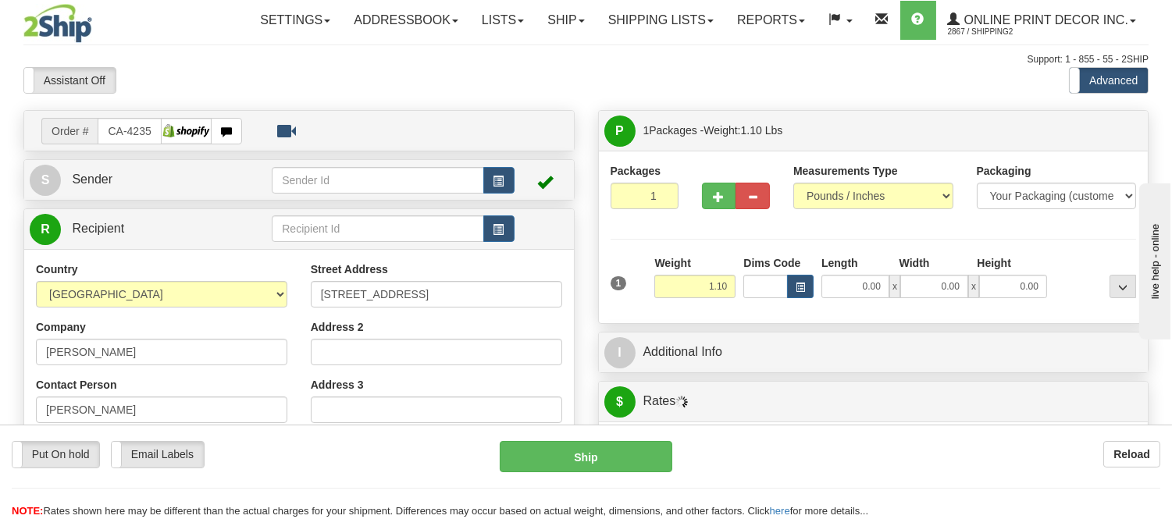
click at [805, 274] on div "Dims Code" at bounding box center [779, 276] width 78 height 43
click at [805, 287] on button "button" at bounding box center [800, 286] width 27 height 23
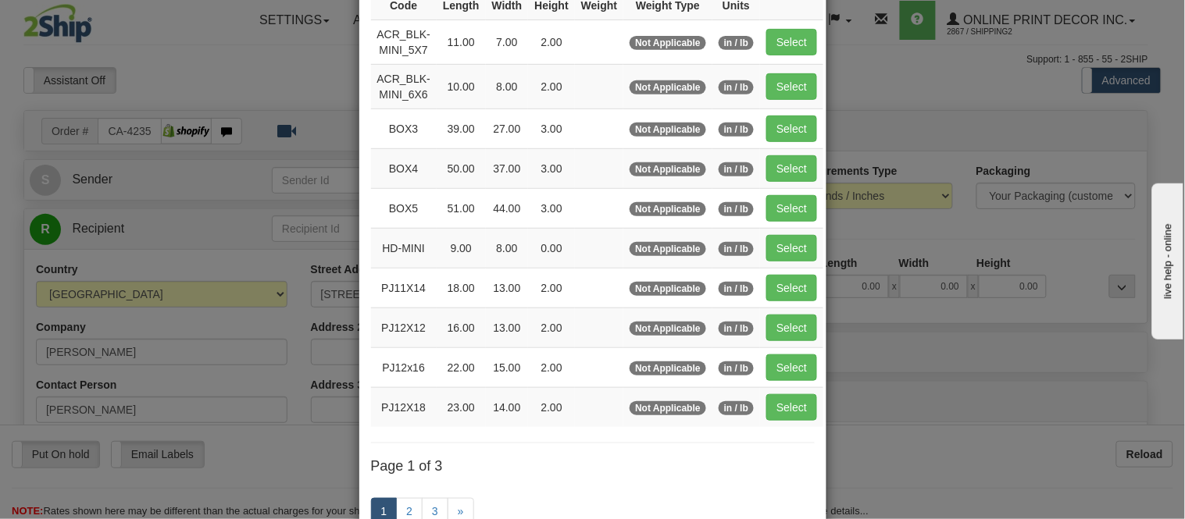
scroll to position [260, 0]
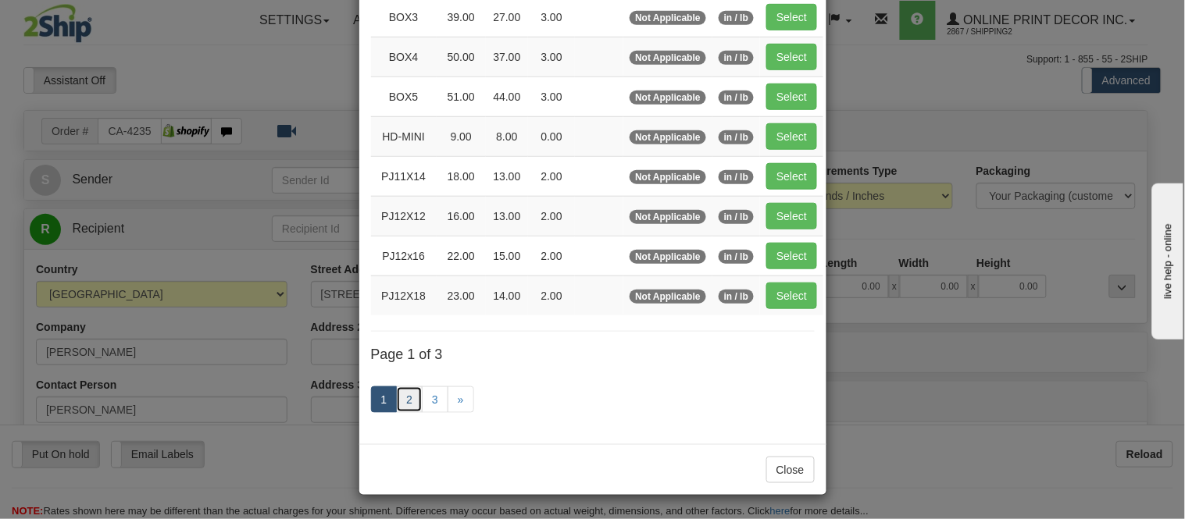
click at [400, 400] on link "2" at bounding box center [409, 400] width 27 height 27
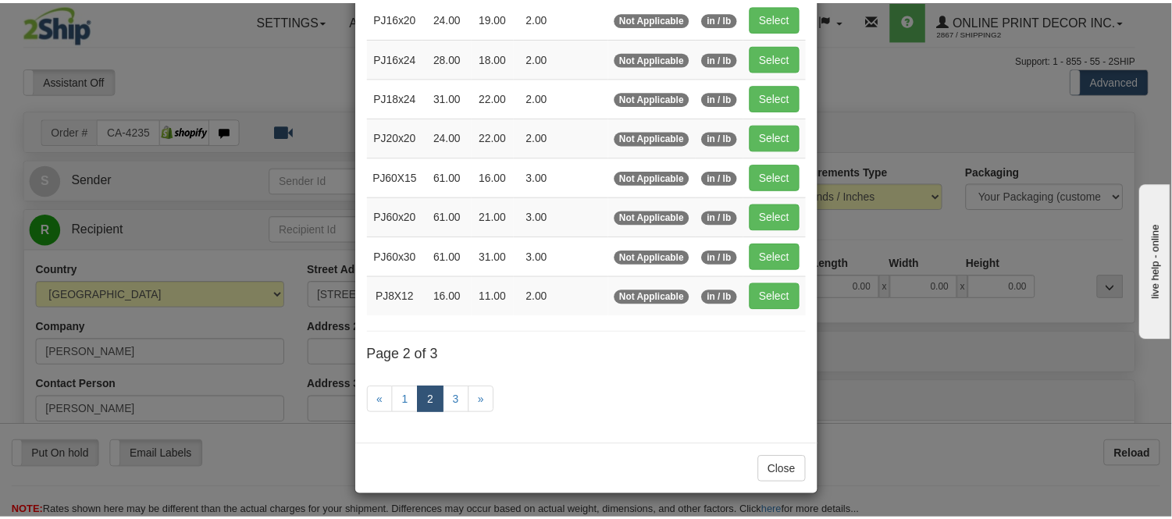
scroll to position [254, 0]
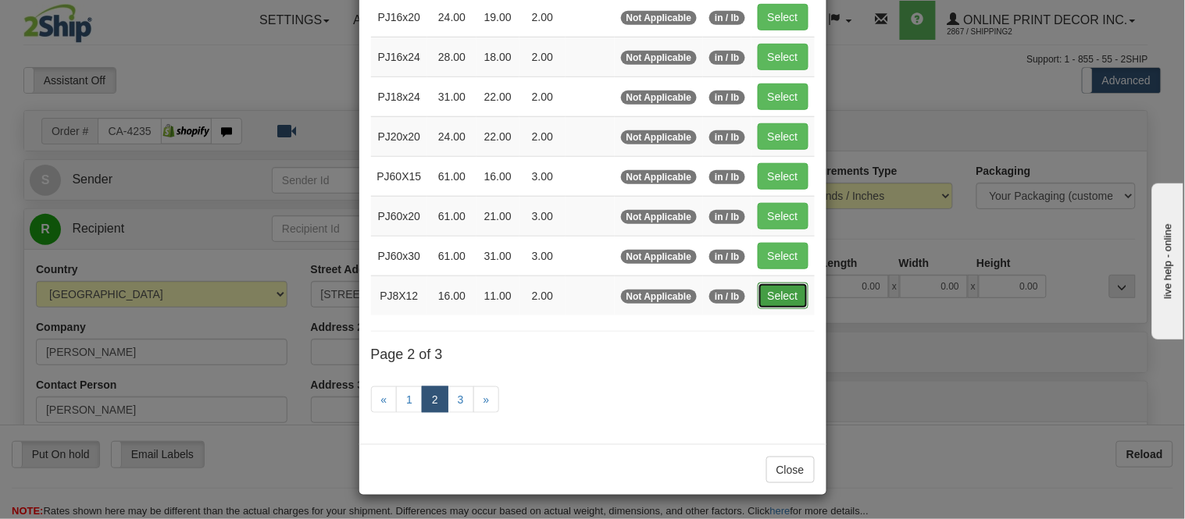
click at [760, 297] on button "Select" at bounding box center [783, 296] width 51 height 27
type input "PJ8X12"
type input "16.00"
type input "11.00"
type input "2.00"
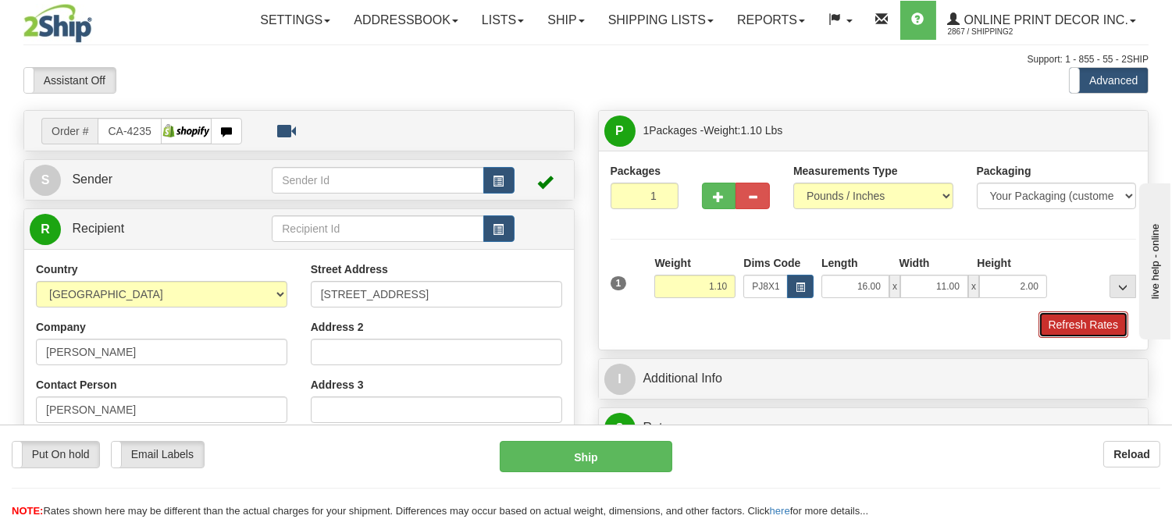
click at [1104, 316] on button "Refresh Rates" at bounding box center [1084, 325] width 90 height 27
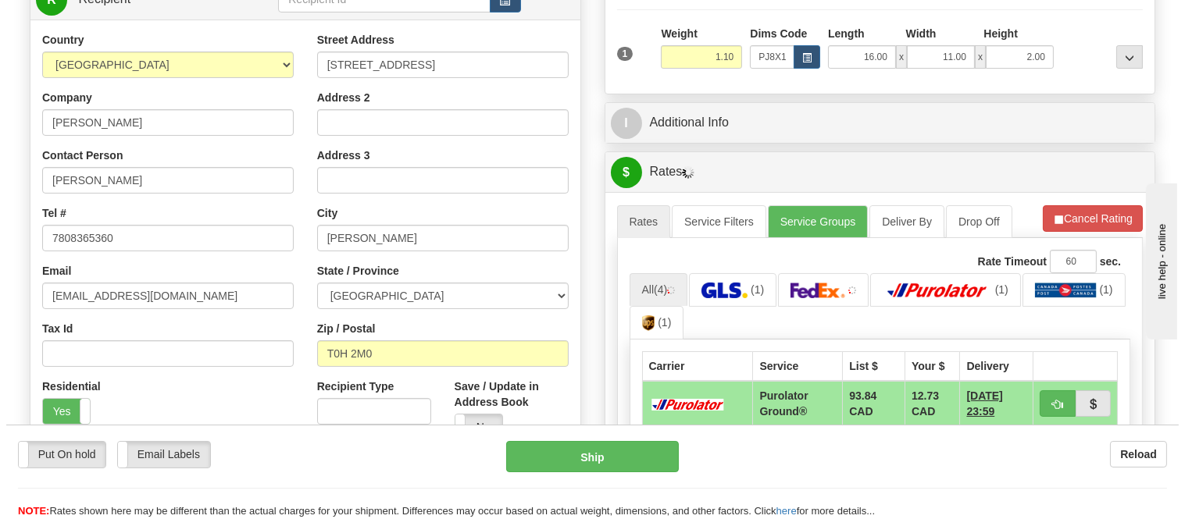
scroll to position [397, 0]
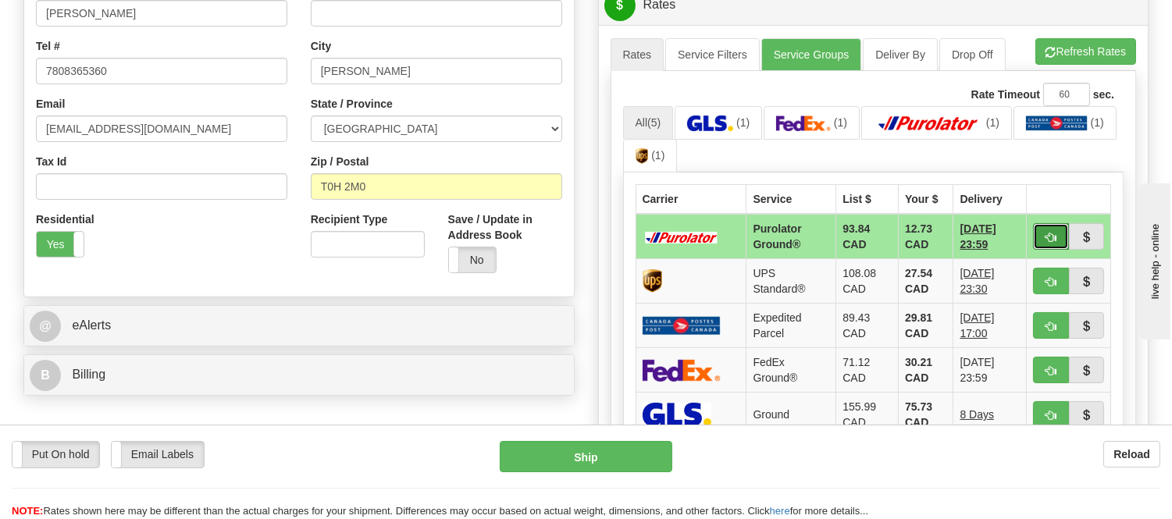
click at [1046, 233] on span "button" at bounding box center [1051, 238] width 11 height 10
type input "260"
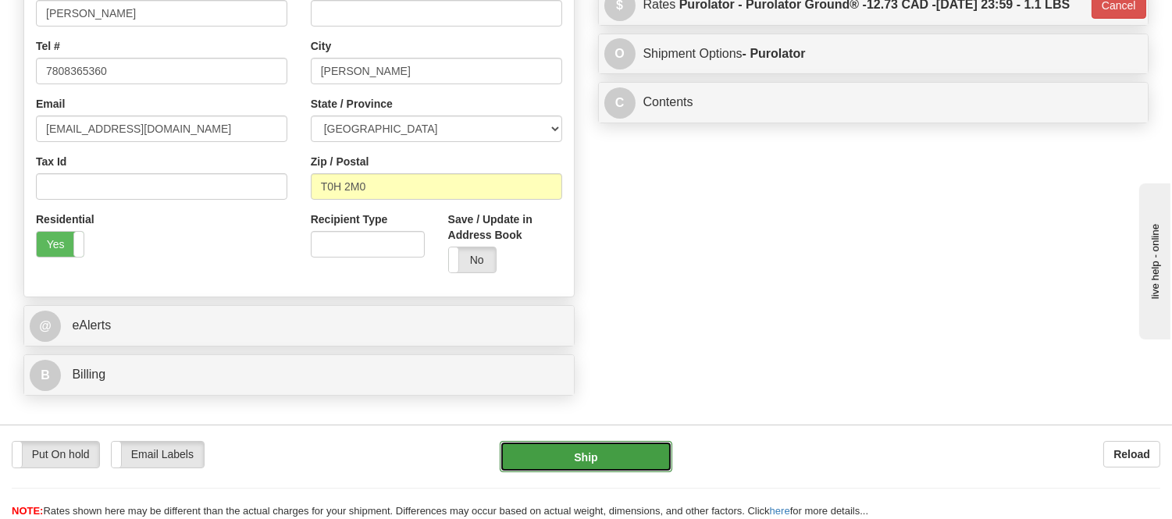
click at [644, 464] on button "Ship" at bounding box center [586, 456] width 172 height 31
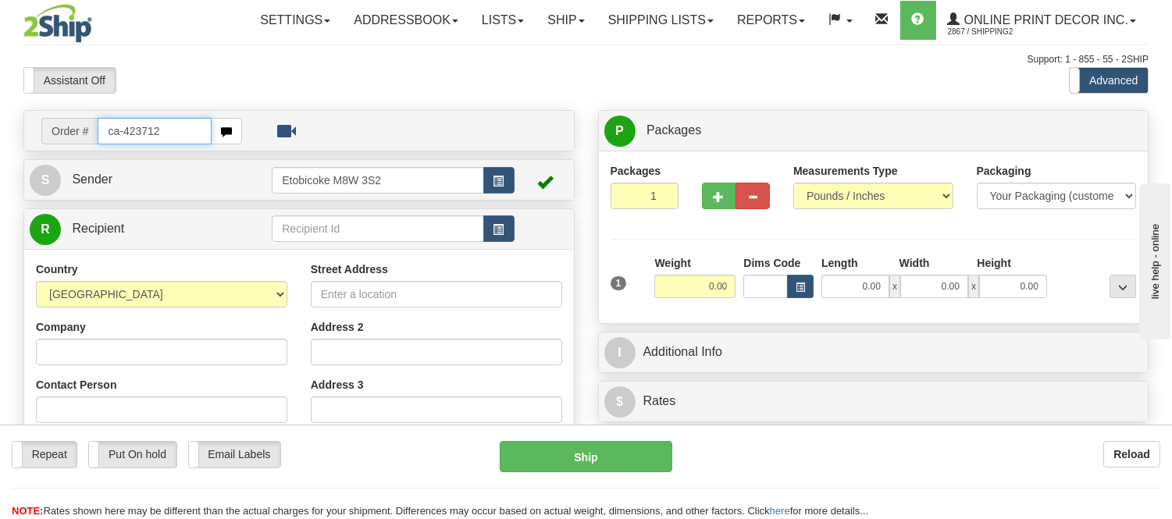
type input "ca-423712"
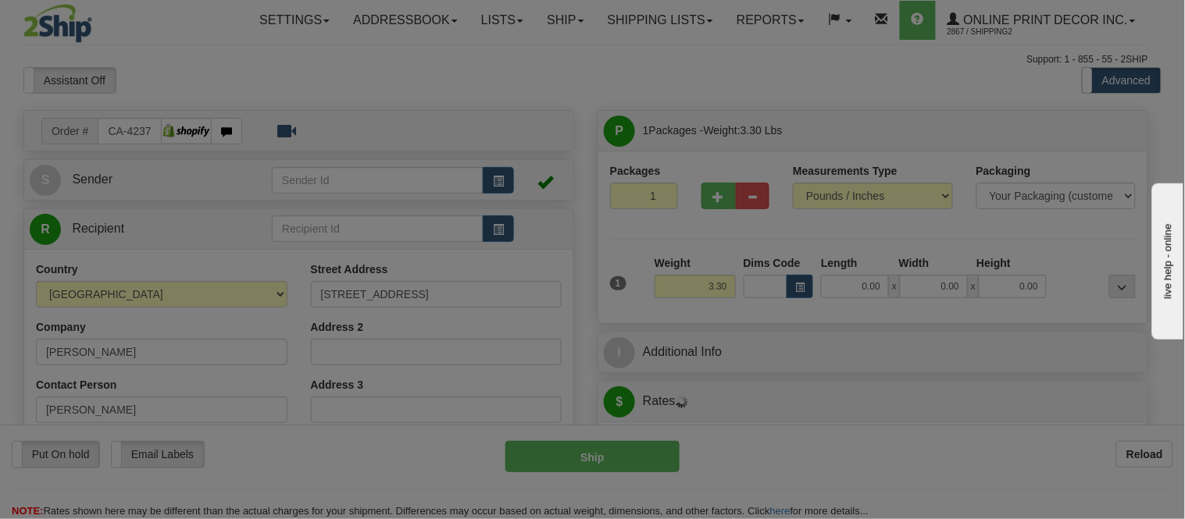
type input "SURREY"
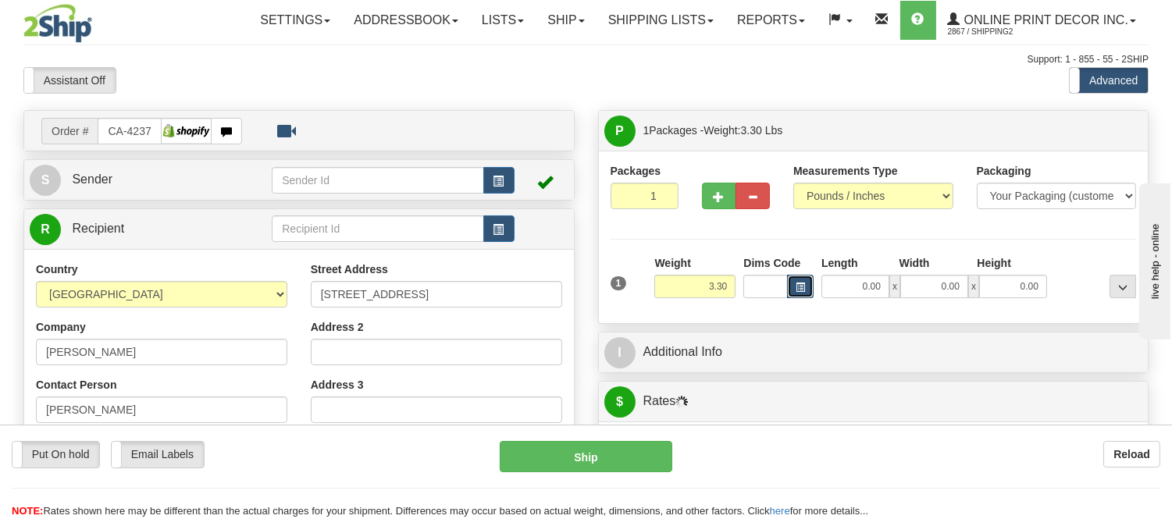
click at [805, 292] on button "button" at bounding box center [800, 286] width 27 height 23
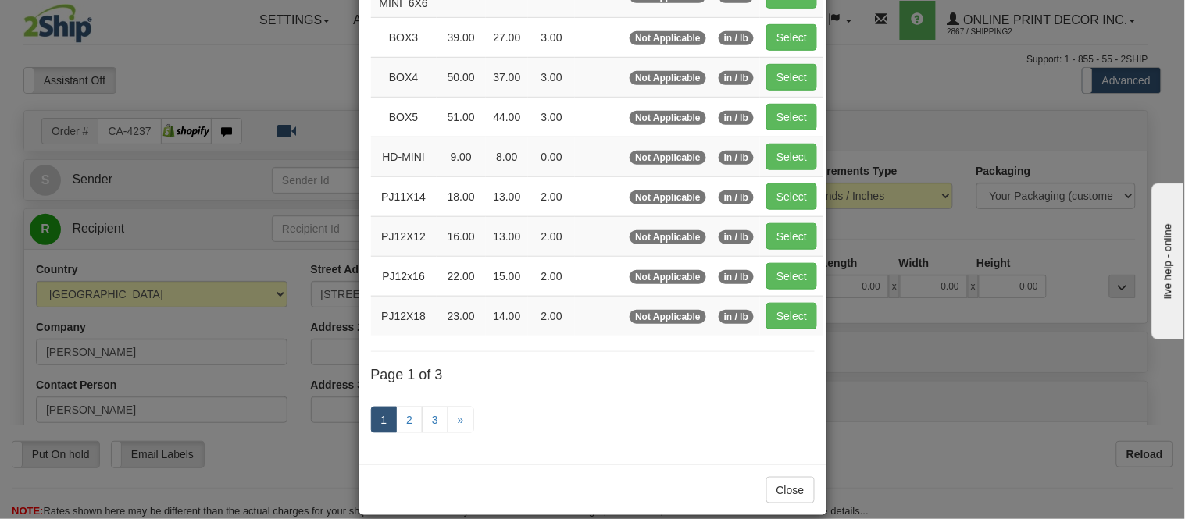
scroll to position [260, 0]
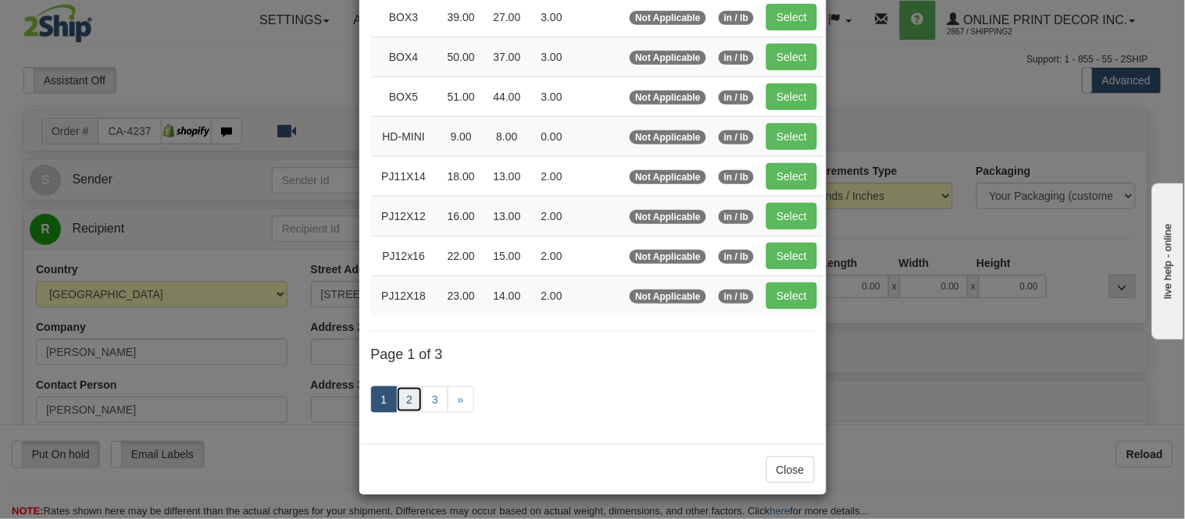
click at [401, 407] on link "2" at bounding box center [409, 400] width 27 height 27
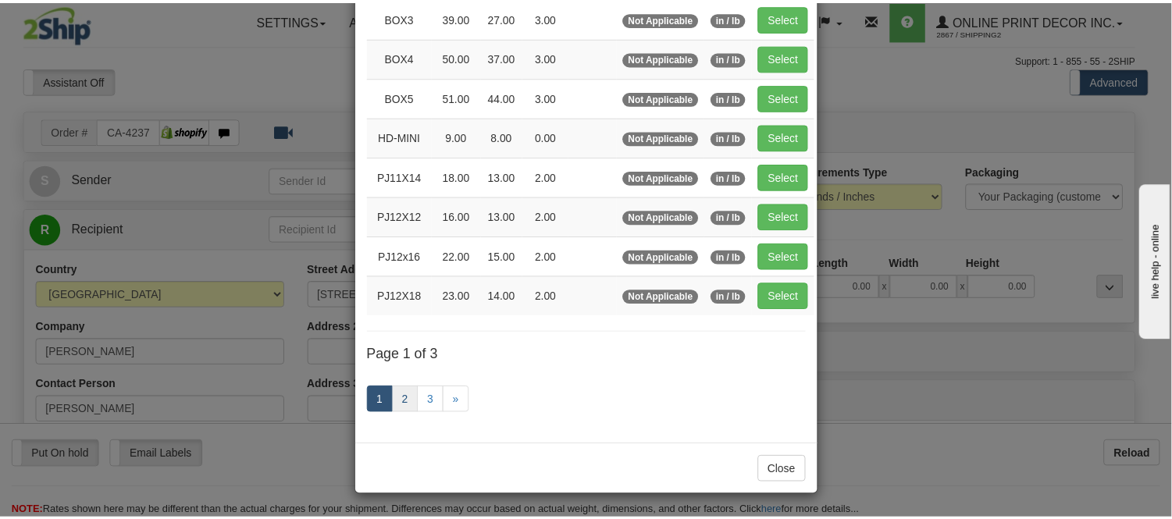
scroll to position [254, 0]
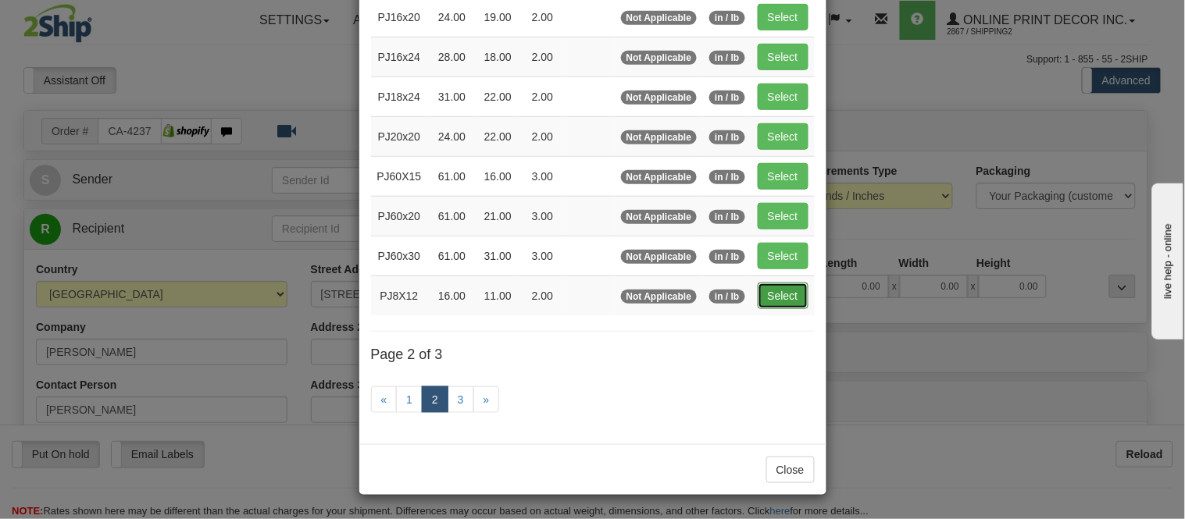
click at [783, 290] on button "Select" at bounding box center [783, 296] width 51 height 27
type input "PJ8X12"
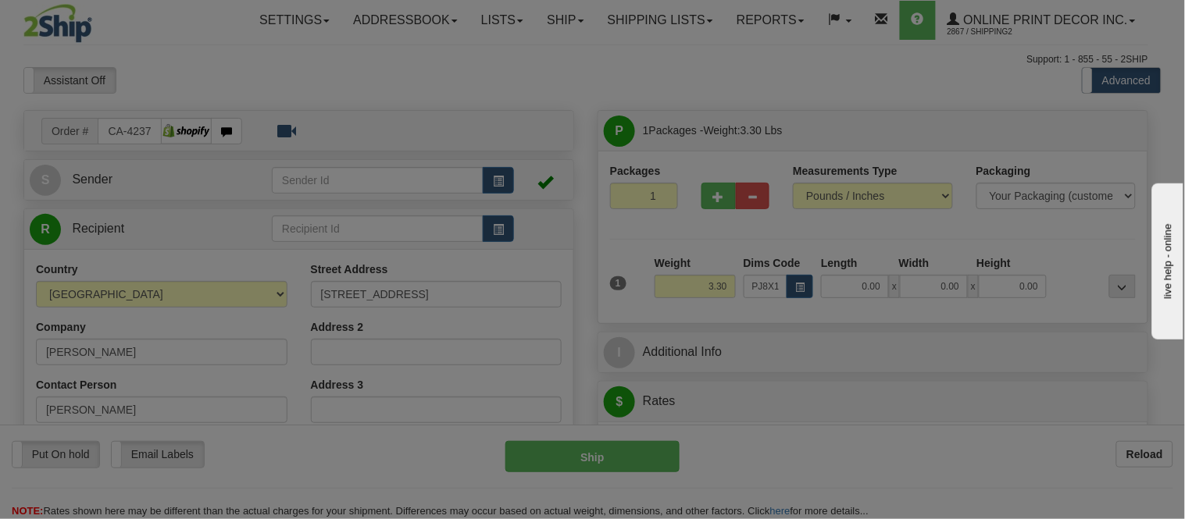
type input "16.00"
type input "11.00"
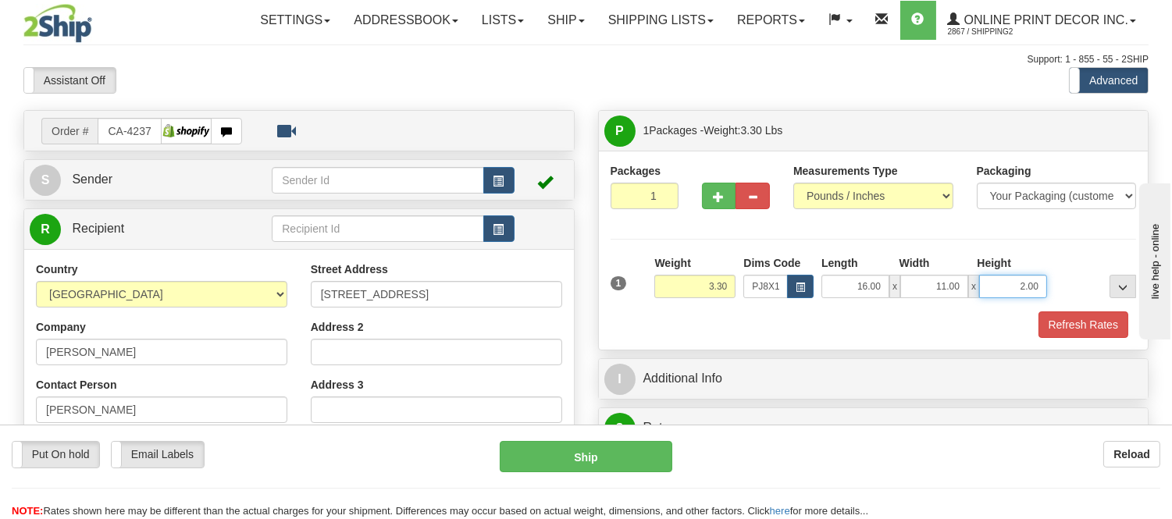
drag, startPoint x: 1018, startPoint y: 289, endPoint x: 1010, endPoint y: 287, distance: 8.2
click at [1010, 287] on input "2.00" at bounding box center [1013, 286] width 68 height 23
drag, startPoint x: 1033, startPoint y: 286, endPoint x: 973, endPoint y: 278, distance: 60.6
click at [973, 278] on div "16.00 x 11.00 x 60" at bounding box center [935, 286] width 226 height 23
click button "Delete" at bounding box center [0, 0] width 0 height 0
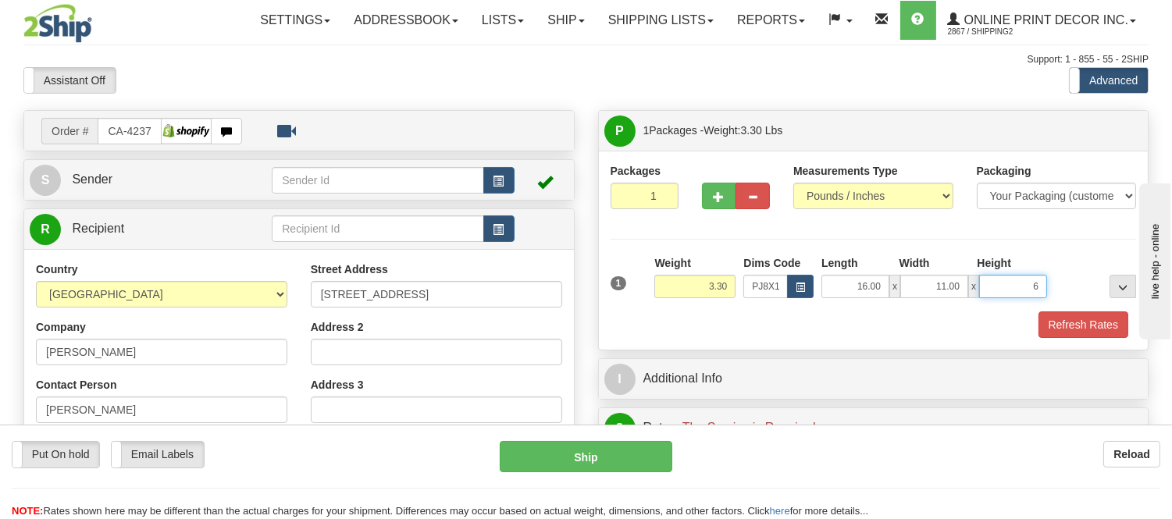
type input "6.00"
click at [1082, 323] on button "Refresh Rates" at bounding box center [1084, 325] width 90 height 27
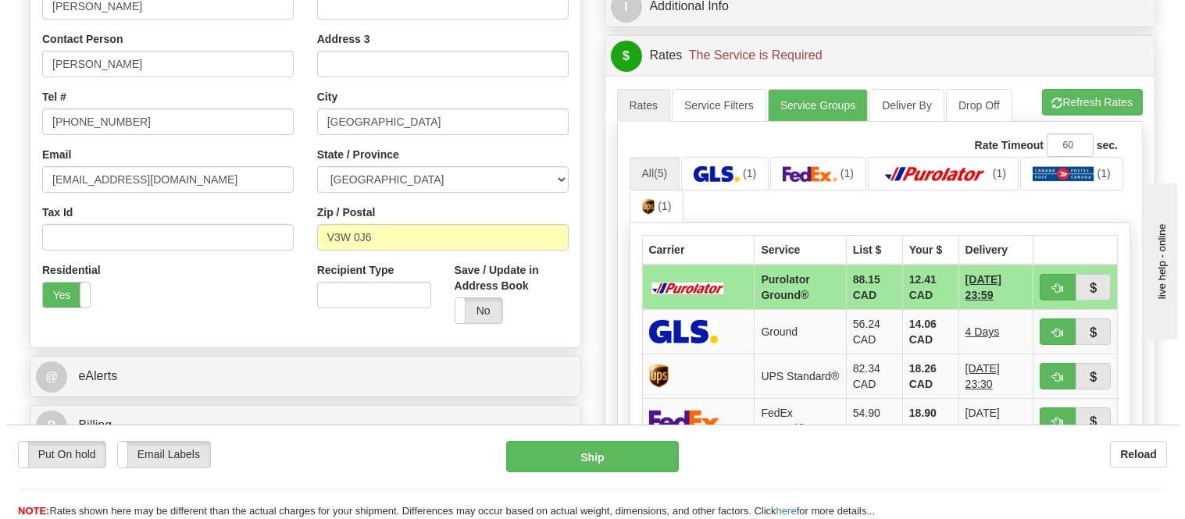
scroll to position [347, 0]
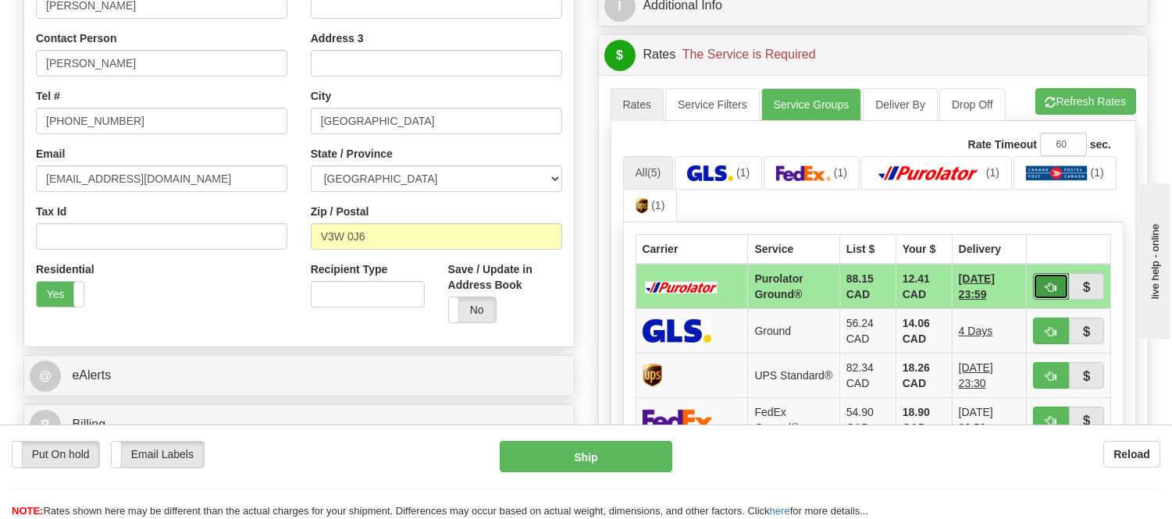
click at [1039, 284] on button "button" at bounding box center [1051, 286] width 36 height 27
type input "260"
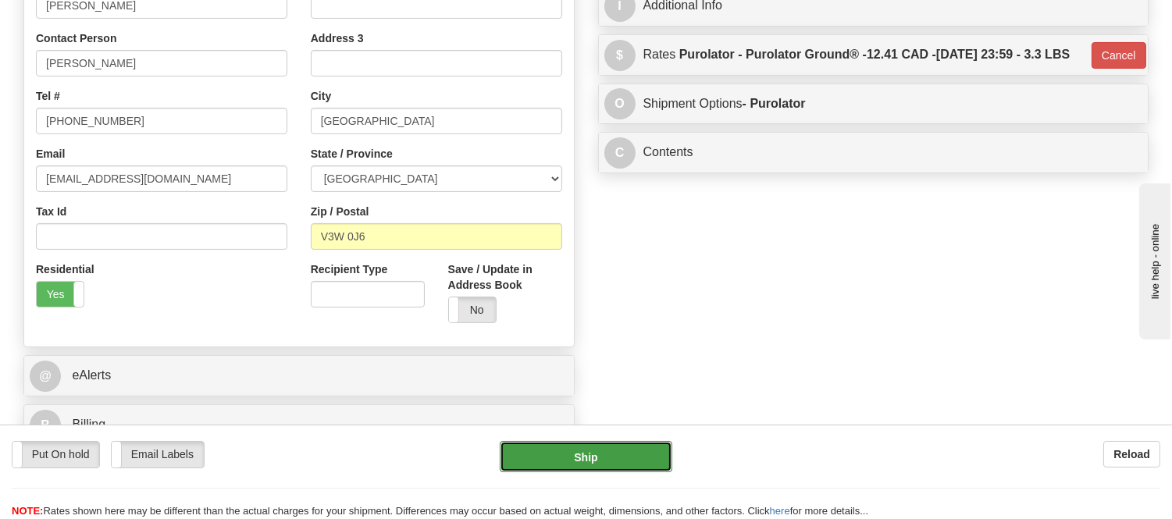
click at [639, 465] on button "Ship" at bounding box center [586, 456] width 172 height 31
